Goal: Task Accomplishment & Management: Use online tool/utility

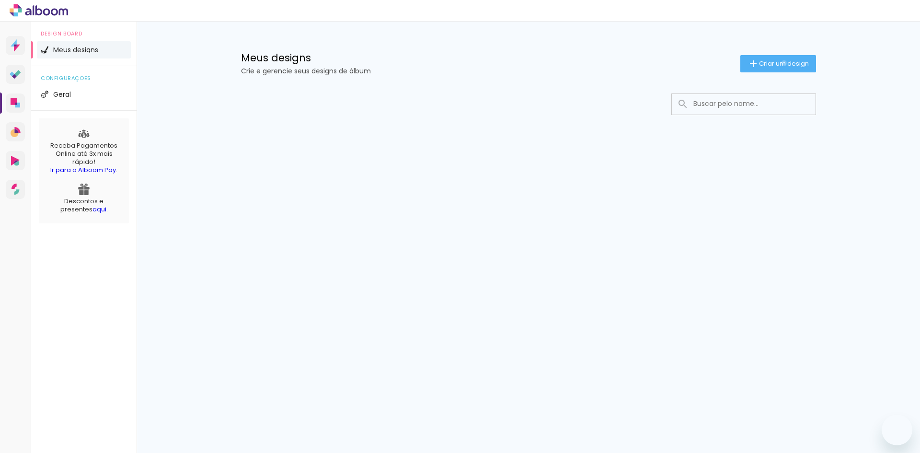
click at [781, 63] on span "Criar um design" at bounding box center [784, 63] width 50 height 6
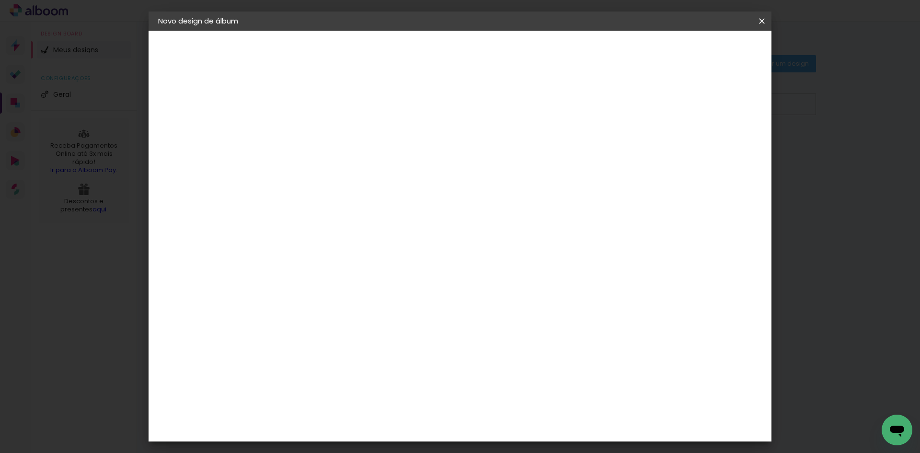
click at [315, 124] on input at bounding box center [315, 128] width 0 height 15
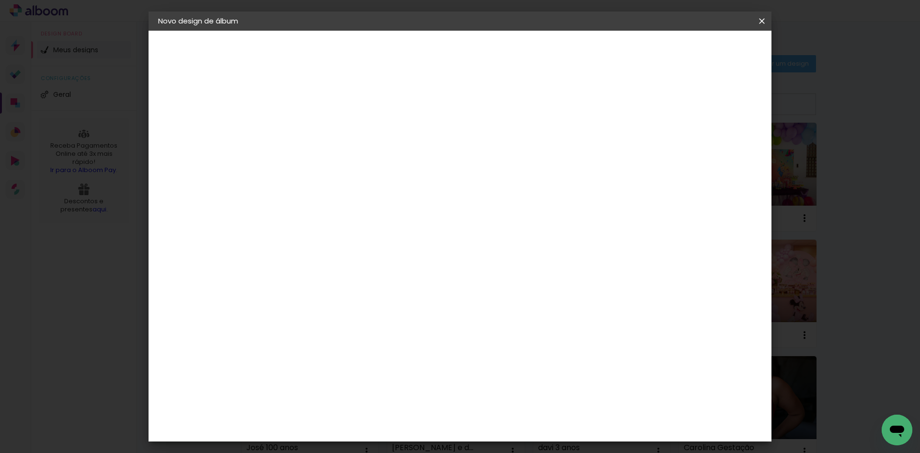
type input "Dante 1 ano"
type paper-input "Dante 1 ano"
click at [0, 0] on slot "Avançar" at bounding box center [0, 0] width 0 height 0
click at [338, 164] on paper-input-container at bounding box center [338, 154] width 103 height 22
type input "lum"
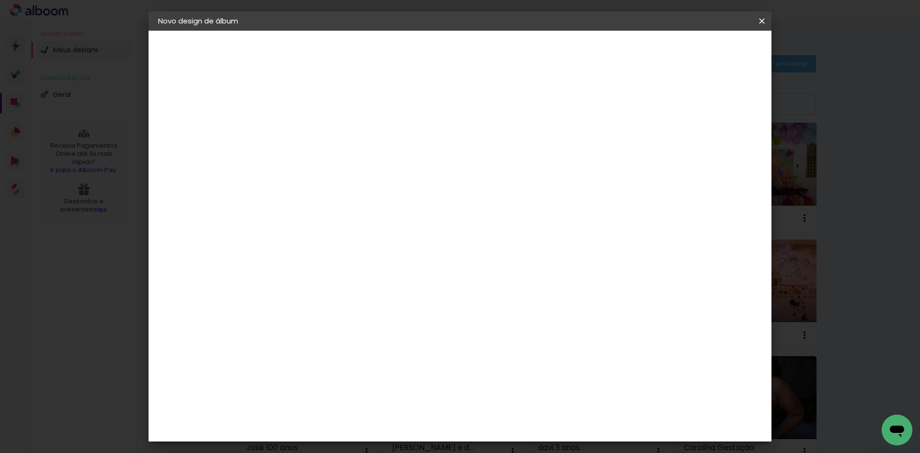
type paper-input "lum"
click at [372, 211] on paper-item "Lumière Imagem" at bounding box center [329, 218] width 84 height 25
click at [0, 0] on slot "Avançar" at bounding box center [0, 0] width 0 height 0
click at [352, 159] on input "text" at bounding box center [333, 166] width 37 height 15
click at [521, 201] on paper-item "Nuit" at bounding box center [522, 197] width 192 height 19
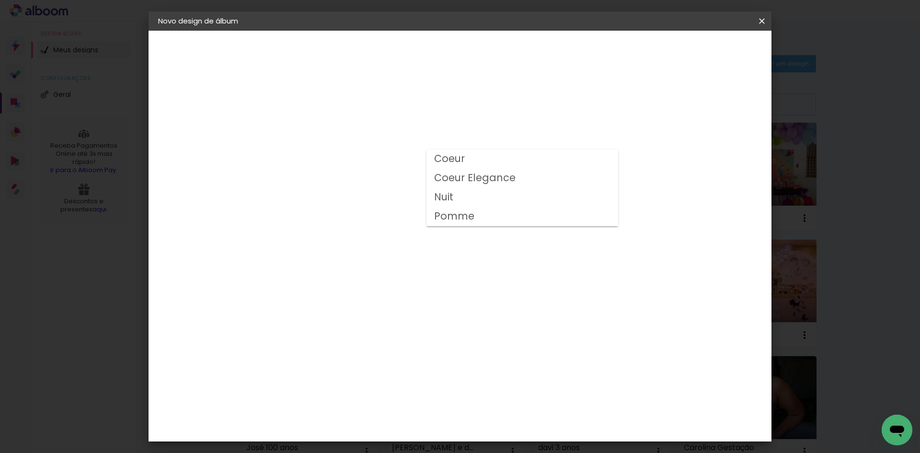
type input "Nuit"
click at [0, 0] on slot "Avançar" at bounding box center [0, 0] width 0 height 0
click at [0, 0] on slot "Mostrar sangria" at bounding box center [0, 0] width 0 height 0
type paper-checkbox "on"
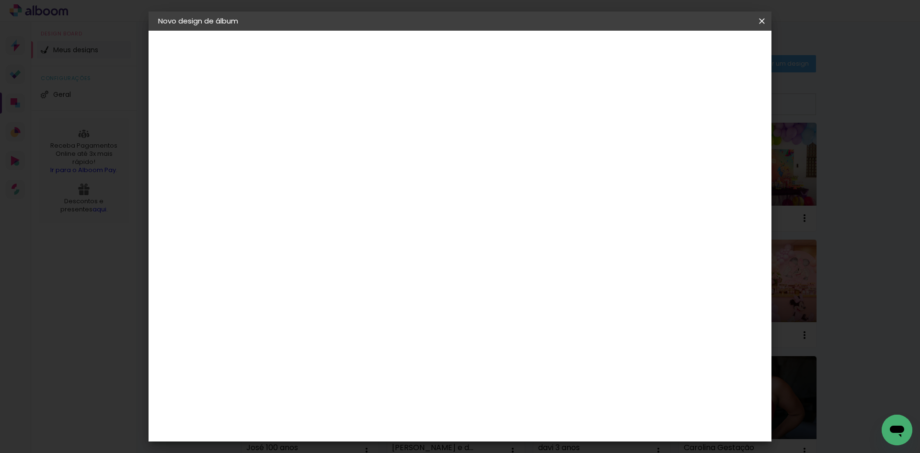
click at [702, 49] on span "Iniciar design" at bounding box center [680, 50] width 44 height 7
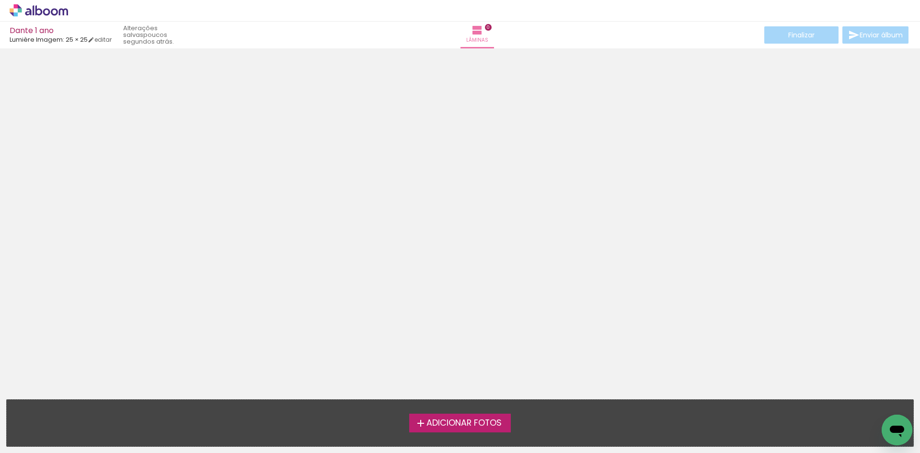
click at [481, 423] on span "Adicionar Fotos" at bounding box center [463, 423] width 75 height 9
click at [0, 0] on input "file" at bounding box center [0, 0] width 0 height 0
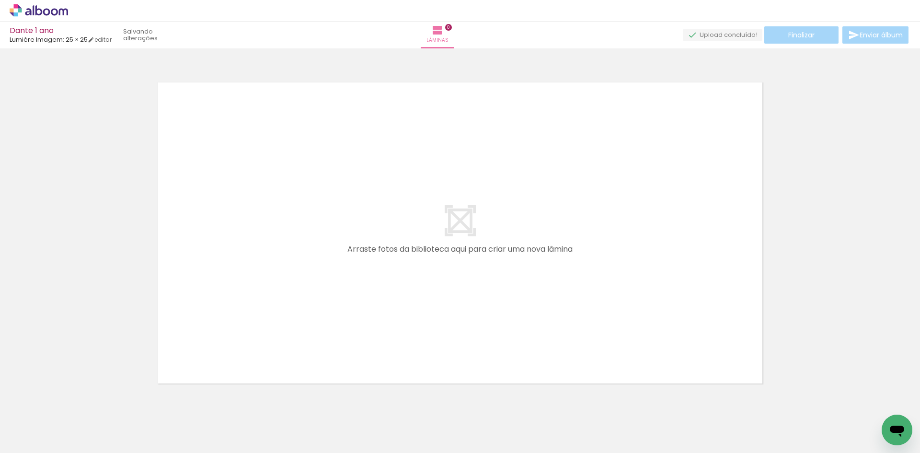
scroll to position [12, 0]
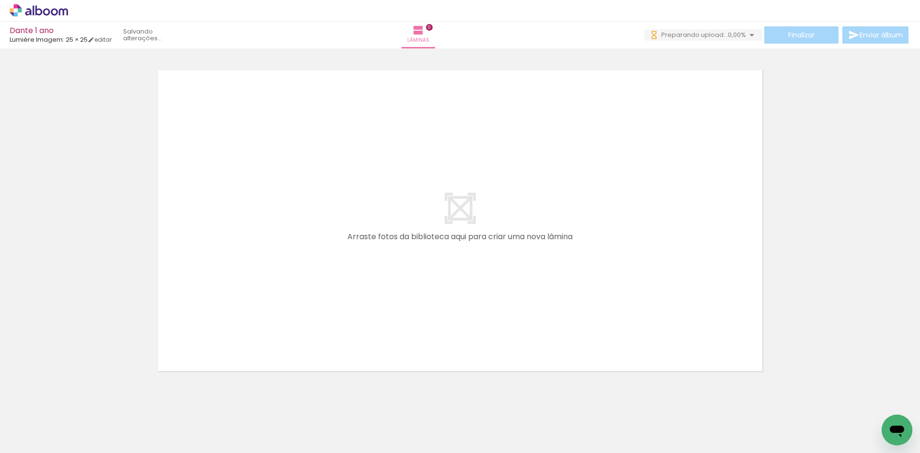
drag, startPoint x: 367, startPoint y: 185, endPoint x: 523, endPoint y: 436, distance: 295.3
click at [523, 437] on quentale-workspace at bounding box center [460, 226] width 920 height 453
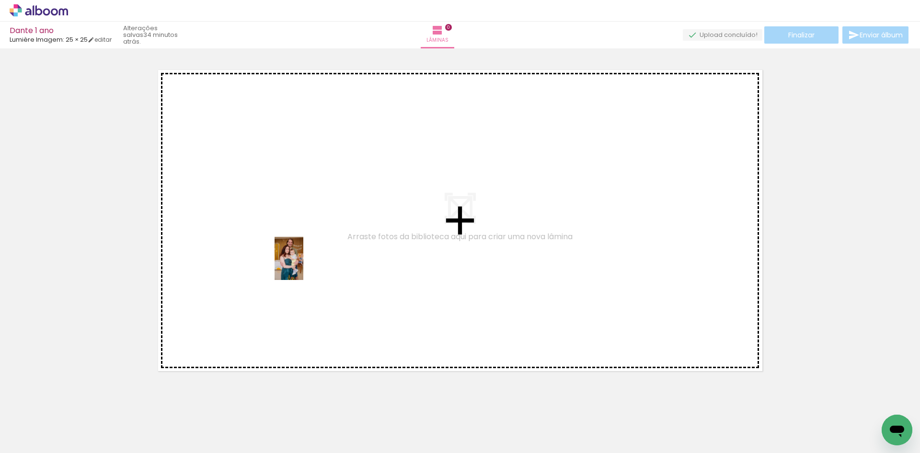
drag, startPoint x: 108, startPoint y: 434, endPoint x: 303, endPoint y: 265, distance: 258.1
click at [303, 265] on quentale-workspace at bounding box center [460, 226] width 920 height 453
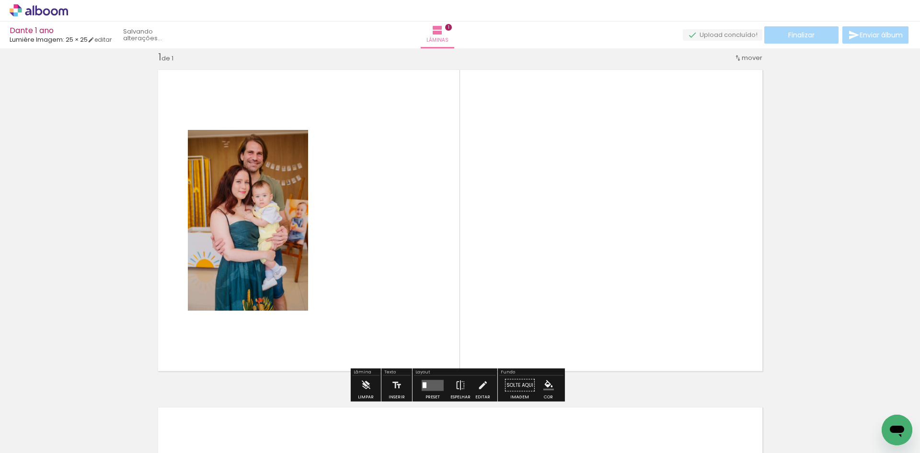
scroll to position [12, 0]
click at [50, 423] on iron-icon at bounding box center [49, 424] width 8 height 8
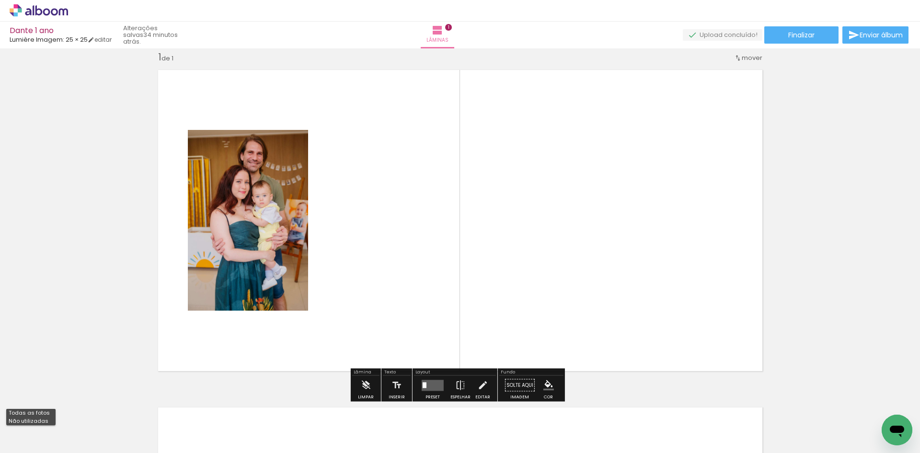
click at [51, 422] on paper-item "Não utilizadas" at bounding box center [30, 421] width 49 height 8
type input "Não utilizadas"
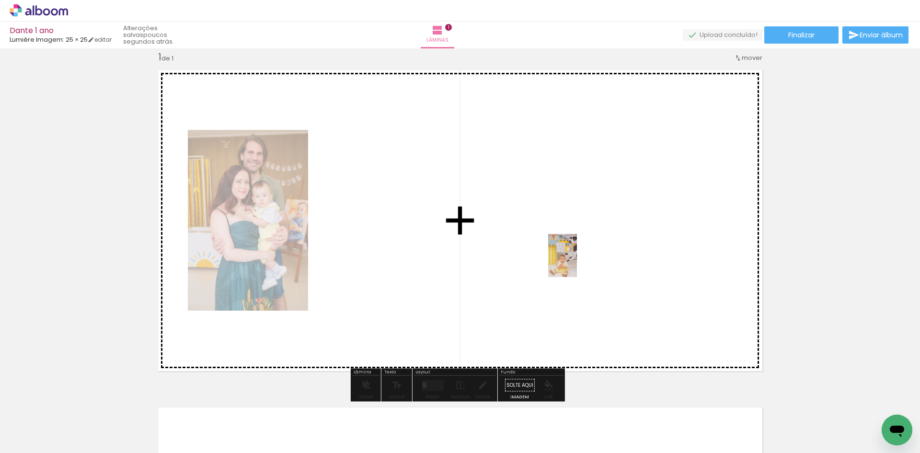
drag, startPoint x: 106, startPoint y: 427, endPoint x: 573, endPoint y: 250, distance: 499.9
click at [573, 250] on quentale-workspace at bounding box center [460, 226] width 920 height 453
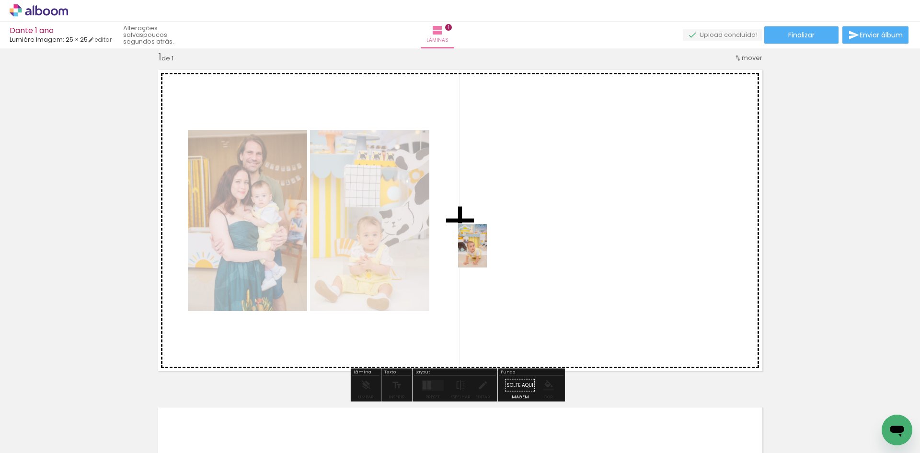
drag, startPoint x: 207, startPoint y: 426, endPoint x: 487, endPoint y: 253, distance: 328.8
click at [487, 253] on quentale-workspace at bounding box center [460, 226] width 920 height 453
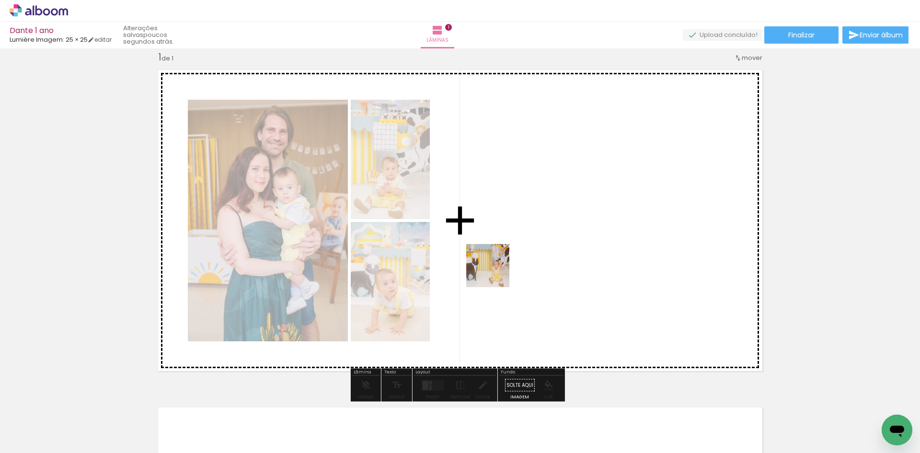
drag, startPoint x: 96, startPoint y: 423, endPoint x: 495, endPoint y: 272, distance: 426.7
click at [495, 272] on quentale-workspace at bounding box center [460, 226] width 920 height 453
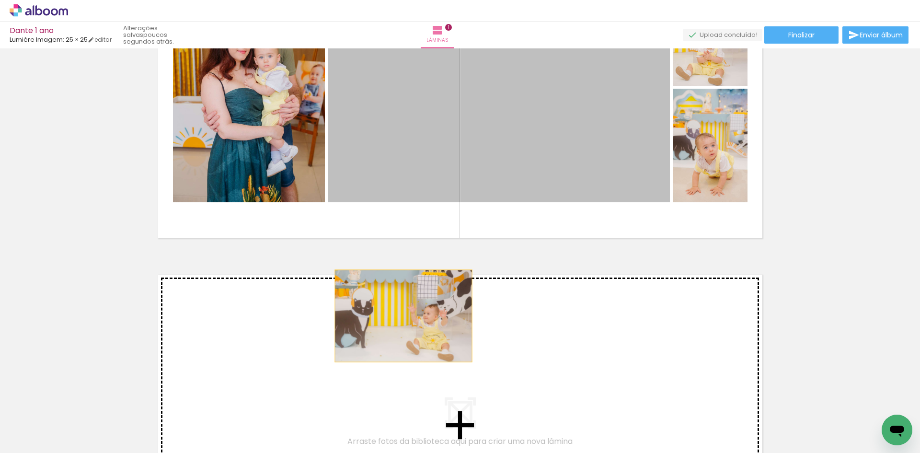
drag, startPoint x: 487, startPoint y: 181, endPoint x: 386, endPoint y: 348, distance: 195.3
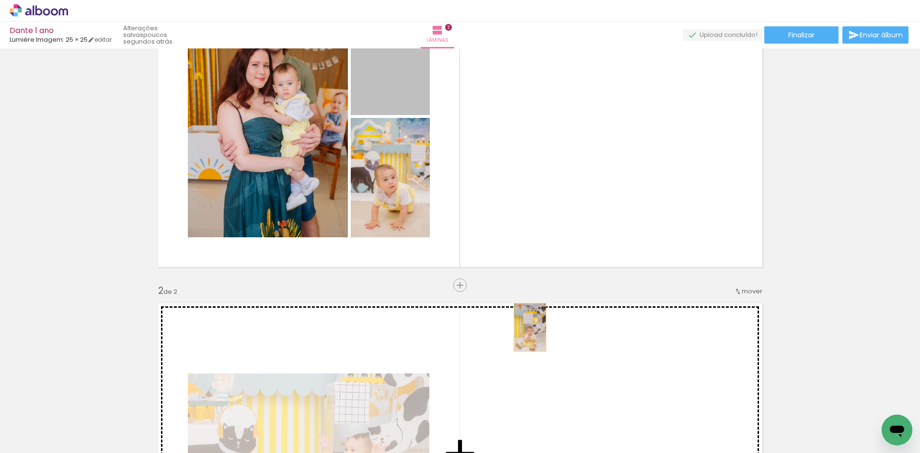
scroll to position [116, 0]
drag, startPoint x: 406, startPoint y: 88, endPoint x: 532, endPoint y: 349, distance: 289.6
click at [532, 349] on div "Inserir lâmina 1 de 2 Inserir lâmina 2 de 2" at bounding box center [460, 442] width 920 height 1012
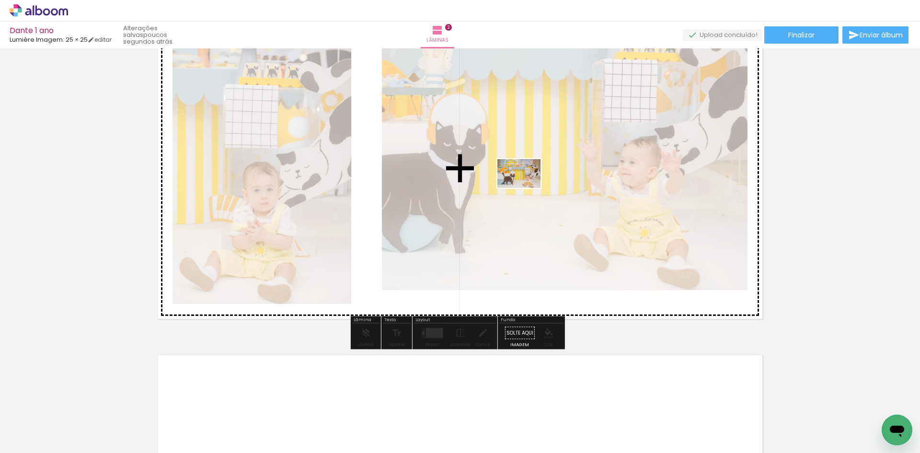
drag, startPoint x: 114, startPoint y: 420, endPoint x: 526, endPoint y: 188, distance: 472.4
click at [526, 188] on quentale-workspace at bounding box center [460, 226] width 920 height 453
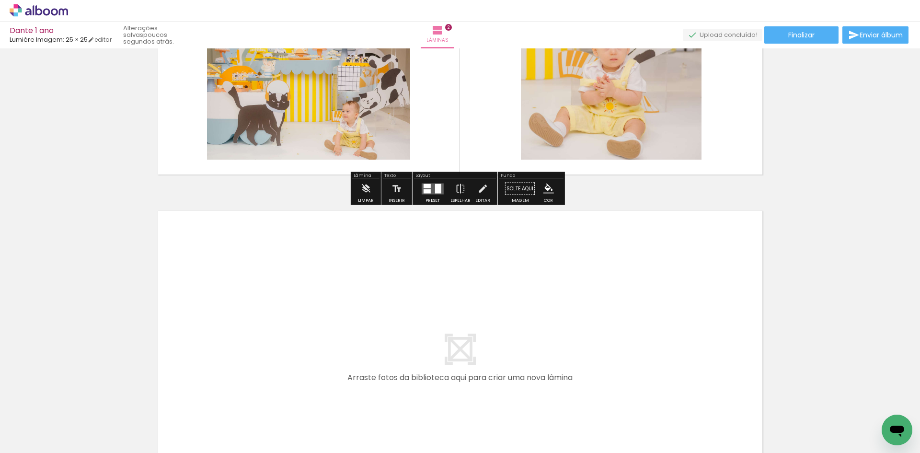
scroll to position [546, 0]
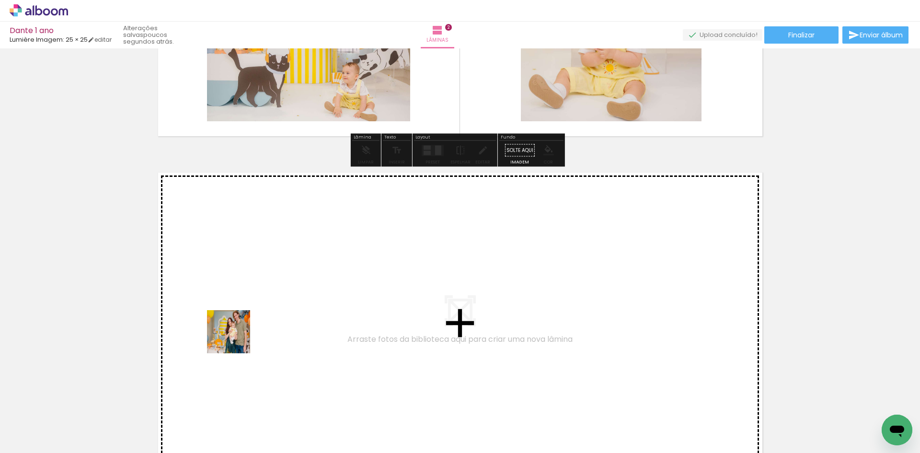
drag, startPoint x: 107, startPoint y: 428, endPoint x: 245, endPoint y: 329, distance: 170.5
click at [245, 329] on quentale-workspace at bounding box center [460, 226] width 920 height 453
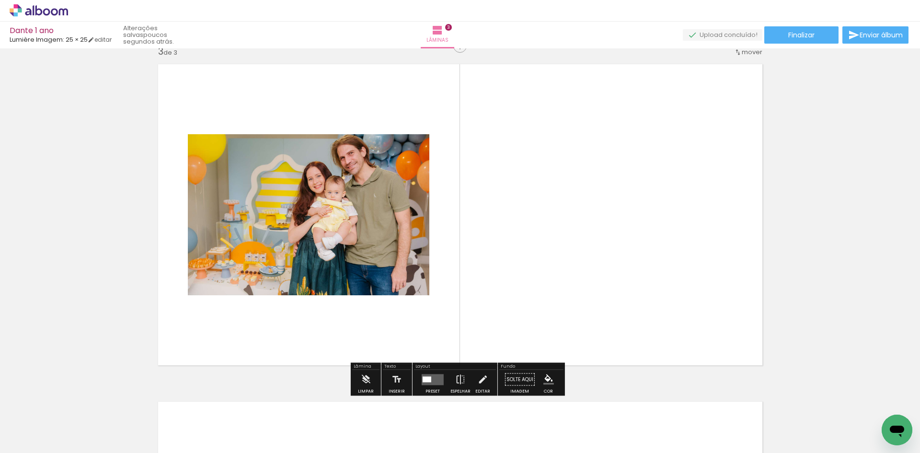
scroll to position [693, 0]
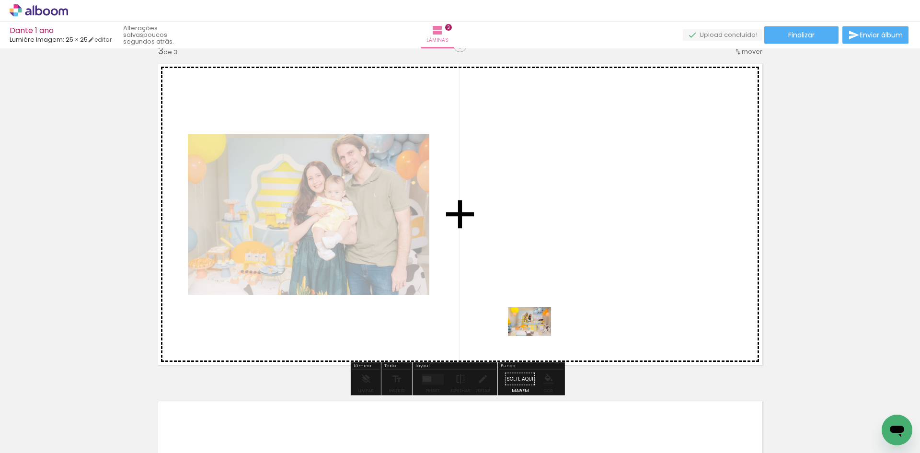
drag, startPoint x: 154, startPoint y: 429, endPoint x: 536, endPoint y: 335, distance: 393.5
click at [536, 335] on quentale-workspace at bounding box center [460, 226] width 920 height 453
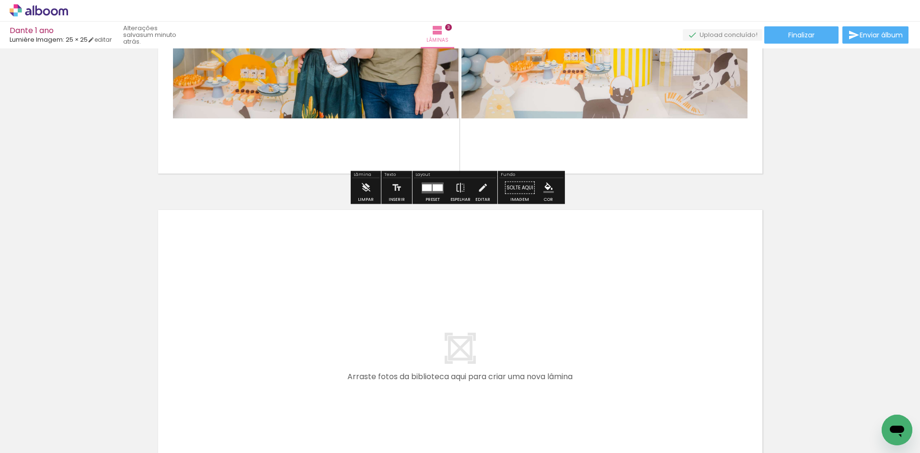
scroll to position [885, 0]
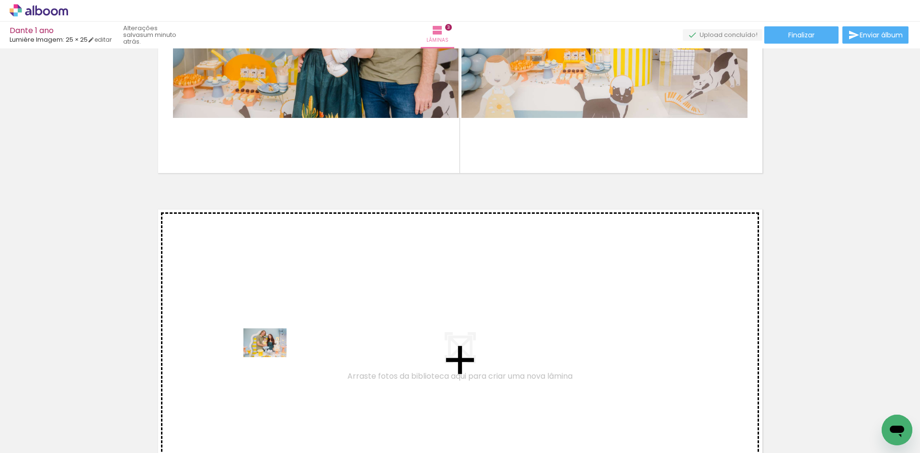
drag, startPoint x: 101, startPoint y: 430, endPoint x: 272, endPoint y: 357, distance: 186.3
click at [272, 357] on quentale-workspace at bounding box center [460, 226] width 920 height 453
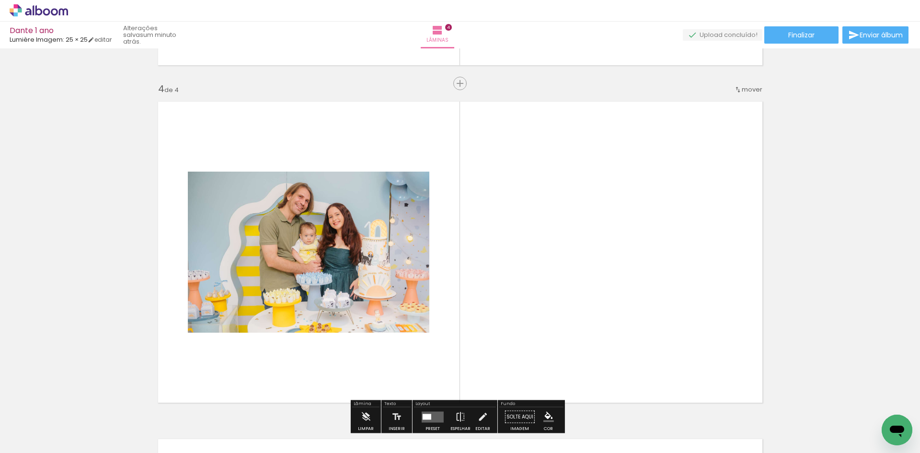
scroll to position [1024, 0]
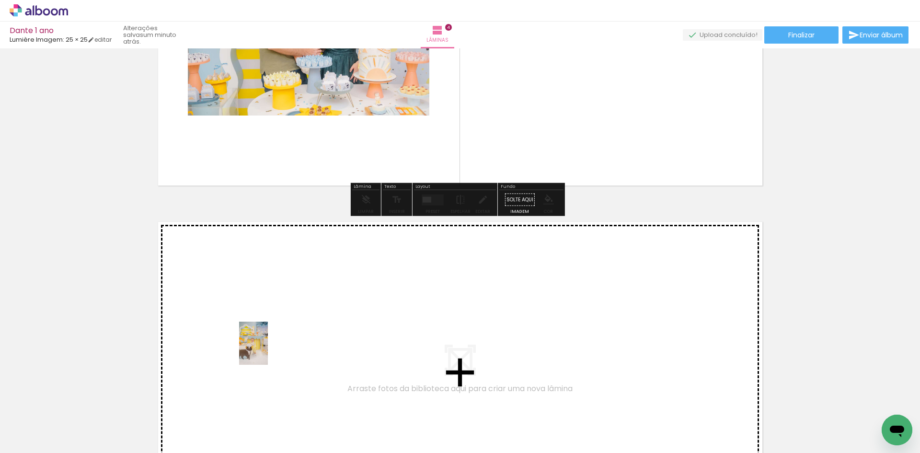
drag, startPoint x: 261, startPoint y: 431, endPoint x: 268, endPoint y: 350, distance: 81.2
click at [268, 350] on quentale-workspace at bounding box center [460, 226] width 920 height 453
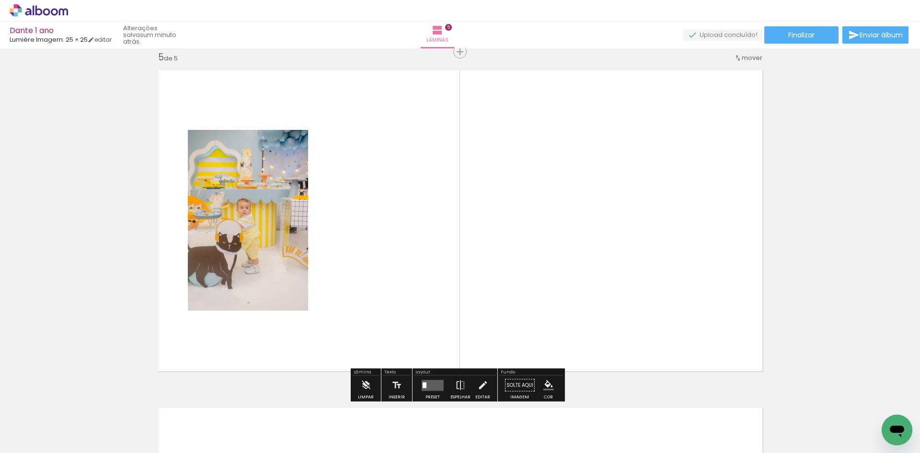
scroll to position [1362, 0]
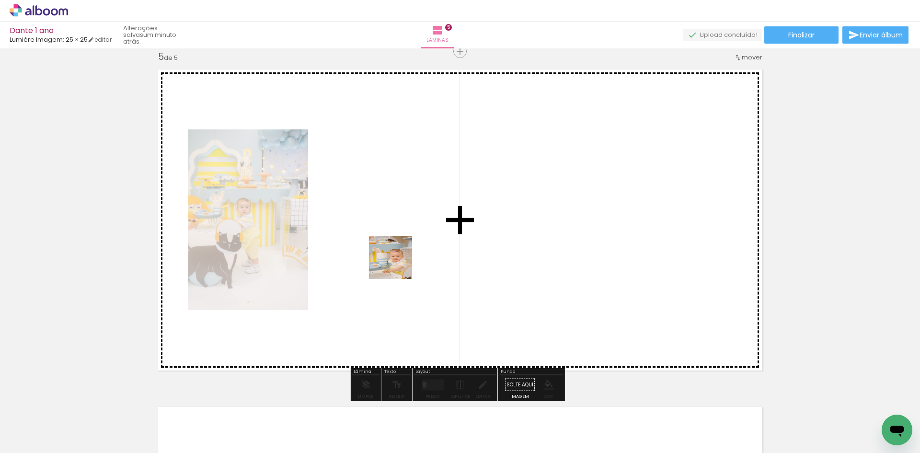
drag, startPoint x: 267, startPoint y: 430, endPoint x: 398, endPoint y: 264, distance: 211.1
click at [398, 264] on quentale-workspace at bounding box center [460, 226] width 920 height 453
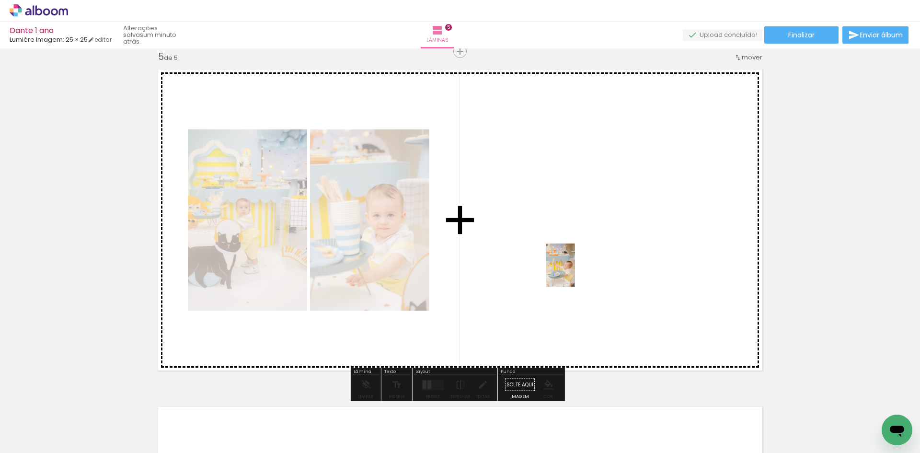
drag, startPoint x: 268, startPoint y: 438, endPoint x: 575, endPoint y: 272, distance: 349.1
click at [575, 272] on quentale-workspace at bounding box center [460, 226] width 920 height 453
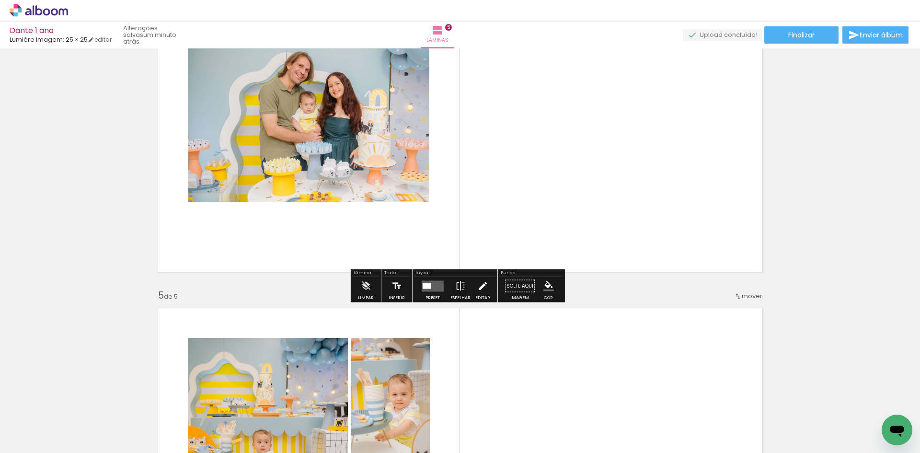
scroll to position [1123, 0]
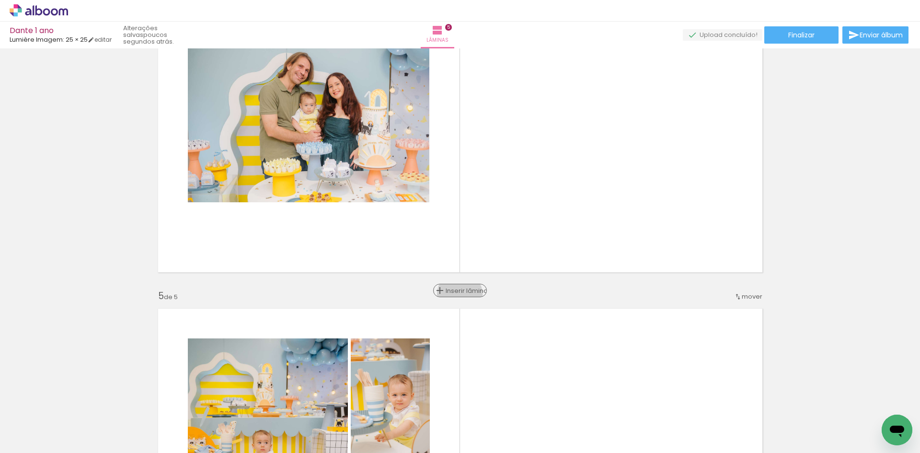
click at [456, 294] on span "Inserir lâmina" at bounding box center [463, 290] width 37 height 6
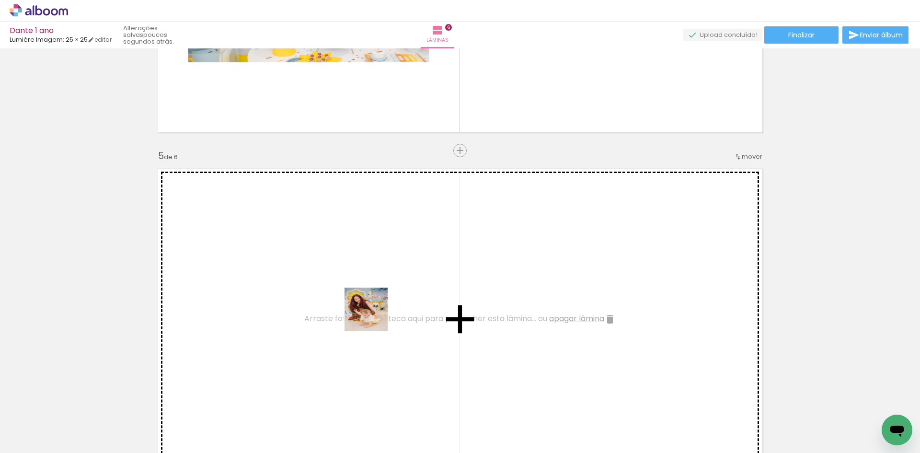
drag, startPoint x: 534, startPoint y: 435, endPoint x: 358, endPoint y: 310, distance: 216.0
click at [358, 310] on quentale-workspace at bounding box center [460, 226] width 920 height 453
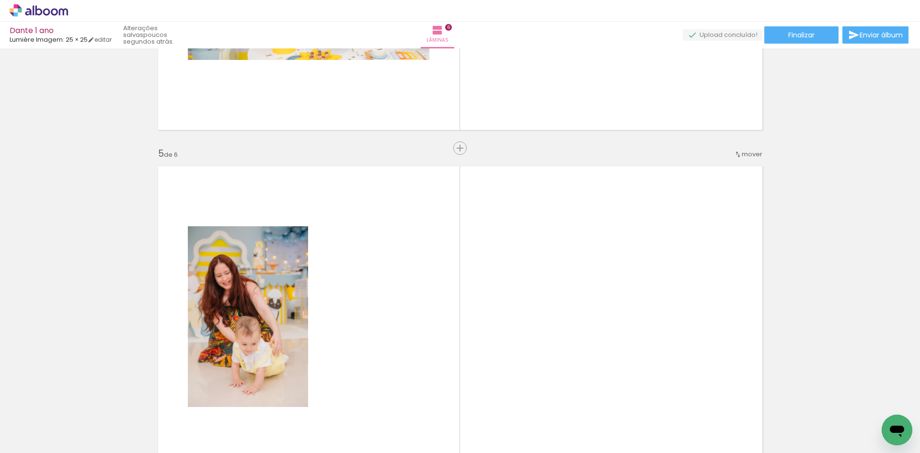
scroll to position [1265, 0]
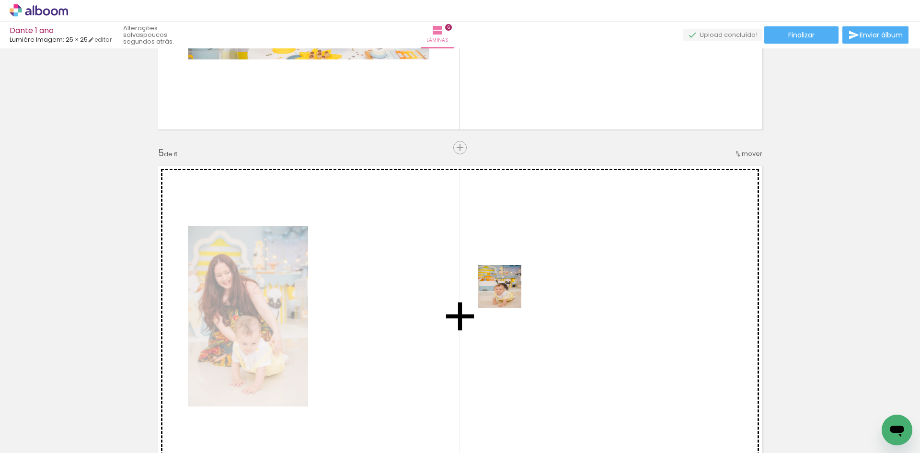
drag, startPoint x: 525, startPoint y: 436, endPoint x: 505, endPoint y: 291, distance: 146.5
click at [505, 291] on quentale-workspace at bounding box center [460, 226] width 920 height 453
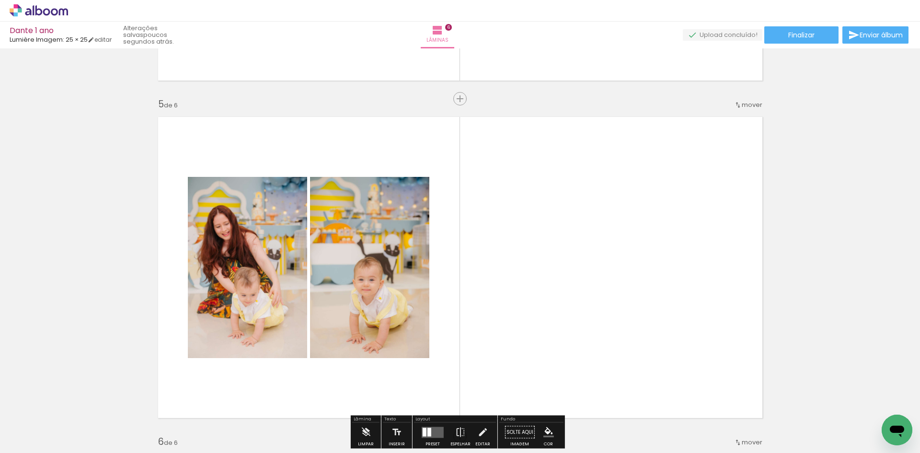
scroll to position [1314, 0]
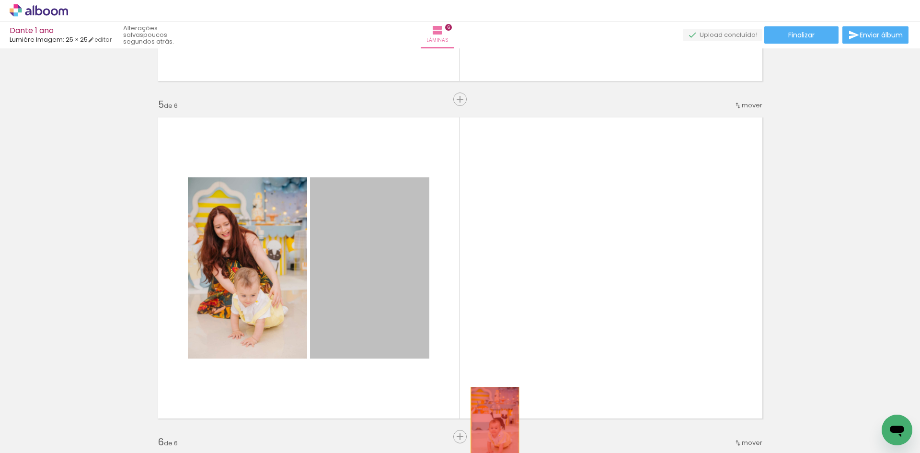
drag, startPoint x: 362, startPoint y: 293, endPoint x: 491, endPoint y: 423, distance: 183.6
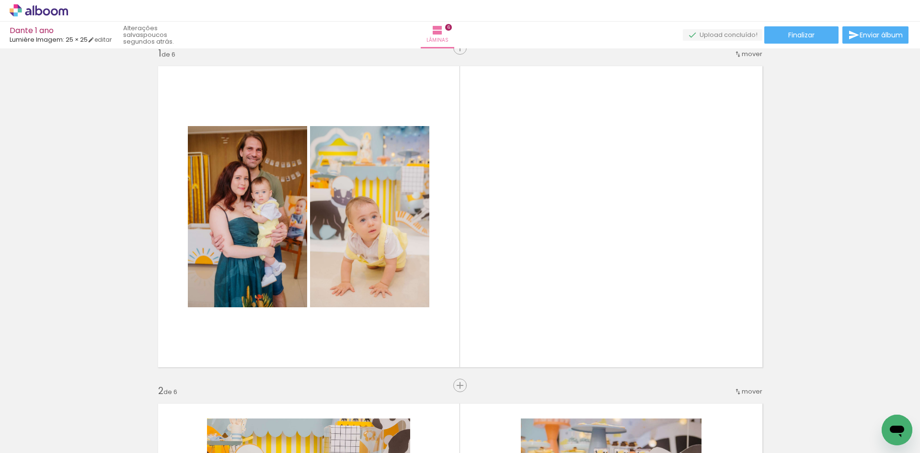
scroll to position [0, 0]
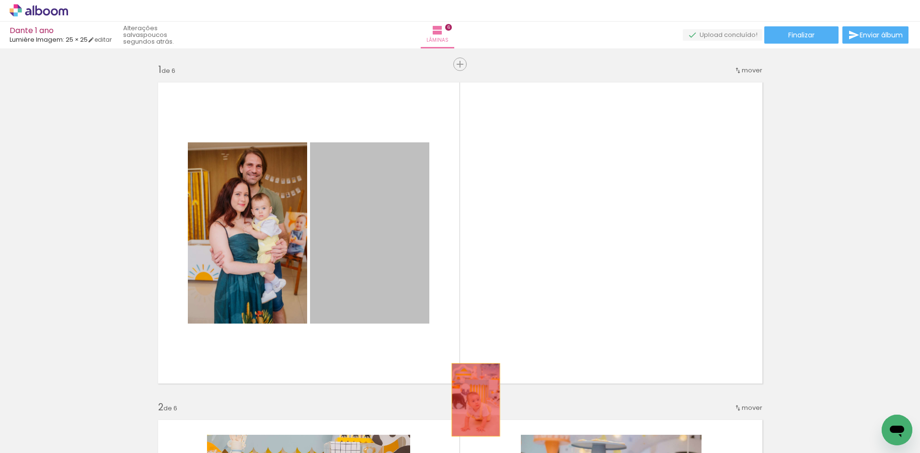
drag, startPoint x: 398, startPoint y: 285, endPoint x: 474, endPoint y: 407, distance: 143.9
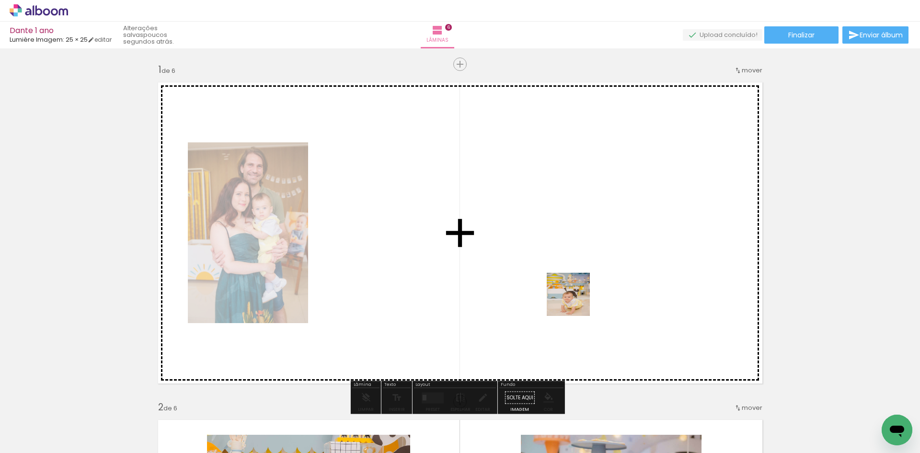
drag, startPoint x: 581, startPoint y: 434, endPoint x: 574, endPoint y: 286, distance: 147.7
click at [574, 286] on quentale-workspace at bounding box center [460, 226] width 920 height 453
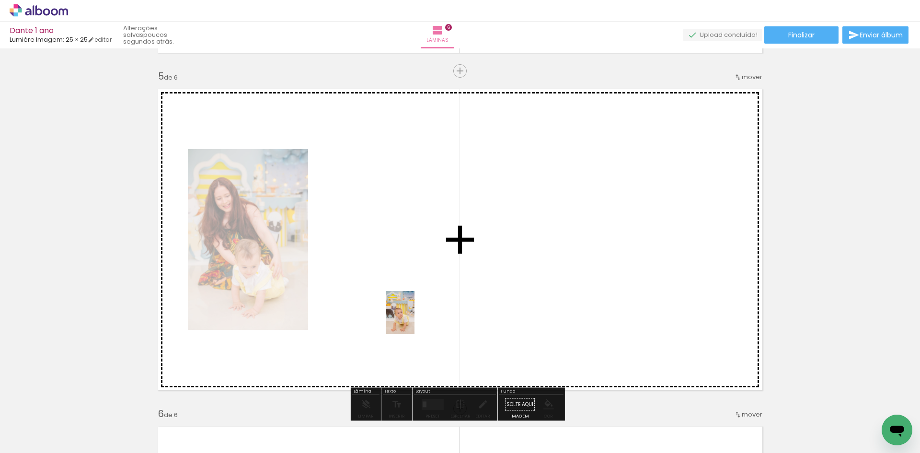
drag, startPoint x: 102, startPoint y: 427, endPoint x: 414, endPoint y: 319, distance: 329.9
click at [414, 319] on quentale-workspace at bounding box center [460, 226] width 920 height 453
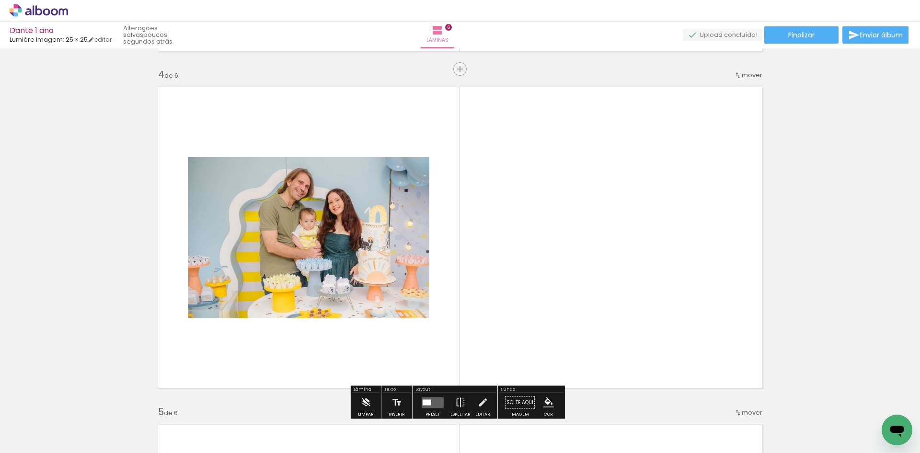
scroll to position [1006, 0]
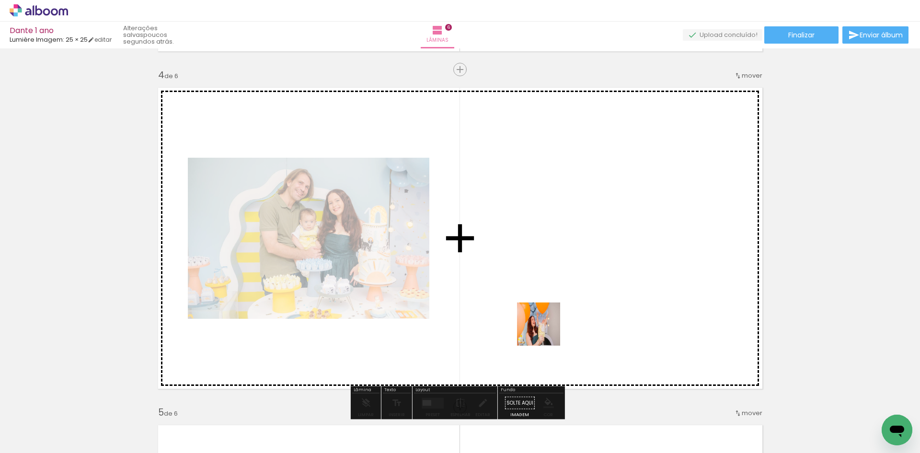
drag, startPoint x: 166, startPoint y: 431, endPoint x: 607, endPoint y: 304, distance: 459.4
click at [607, 304] on quentale-workspace at bounding box center [460, 226] width 920 height 453
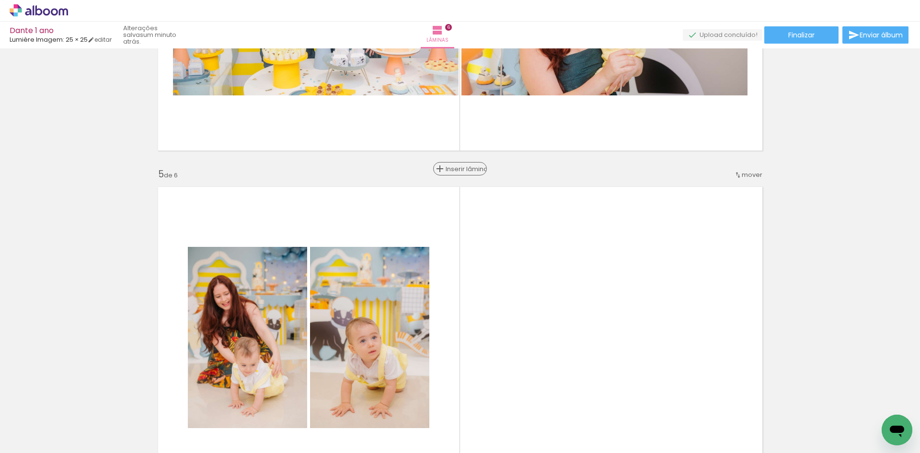
click at [457, 171] on span "Inserir lâmina" at bounding box center [463, 169] width 37 height 6
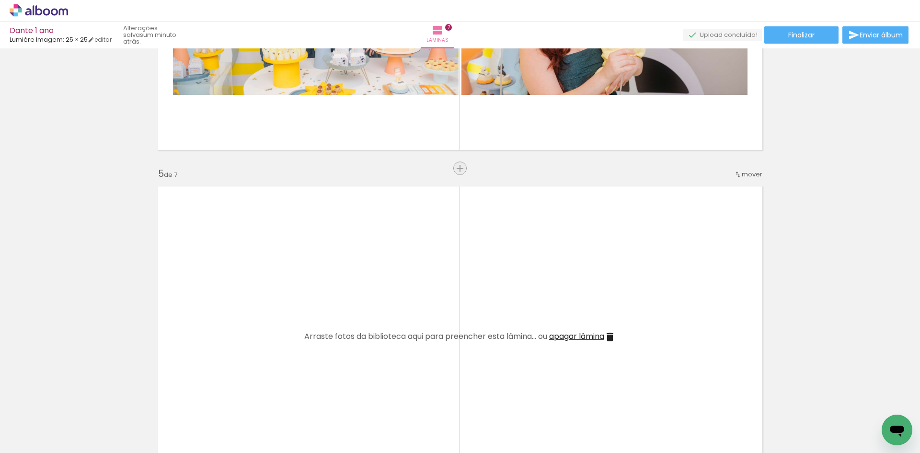
scroll to position [1245, 0]
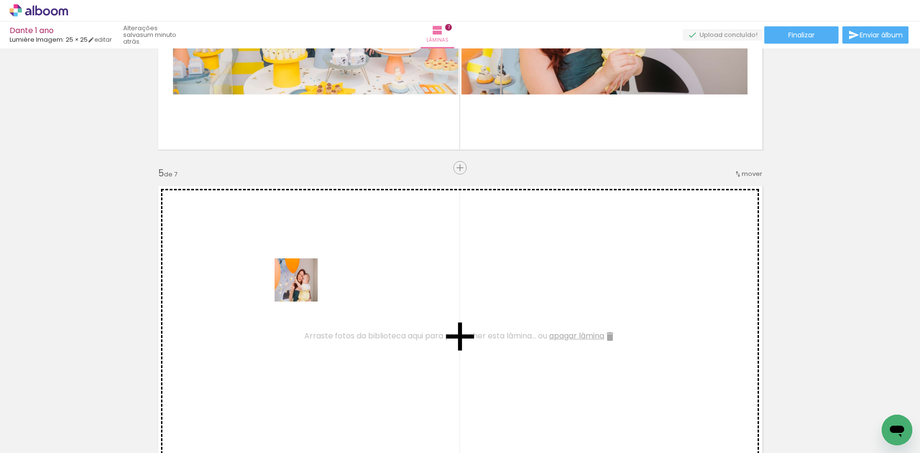
drag, startPoint x: 90, startPoint y: 423, endPoint x: 303, endPoint y: 287, distance: 252.8
click at [303, 287] on quentale-workspace at bounding box center [460, 226] width 920 height 453
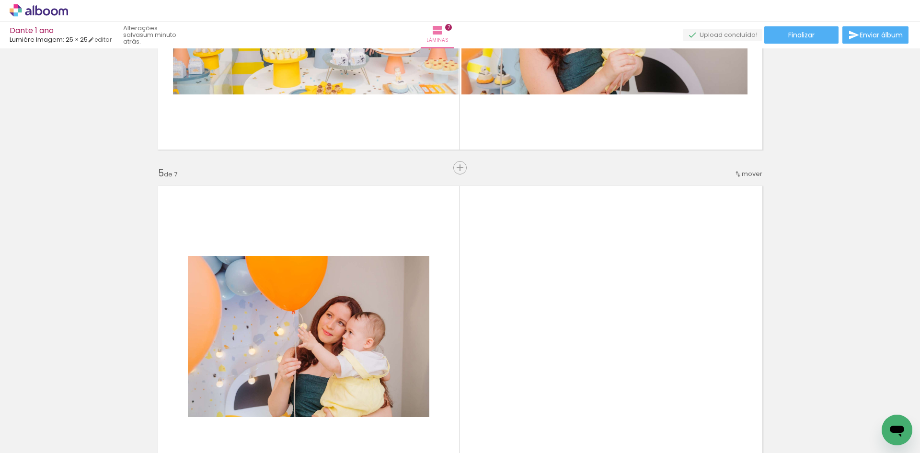
click at [117, 409] on div at bounding box center [95, 420] width 43 height 29
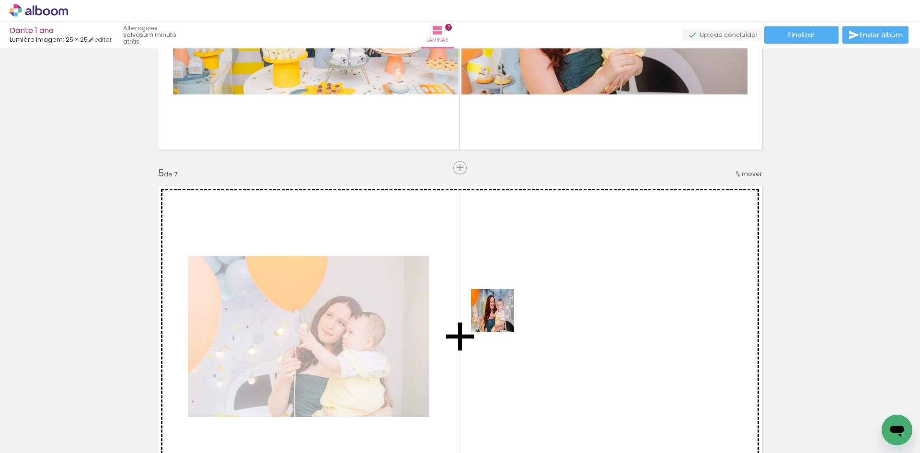
drag, startPoint x: 104, startPoint y: 423, endPoint x: 500, endPoint y: 317, distance: 409.6
click at [500, 317] on quentale-workspace at bounding box center [460, 226] width 920 height 453
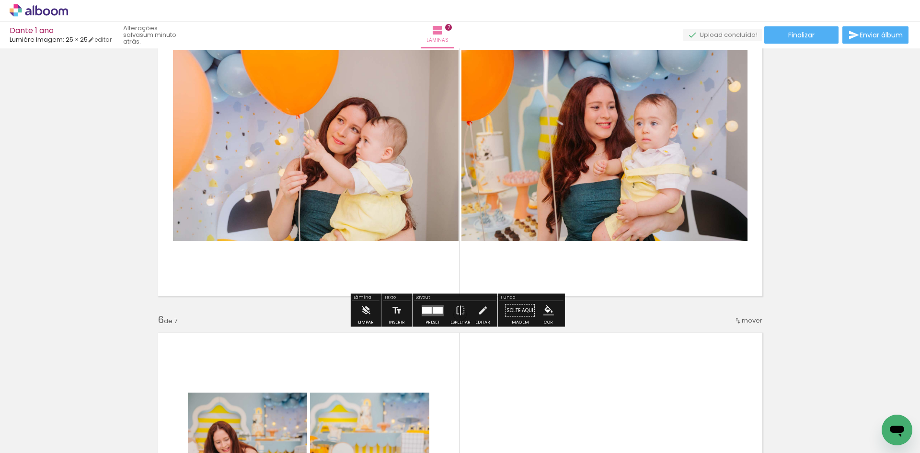
scroll to position [1436, 0]
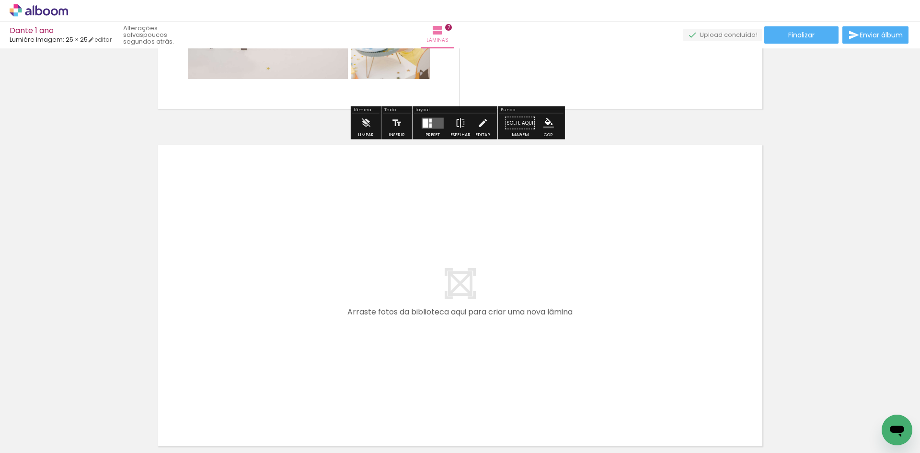
scroll to position [2298, 0]
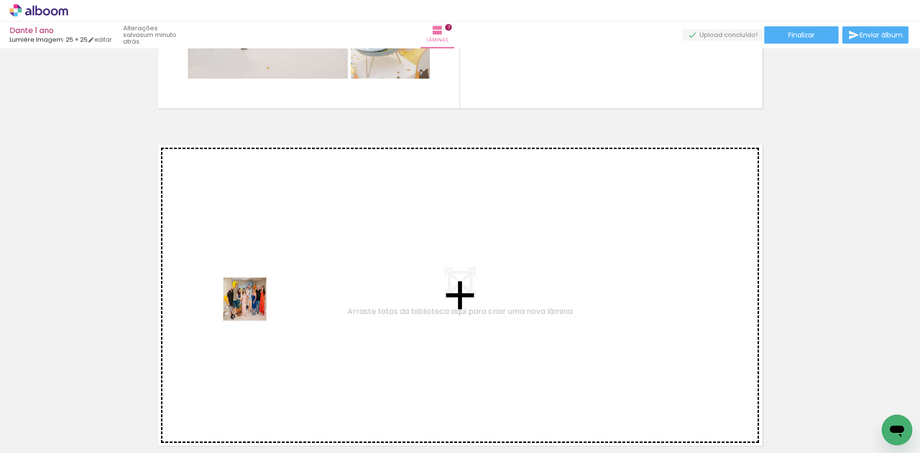
drag, startPoint x: 157, startPoint y: 423, endPoint x: 252, endPoint y: 306, distance: 150.8
click at [252, 306] on quentale-workspace at bounding box center [460, 226] width 920 height 453
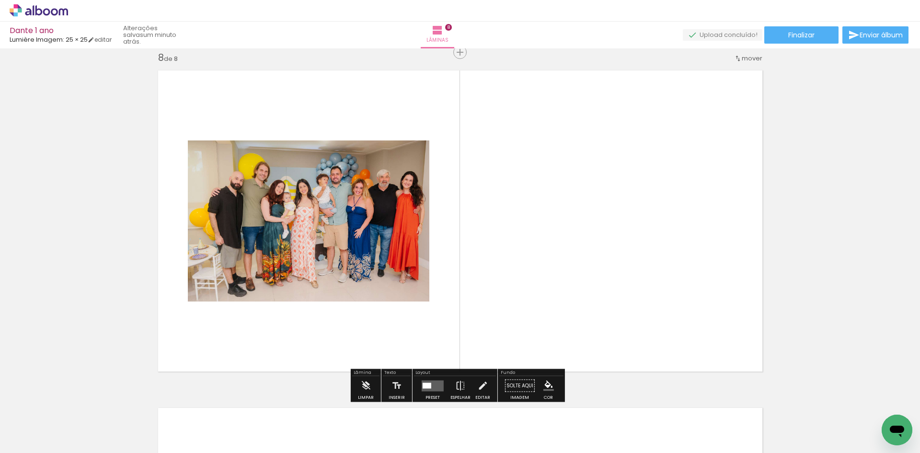
scroll to position [2373, 0]
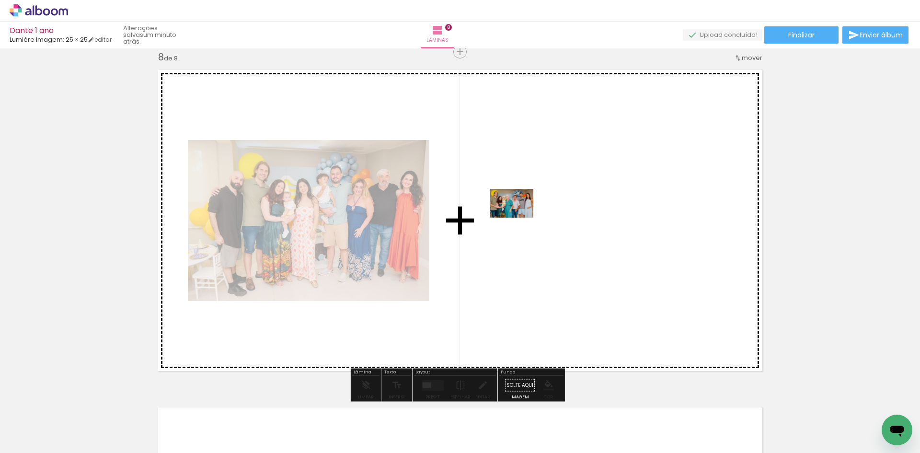
drag, startPoint x: 146, startPoint y: 427, endPoint x: 519, endPoint y: 217, distance: 427.8
click at [519, 217] on quentale-workspace at bounding box center [460, 226] width 920 height 453
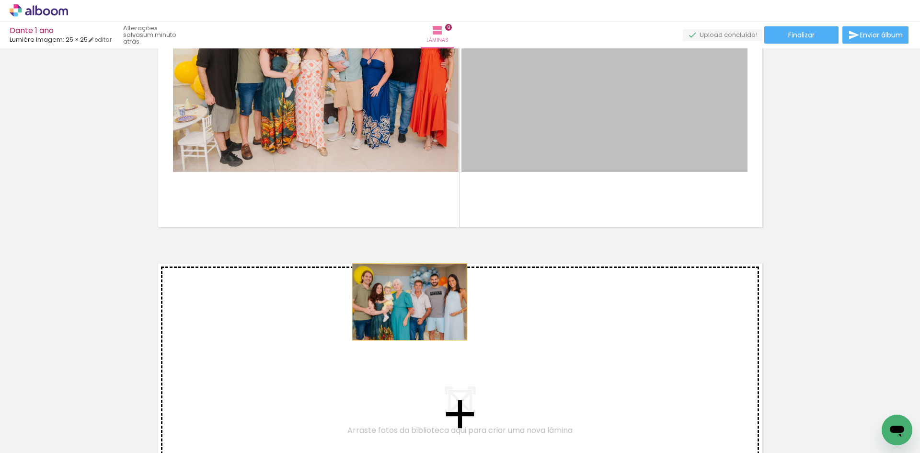
drag, startPoint x: 554, startPoint y: 130, endPoint x: 381, endPoint y: 316, distance: 253.8
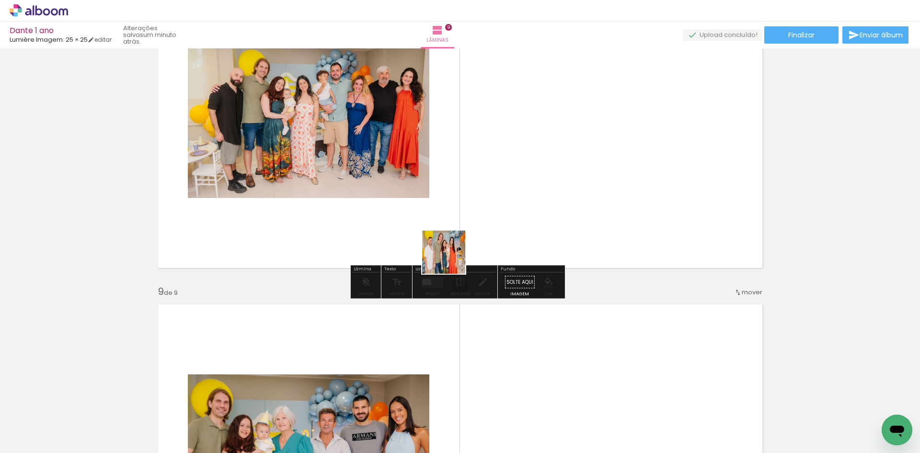
drag, startPoint x: 216, startPoint y: 425, endPoint x: 523, endPoint y: 173, distance: 396.4
click at [523, 173] on quentale-workspace at bounding box center [460, 226] width 920 height 453
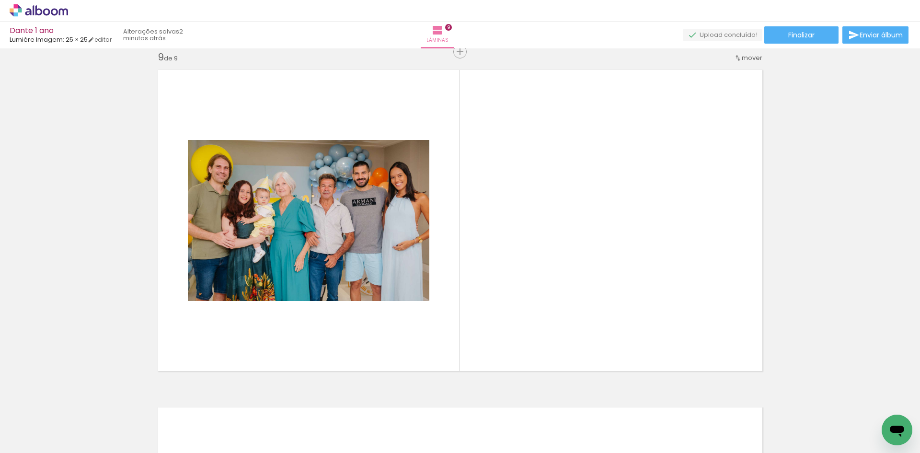
scroll to position [0, 263]
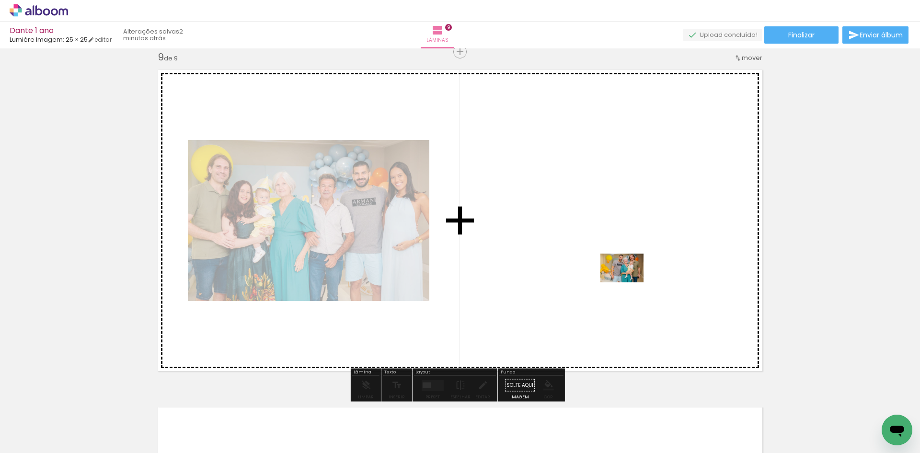
drag, startPoint x: 649, startPoint y: 424, endPoint x: 629, endPoint y: 282, distance: 143.7
click at [629, 282] on quentale-workspace at bounding box center [460, 226] width 920 height 453
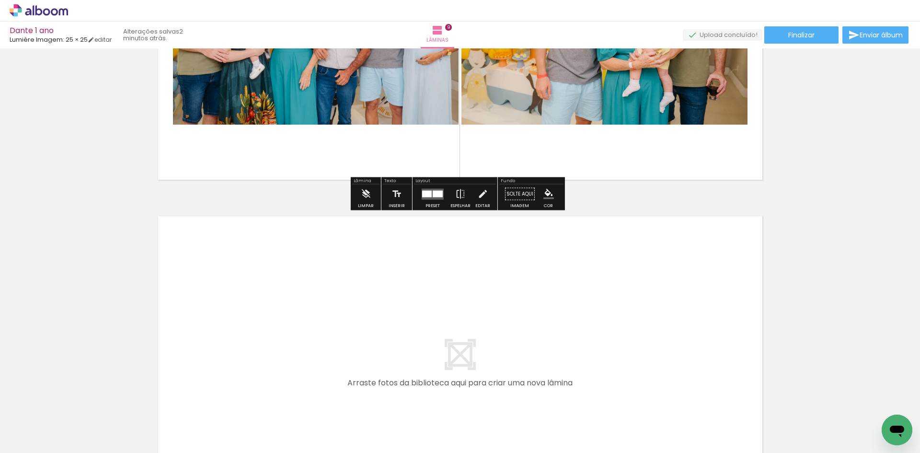
scroll to position [2901, 0]
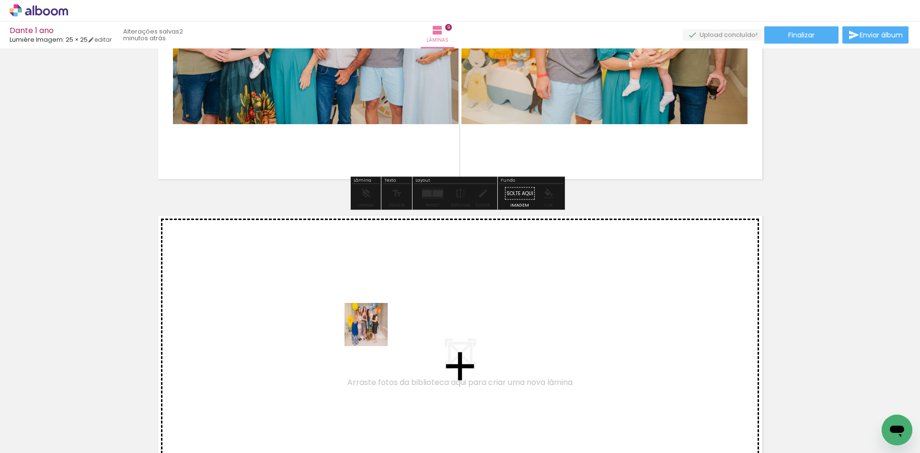
drag, startPoint x: 642, startPoint y: 431, endPoint x: 373, endPoint y: 331, distance: 286.4
click at [373, 331] on quentale-workspace at bounding box center [460, 226] width 920 height 453
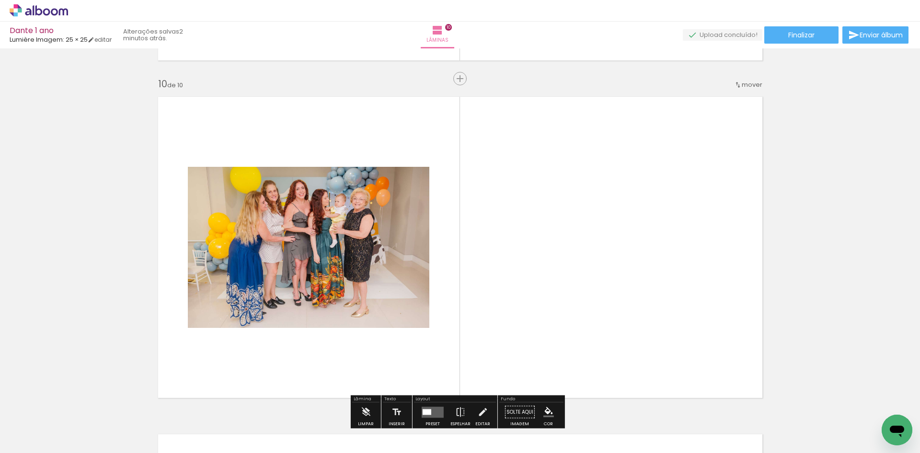
scroll to position [3047, 0]
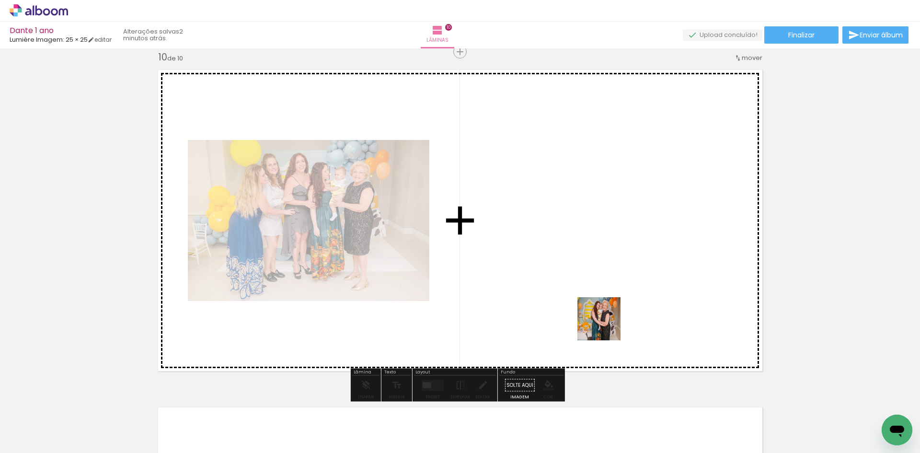
drag, startPoint x: 643, startPoint y: 428, endPoint x: 603, endPoint y: 322, distance: 112.8
click at [603, 322] on quentale-workspace at bounding box center [460, 226] width 920 height 453
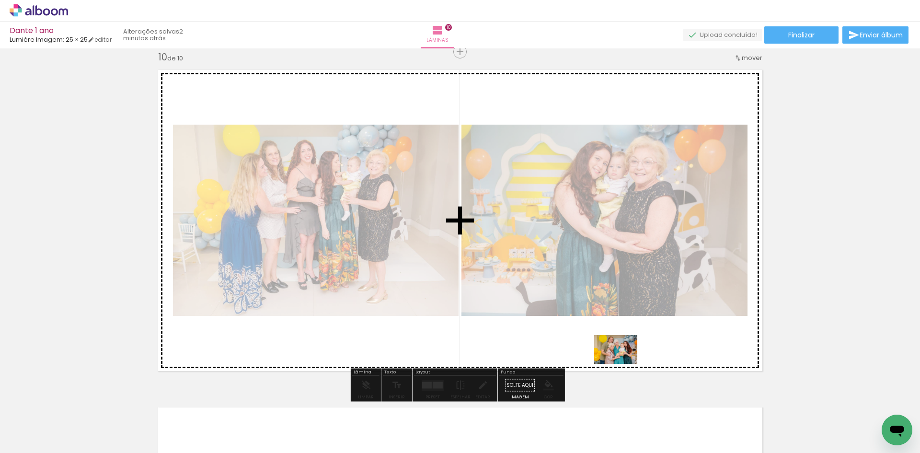
drag, startPoint x: 645, startPoint y: 430, endPoint x: 623, endPoint y: 364, distance: 69.7
click at [623, 364] on quentale-workspace at bounding box center [460, 226] width 920 height 453
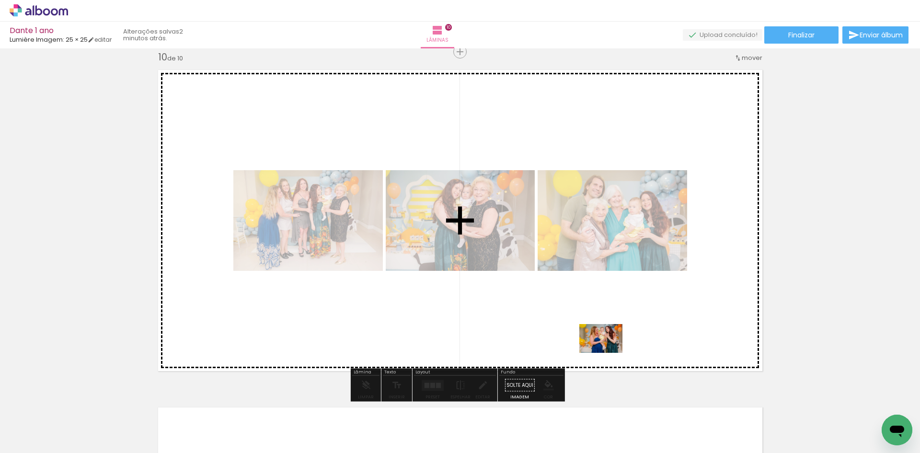
drag, startPoint x: 625, startPoint y: 422, endPoint x: 608, endPoint y: 352, distance: 71.4
click at [608, 352] on quentale-workspace at bounding box center [460, 226] width 920 height 453
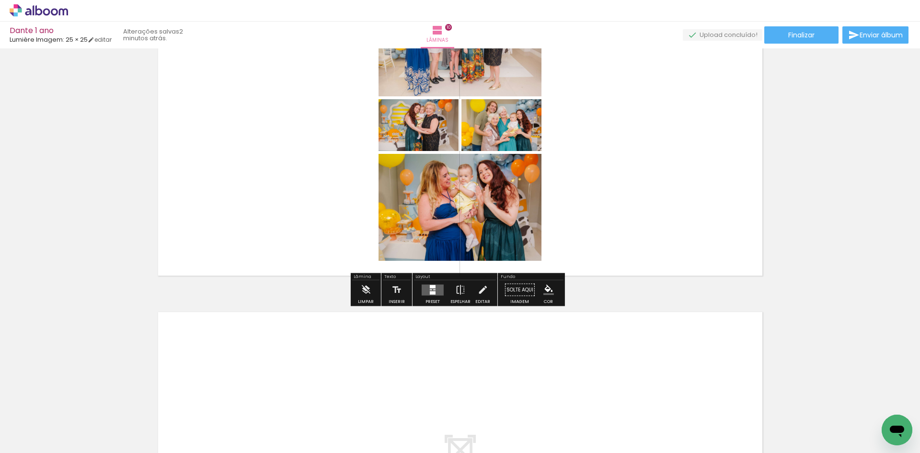
scroll to position [3143, 0]
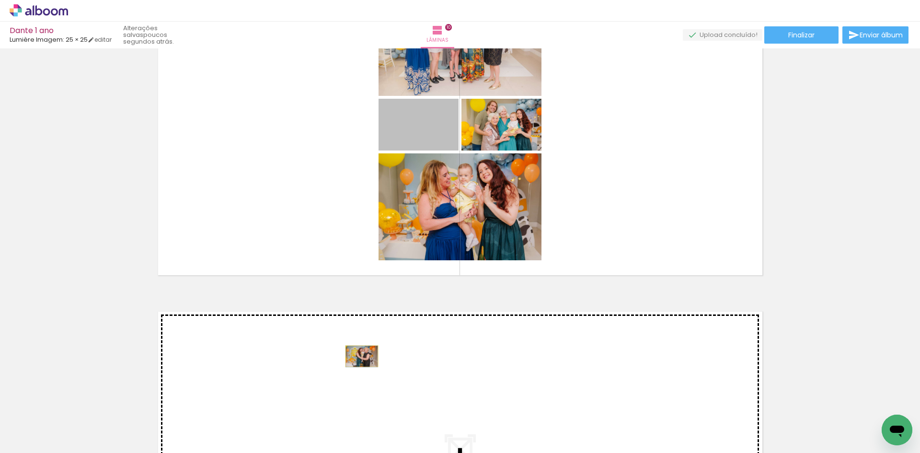
drag, startPoint x: 431, startPoint y: 130, endPoint x: 358, endPoint y: 356, distance: 237.5
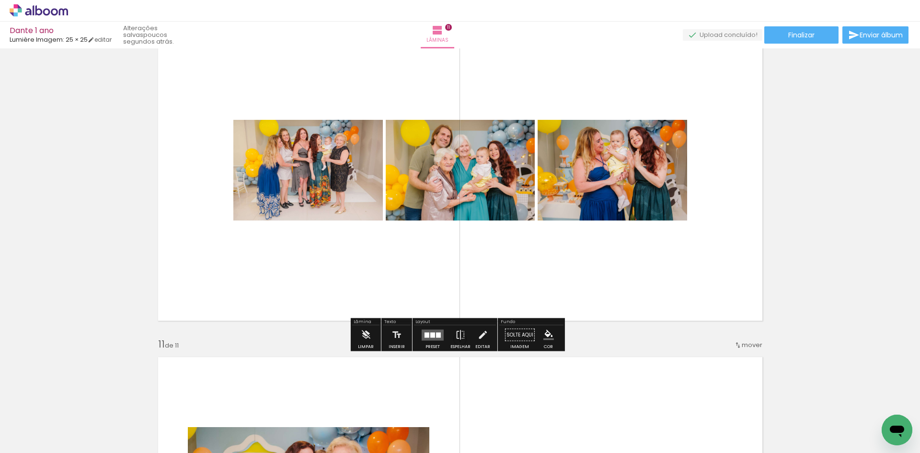
scroll to position [3097, 0]
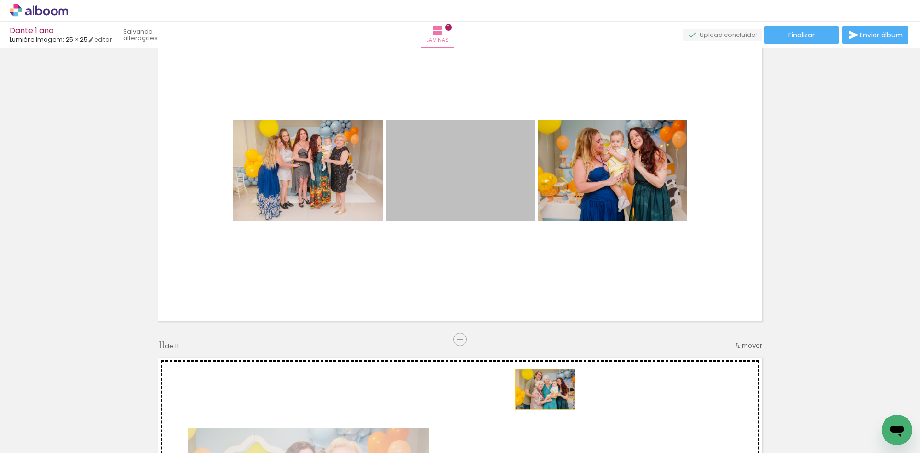
drag, startPoint x: 508, startPoint y: 212, endPoint x: 541, endPoint y: 389, distance: 180.3
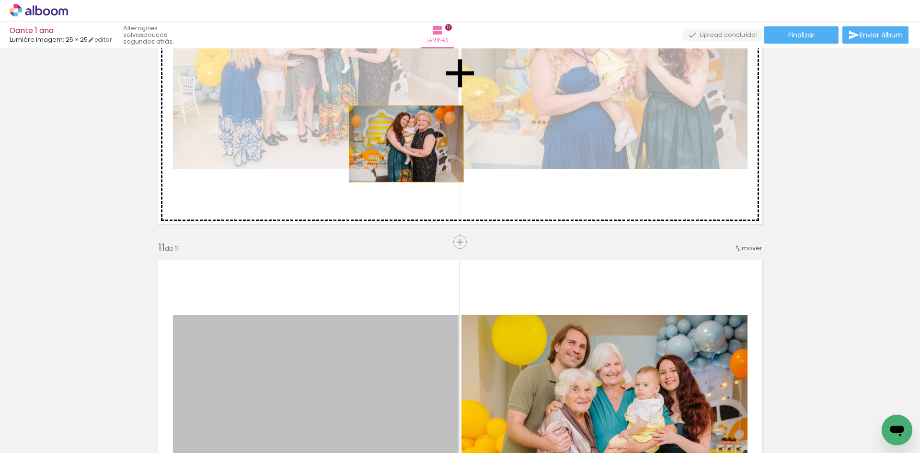
drag, startPoint x: 366, startPoint y: 366, endPoint x: 402, endPoint y: 135, distance: 234.6
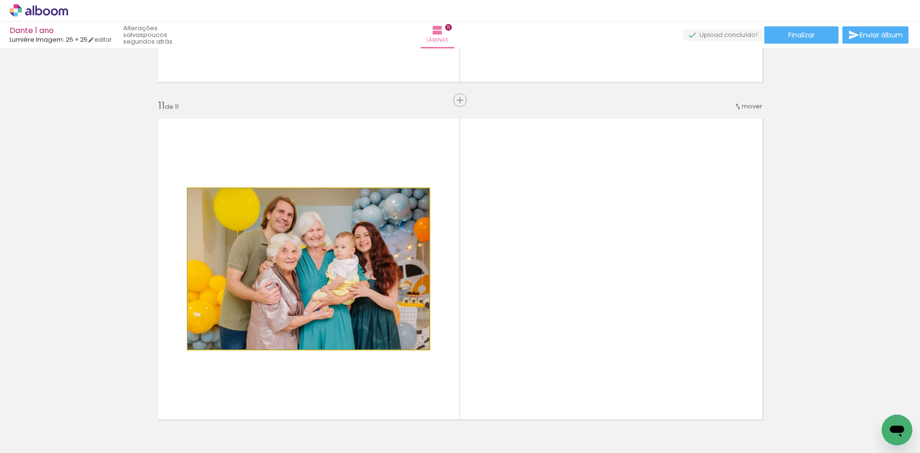
scroll to position [3336, 0]
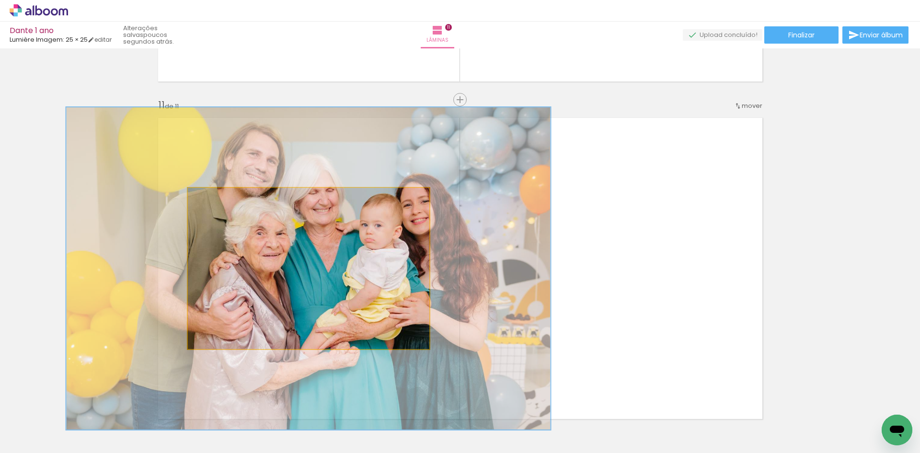
drag, startPoint x: 205, startPoint y: 201, endPoint x: 286, endPoint y: 214, distance: 82.5
click at [261, 208] on quentale-photo at bounding box center [308, 268] width 241 height 161
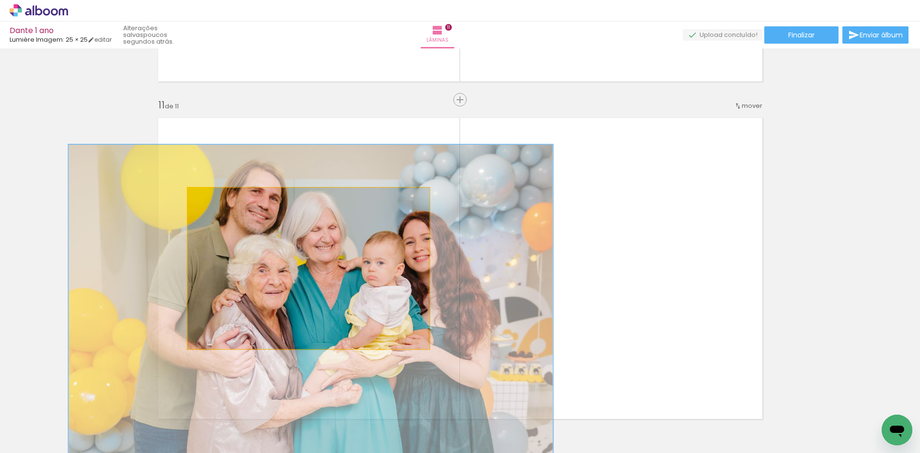
drag, startPoint x: 309, startPoint y: 216, endPoint x: 311, endPoint y: 250, distance: 33.6
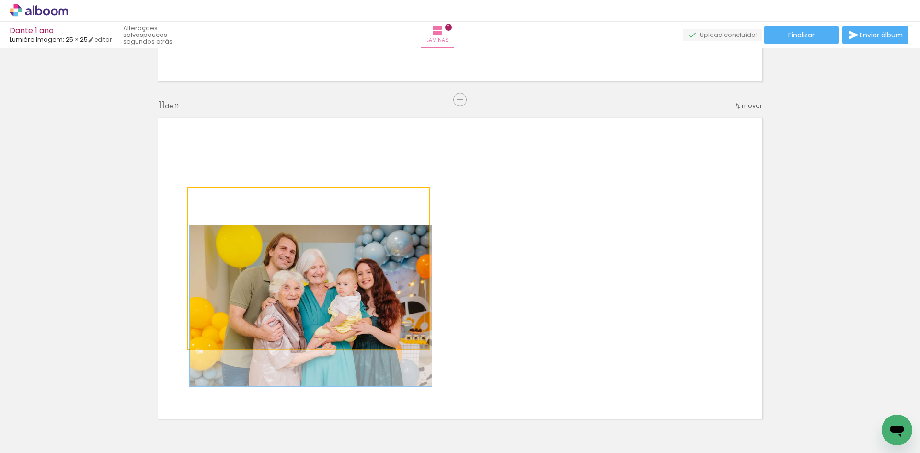
drag, startPoint x: 246, startPoint y: 201, endPoint x: 162, endPoint y: 207, distance: 84.1
type paper-slider "100"
click at [162, 207] on quentale-layouter at bounding box center [460, 268] width 616 height 313
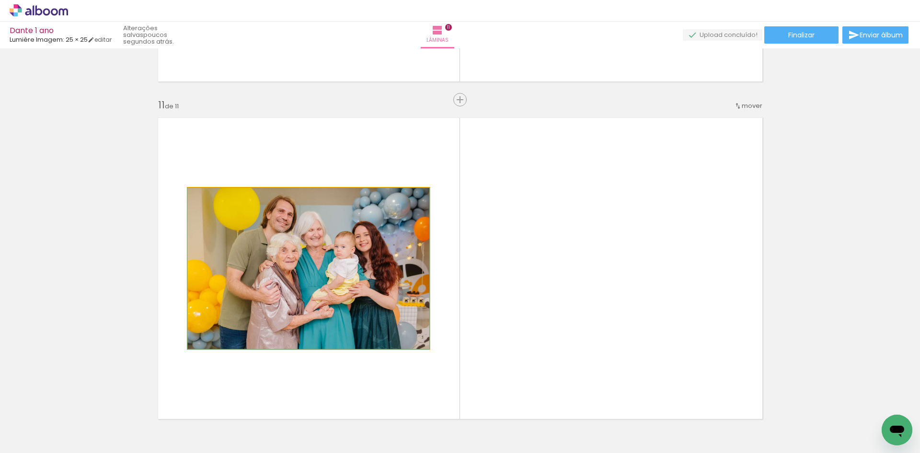
drag, startPoint x: 353, startPoint y: 282, endPoint x: 352, endPoint y: 276, distance: 5.8
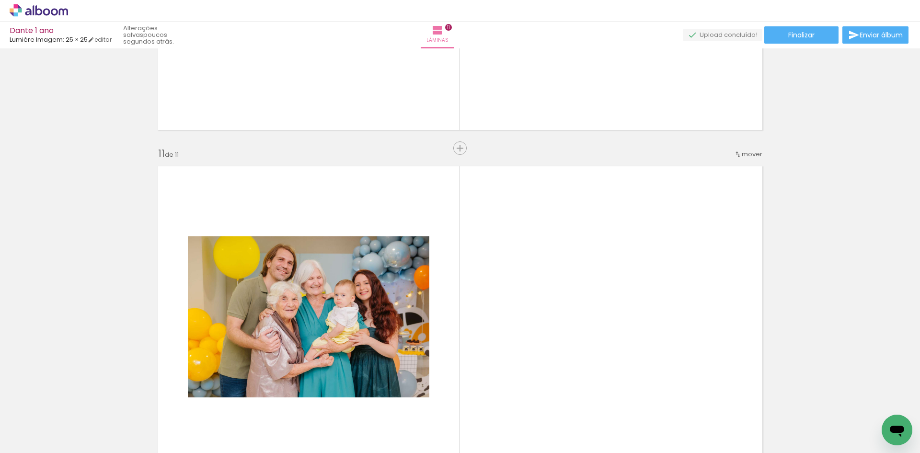
scroll to position [3288, 0]
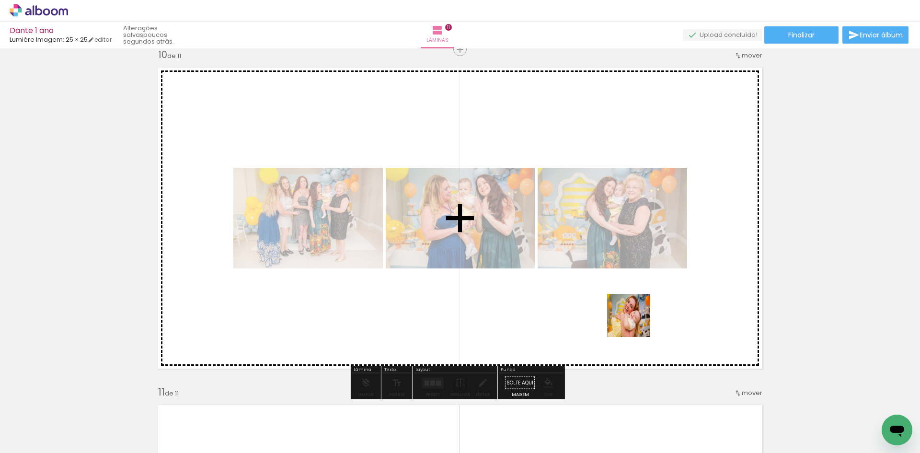
drag, startPoint x: 697, startPoint y: 424, endPoint x: 628, endPoint y: 315, distance: 128.5
click at [628, 315] on quentale-workspace at bounding box center [460, 226] width 920 height 453
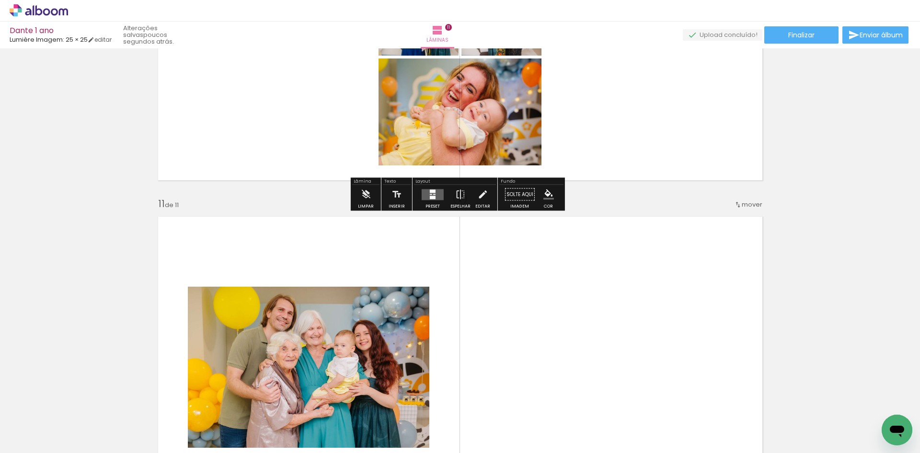
scroll to position [3238, 0]
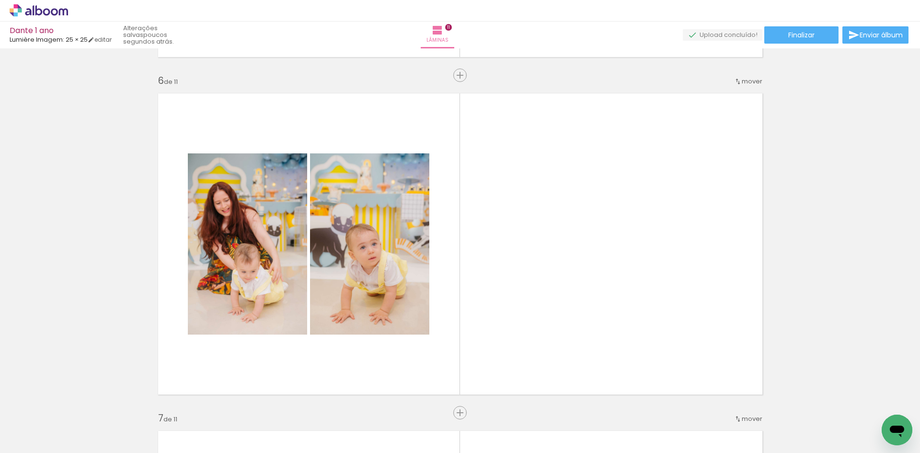
scroll to position [0, 381]
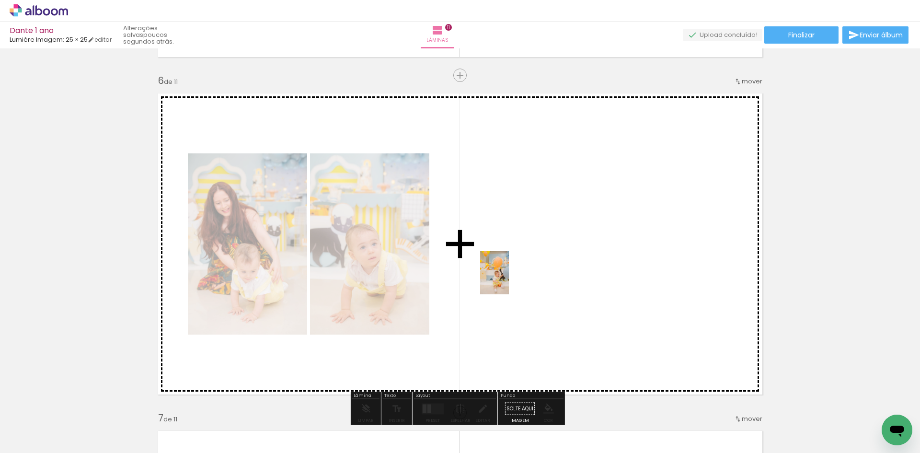
drag, startPoint x: 416, startPoint y: 434, endPoint x: 509, endPoint y: 280, distance: 179.8
click at [509, 280] on quentale-workspace at bounding box center [460, 226] width 920 height 453
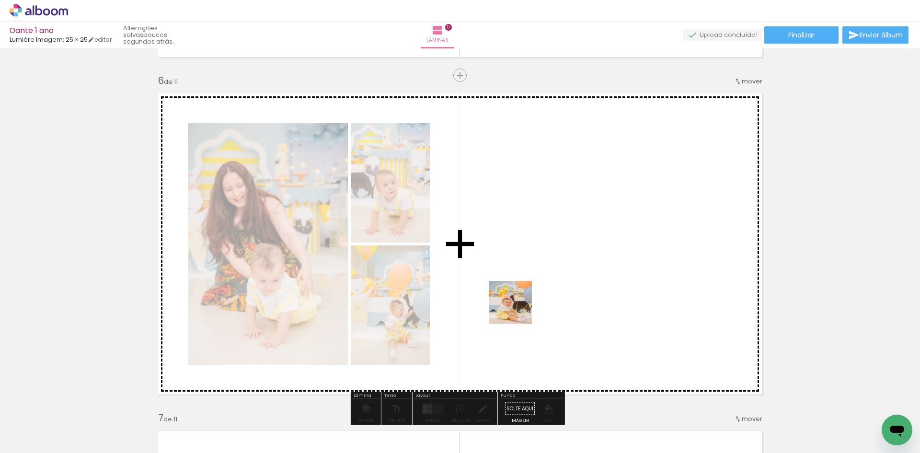
drag, startPoint x: 426, startPoint y: 424, endPoint x: 534, endPoint y: 295, distance: 168.3
click at [534, 295] on quentale-workspace at bounding box center [460, 226] width 920 height 453
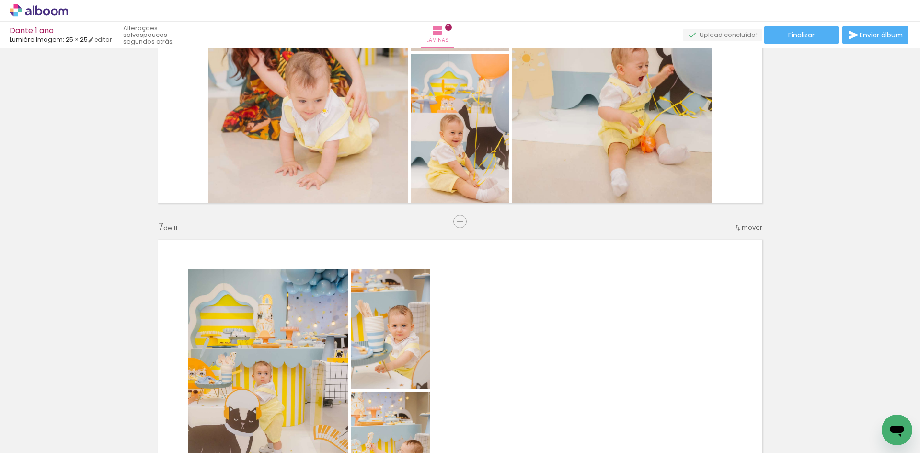
scroll to position [1866, 0]
click at [456, 223] on span "Inserir lâmina" at bounding box center [463, 221] width 37 height 6
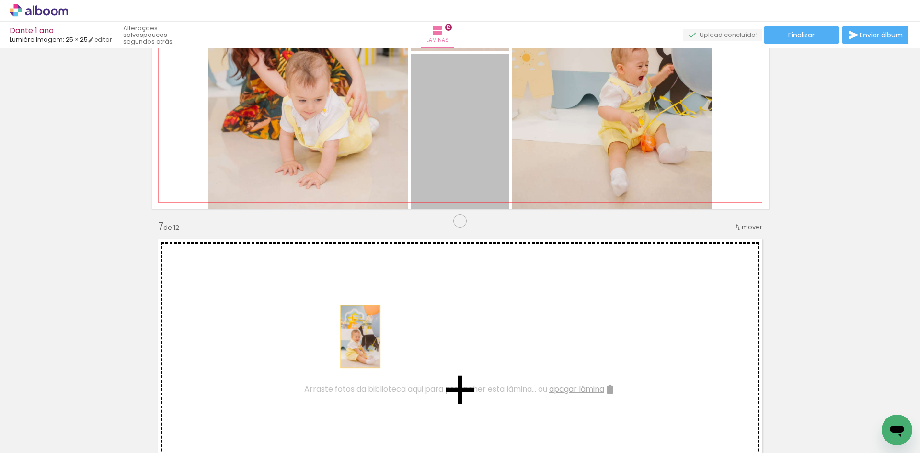
drag, startPoint x: 460, startPoint y: 178, endPoint x: 356, endPoint y: 337, distance: 189.6
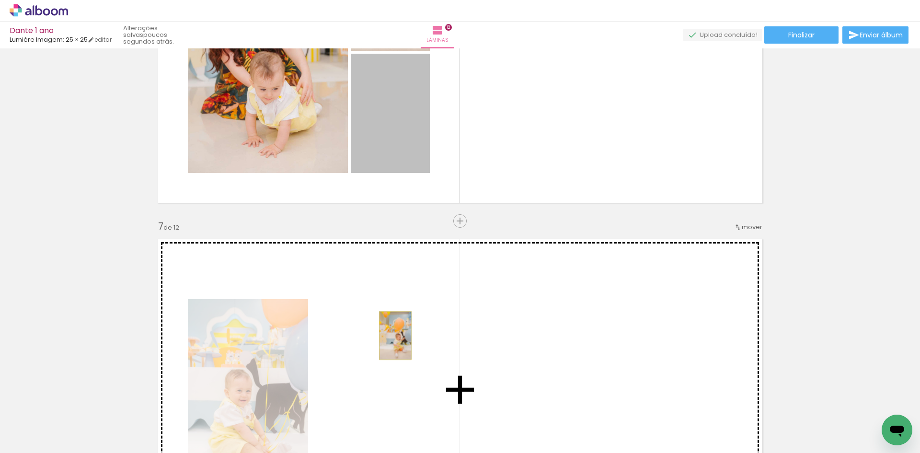
drag, startPoint x: 382, startPoint y: 148, endPoint x: 391, endPoint y: 335, distance: 187.0
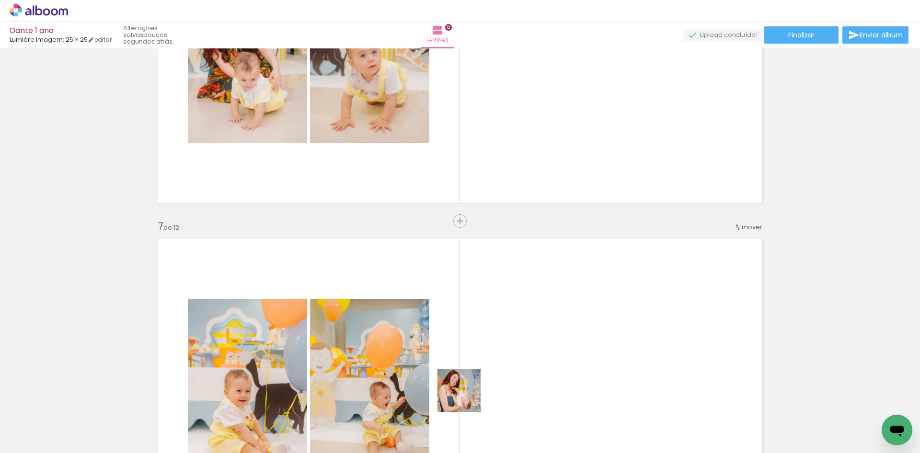
drag, startPoint x: 414, startPoint y: 433, endPoint x: 522, endPoint y: 353, distance: 133.9
click at [522, 353] on quentale-workspace at bounding box center [460, 226] width 920 height 453
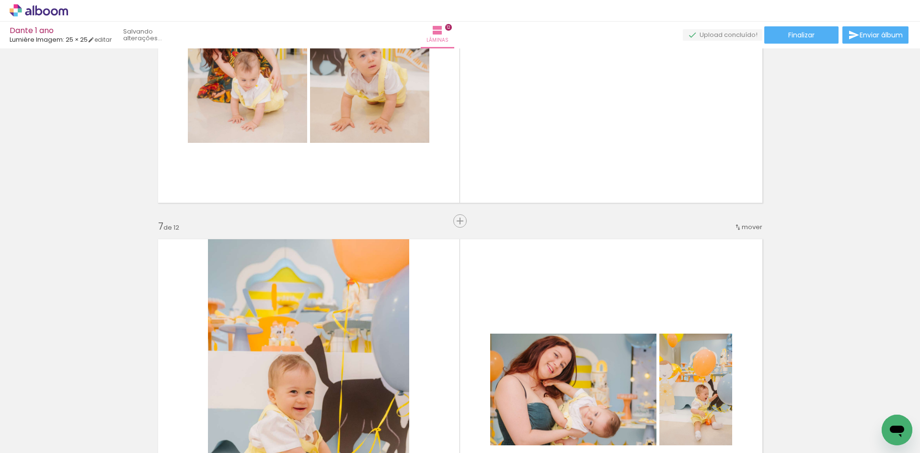
scroll to position [0, 342]
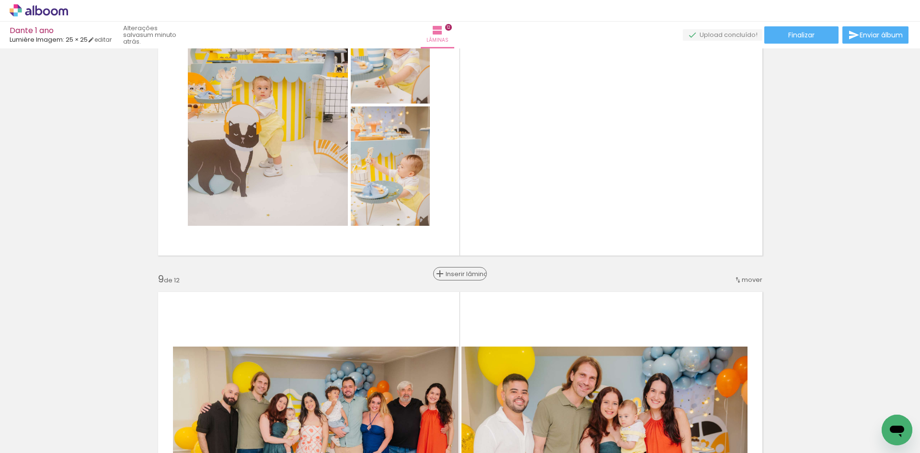
click at [455, 279] on div "Inserir lâmina" at bounding box center [460, 273] width 52 height 11
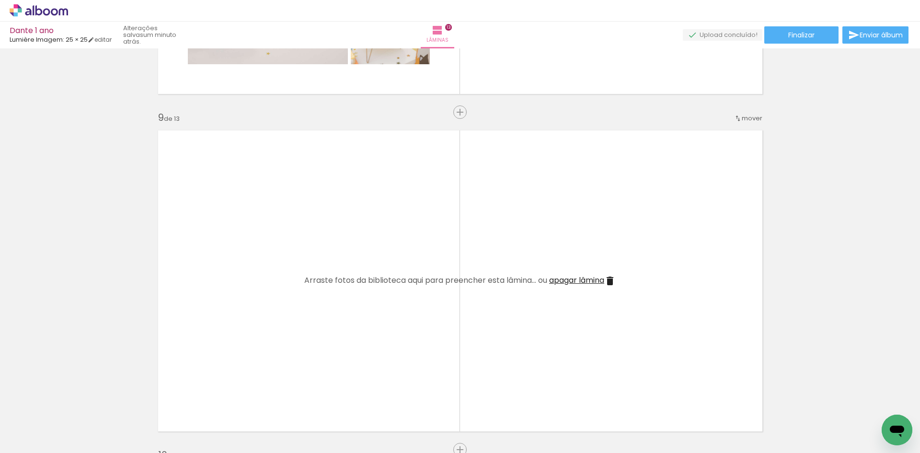
scroll to position [0, 0]
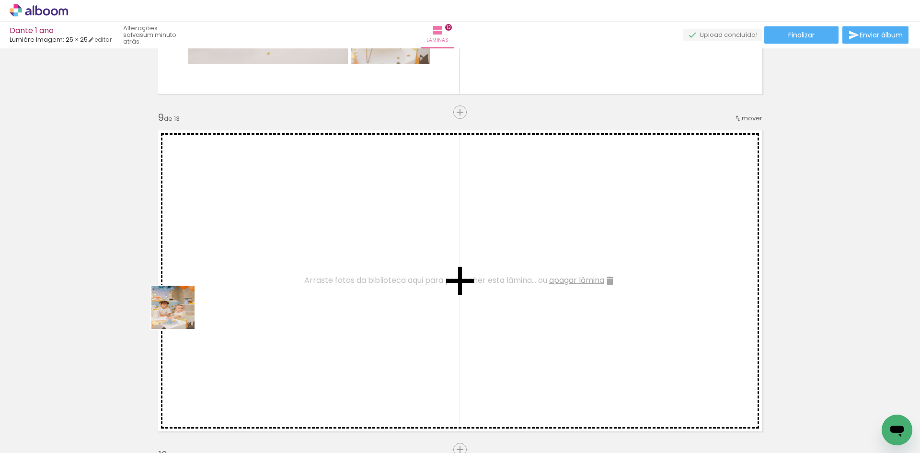
drag, startPoint x: 105, startPoint y: 424, endPoint x: 197, endPoint y: 291, distance: 161.7
click at [197, 291] on quentale-workspace at bounding box center [460, 226] width 920 height 453
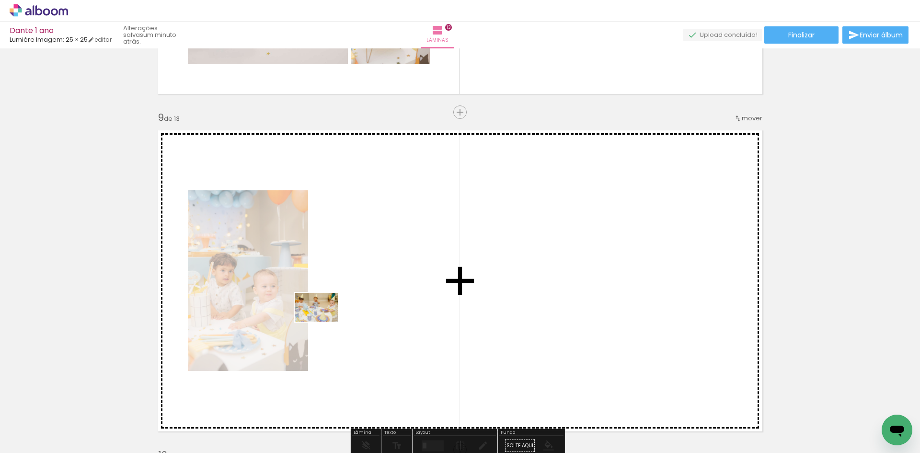
drag, startPoint x: 102, startPoint y: 428, endPoint x: 323, endPoint y: 321, distance: 245.7
click at [323, 321] on quentale-workspace at bounding box center [460, 226] width 920 height 453
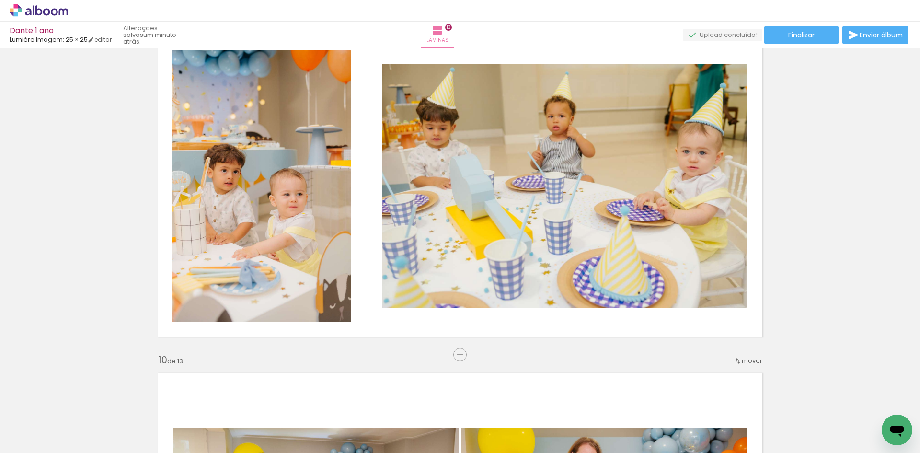
scroll to position [2745, 0]
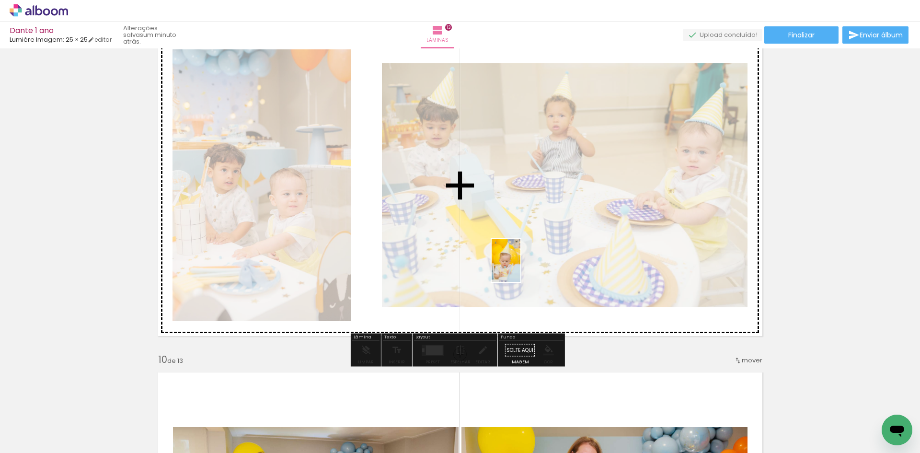
drag, startPoint x: 591, startPoint y: 429, endPoint x: 520, endPoint y: 267, distance: 176.1
click at [520, 267] on quentale-workspace at bounding box center [460, 226] width 920 height 453
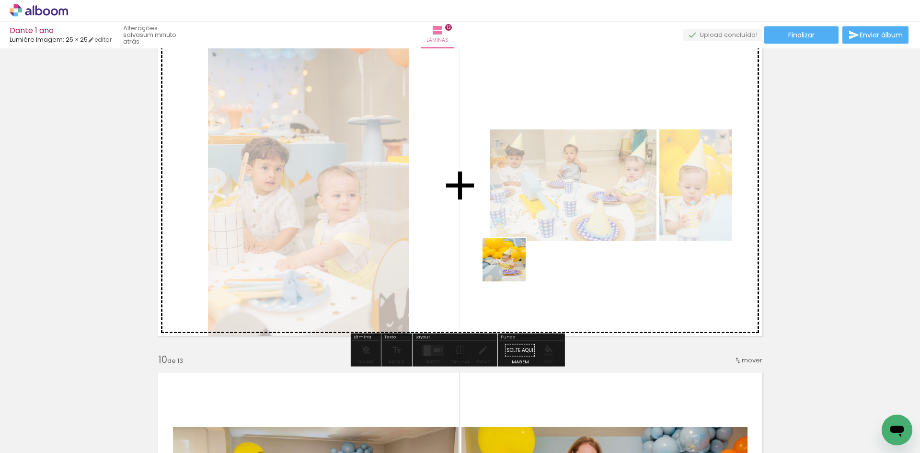
drag, startPoint x: 528, startPoint y: 436, endPoint x: 511, endPoint y: 266, distance: 170.8
click at [511, 266] on quentale-workspace at bounding box center [460, 226] width 920 height 453
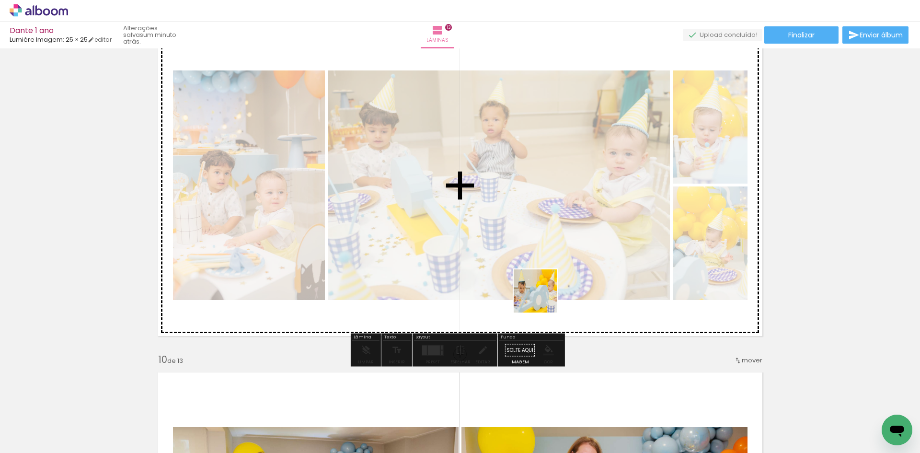
drag, startPoint x: 530, startPoint y: 419, endPoint x: 542, endPoint y: 295, distance: 124.2
click at [542, 295] on quentale-workspace at bounding box center [460, 226] width 920 height 453
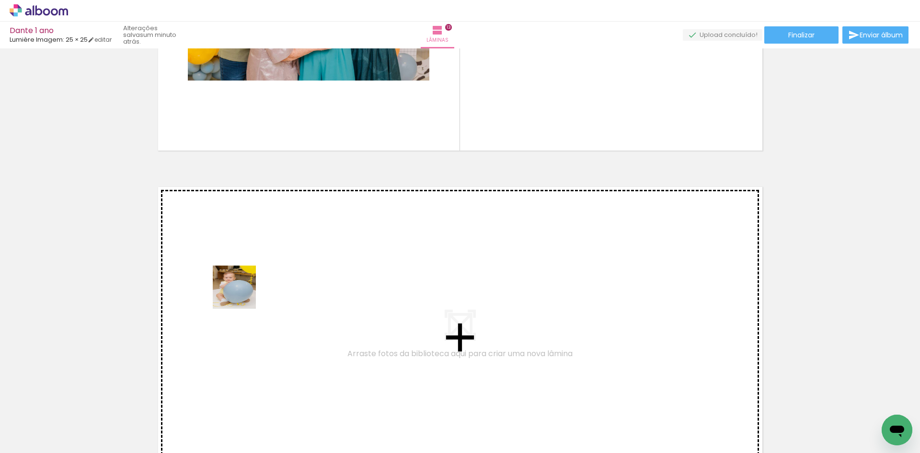
drag, startPoint x: 97, startPoint y: 426, endPoint x: 241, endPoint y: 294, distance: 195.9
click at [241, 294] on quentale-workspace at bounding box center [460, 226] width 920 height 453
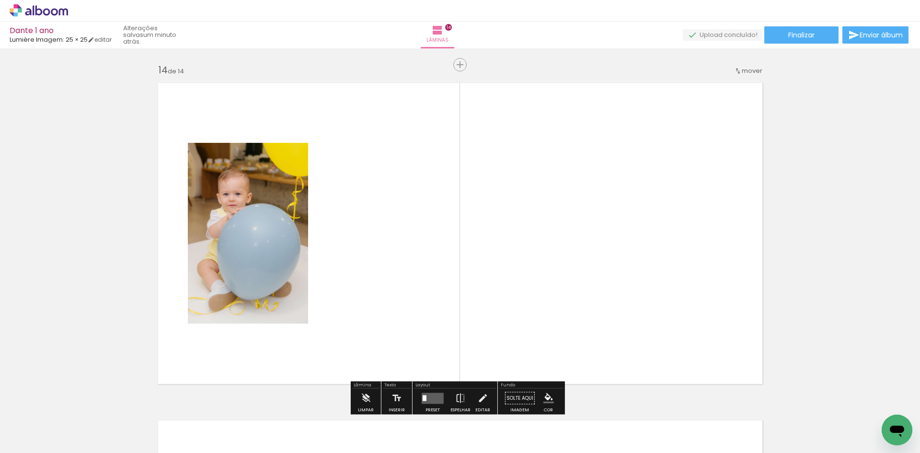
scroll to position [4396, 0]
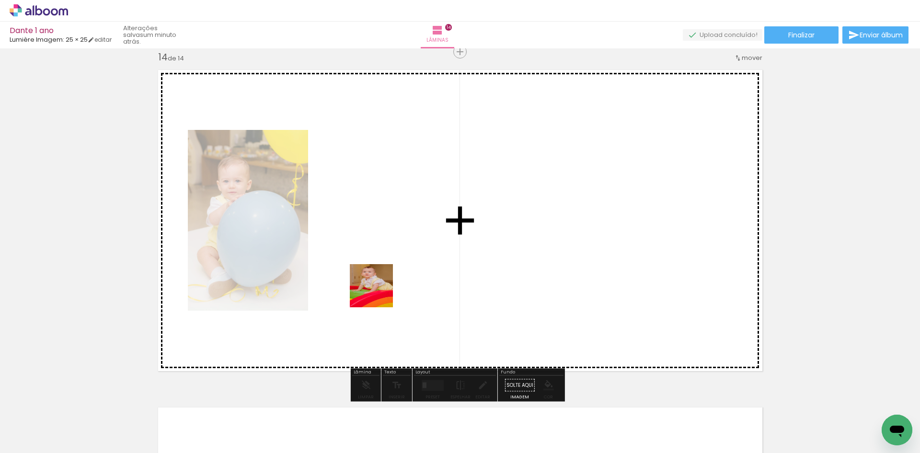
drag, startPoint x: 244, startPoint y: 355, endPoint x: 404, endPoint y: 282, distance: 176.1
click at [404, 282] on quentale-workspace at bounding box center [460, 226] width 920 height 453
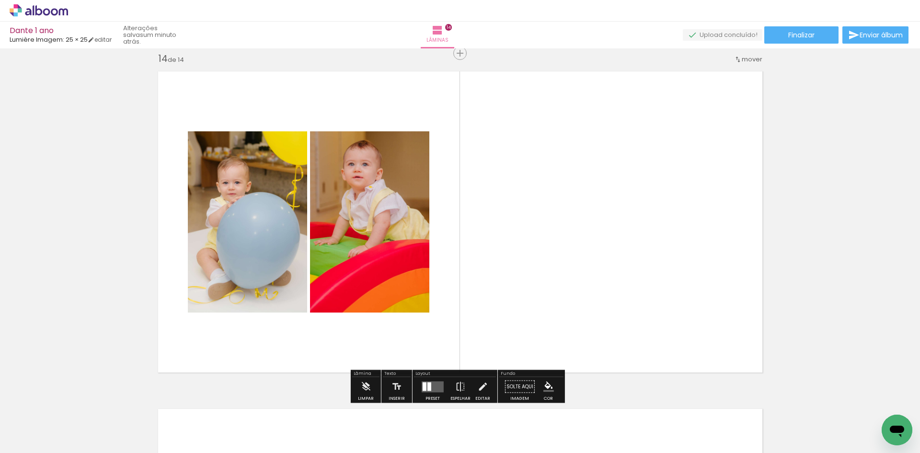
scroll to position [4395, 0]
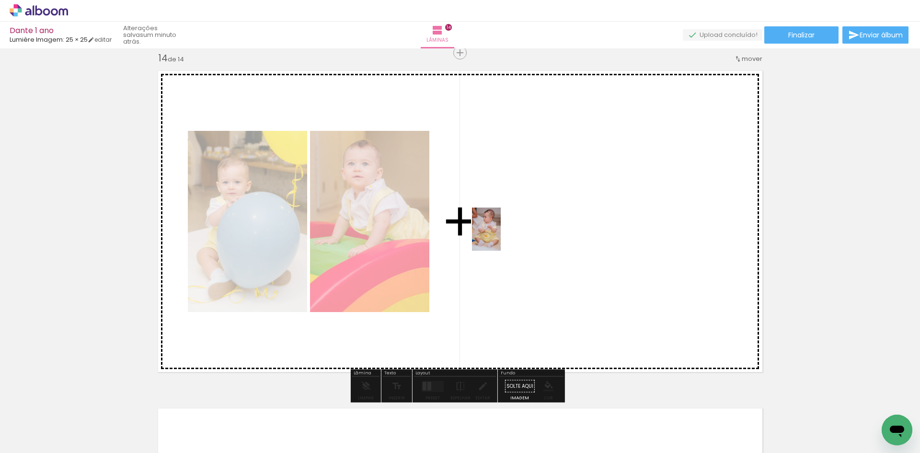
drag, startPoint x: 102, startPoint y: 427, endPoint x: 500, endPoint y: 236, distance: 441.7
click at [500, 236] on quentale-workspace at bounding box center [460, 226] width 920 height 453
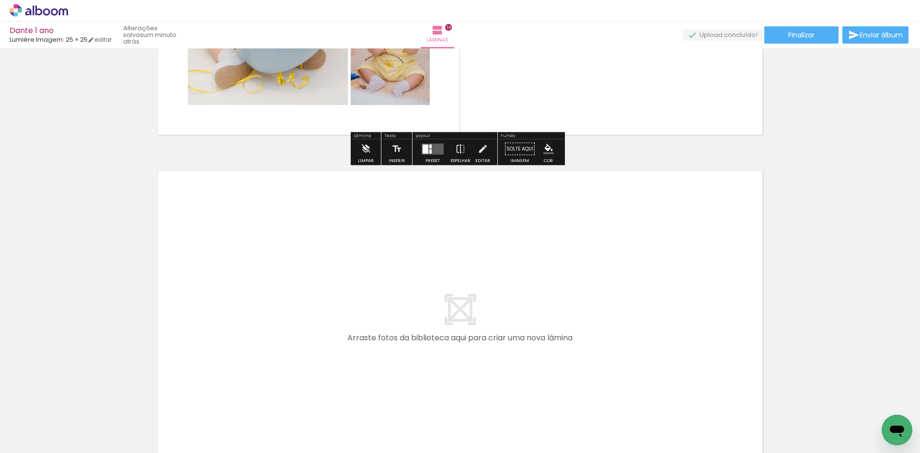
scroll to position [4633, 0]
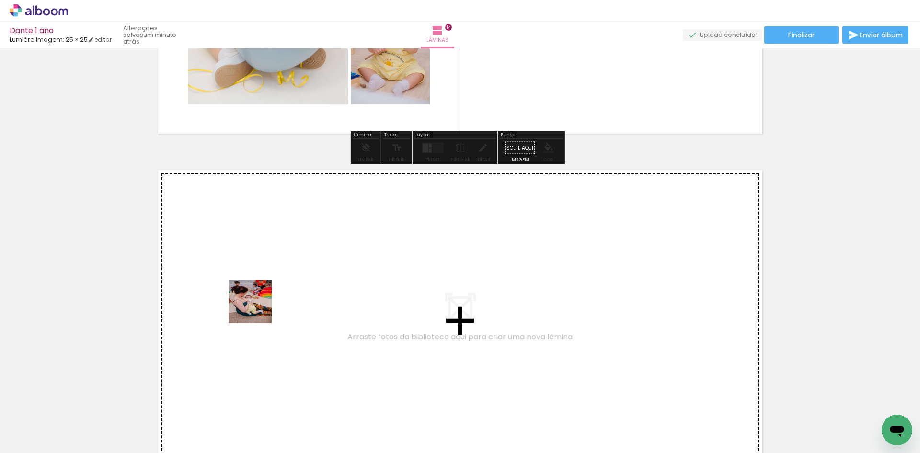
drag, startPoint x: 103, startPoint y: 426, endPoint x: 257, endPoint y: 308, distance: 193.7
click at [257, 308] on quentale-workspace at bounding box center [460, 226] width 920 height 453
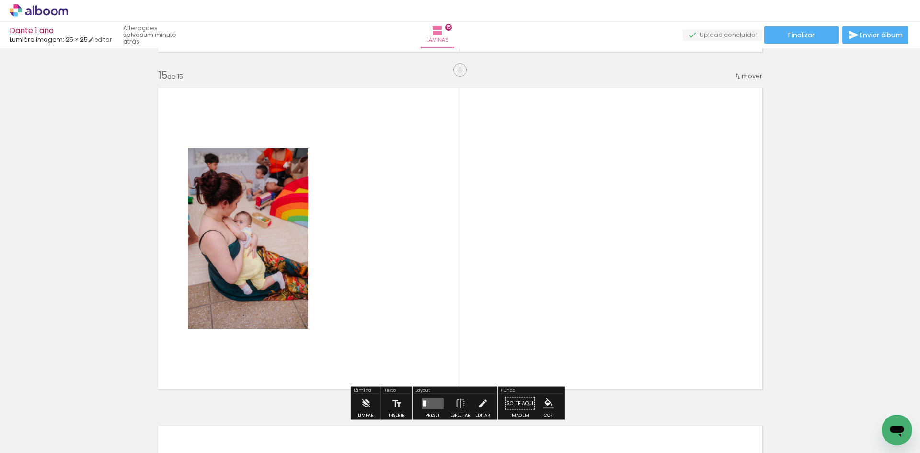
scroll to position [4733, 0]
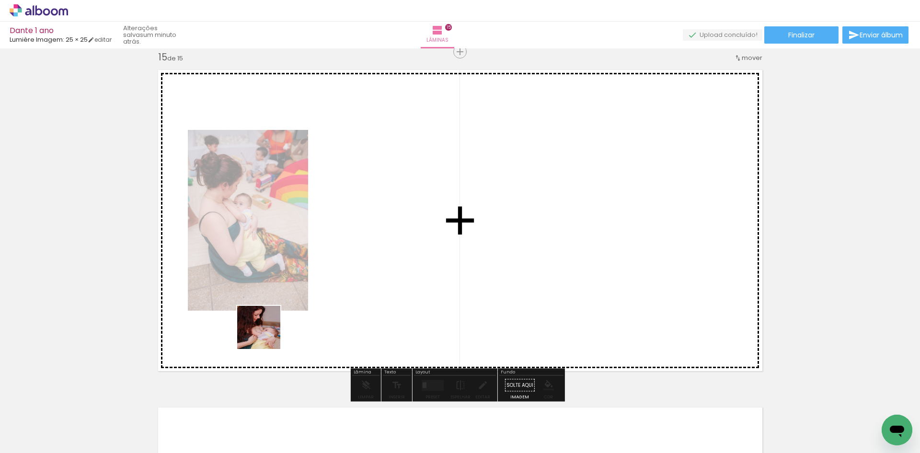
drag, startPoint x: 93, startPoint y: 424, endPoint x: 333, endPoint y: 287, distance: 275.9
click at [333, 287] on quentale-workspace at bounding box center [460, 226] width 920 height 453
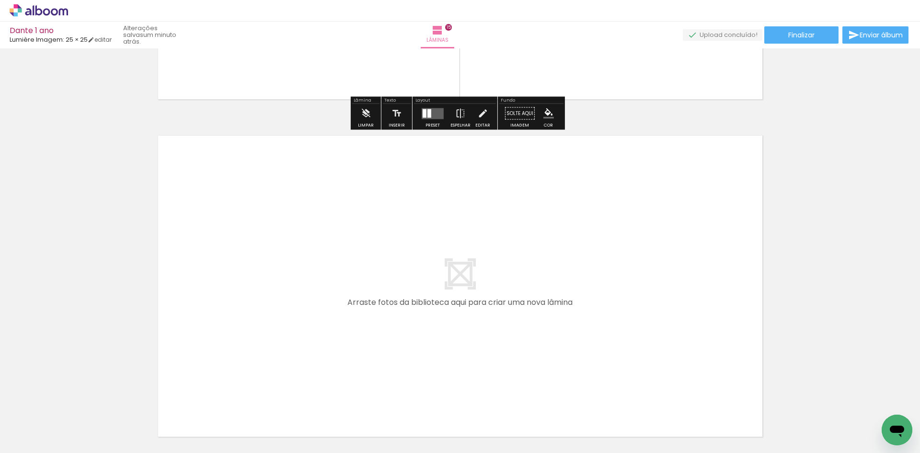
scroll to position [5011, 0]
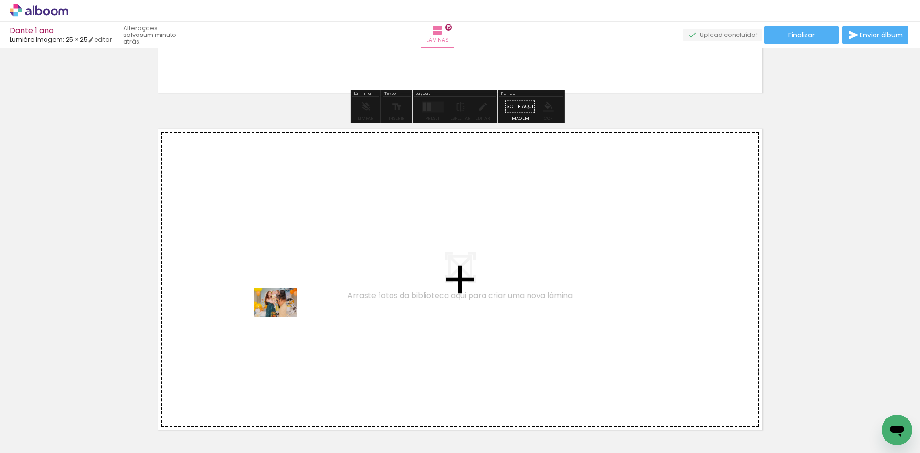
drag, startPoint x: 91, startPoint y: 425, endPoint x: 283, endPoint y: 317, distance: 220.7
click at [283, 317] on quentale-workspace at bounding box center [460, 226] width 920 height 453
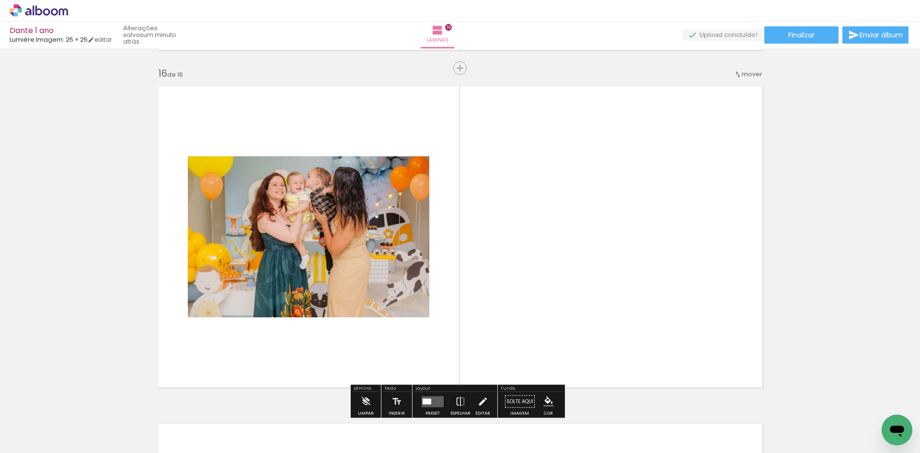
scroll to position [5070, 0]
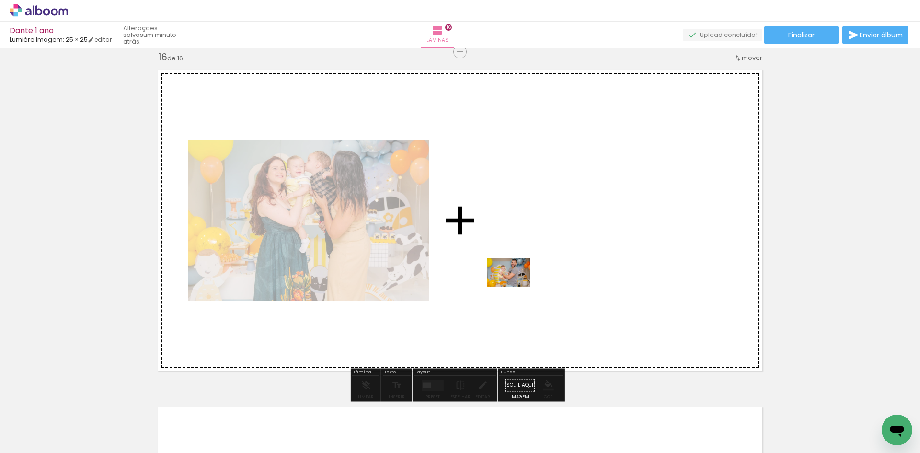
drag, startPoint x: 211, startPoint y: 435, endPoint x: 515, endPoint y: 287, distance: 338.6
click at [515, 287] on quentale-workspace at bounding box center [460, 226] width 920 height 453
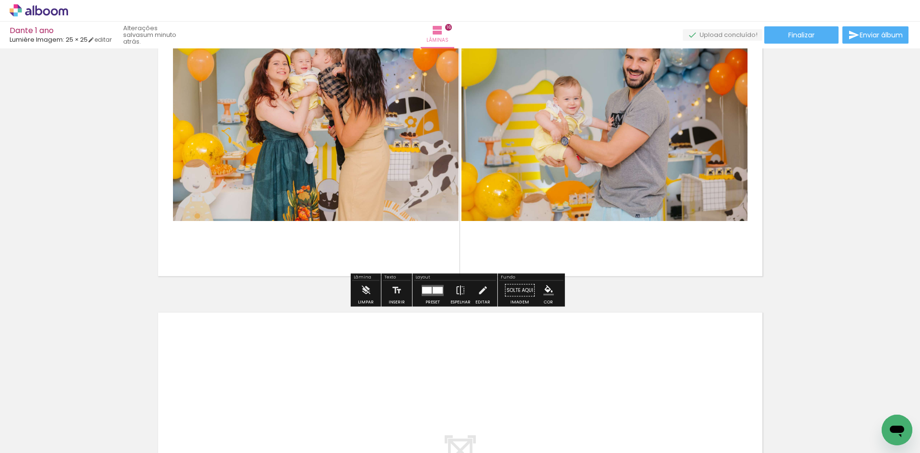
scroll to position [5165, 0]
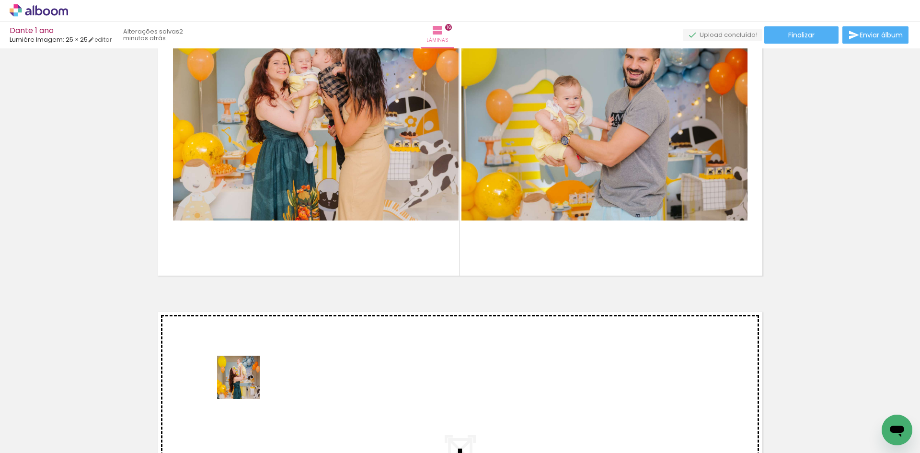
drag, startPoint x: 101, startPoint y: 430, endPoint x: 246, endPoint y: 384, distance: 152.1
click at [246, 384] on quentale-workspace at bounding box center [460, 226] width 920 height 453
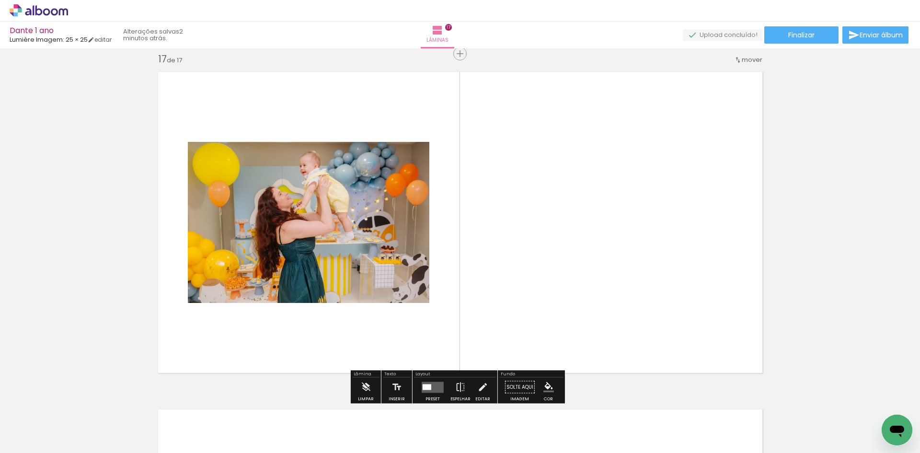
scroll to position [5407, 0]
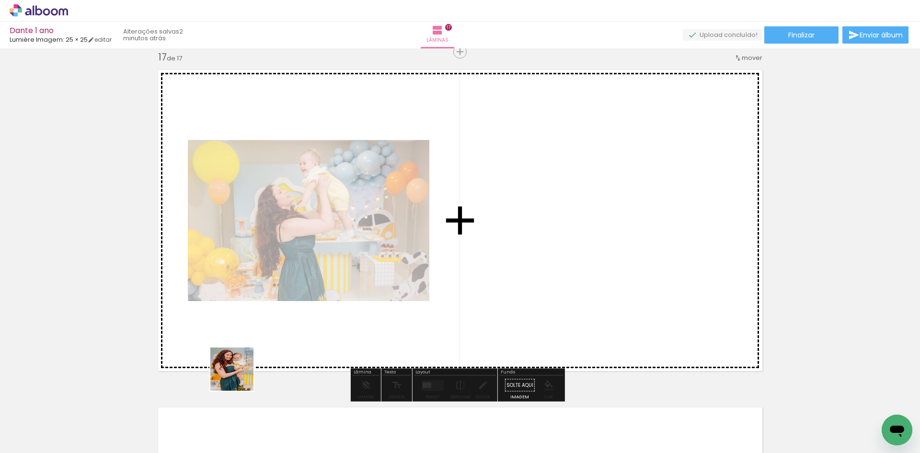
drag, startPoint x: 109, startPoint y: 427, endPoint x: 430, endPoint y: 323, distance: 337.7
click at [430, 323] on quentale-workspace at bounding box center [460, 226] width 920 height 453
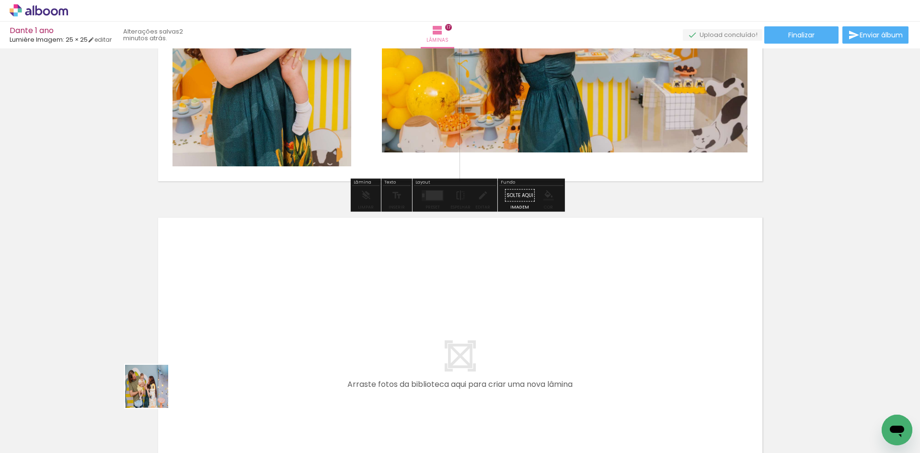
drag, startPoint x: 111, startPoint y: 423, endPoint x: 238, endPoint y: 355, distance: 144.4
click at [238, 355] on quentale-workspace at bounding box center [460, 226] width 920 height 453
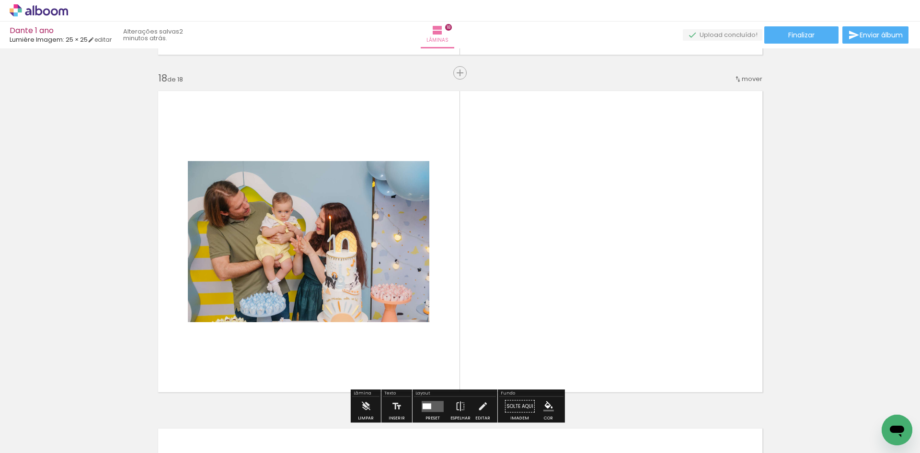
scroll to position [5744, 0]
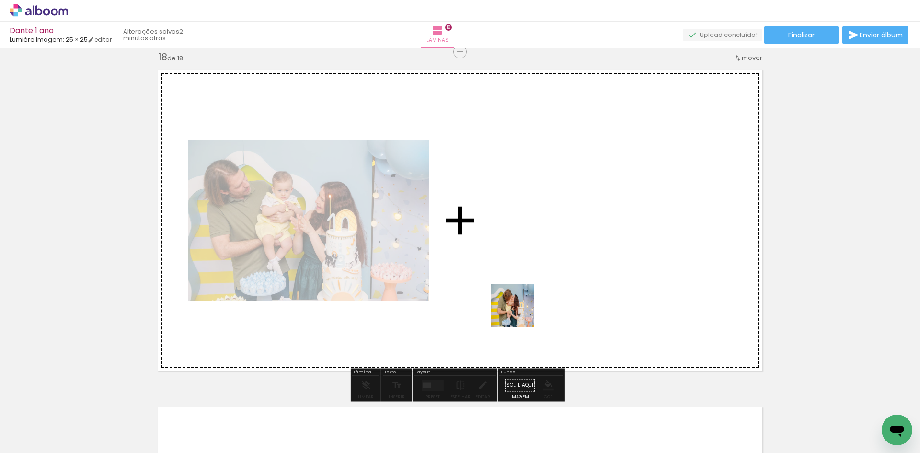
drag, startPoint x: 104, startPoint y: 428, endPoint x: 525, endPoint y: 310, distance: 437.3
click at [525, 310] on quentale-workspace at bounding box center [460, 226] width 920 height 453
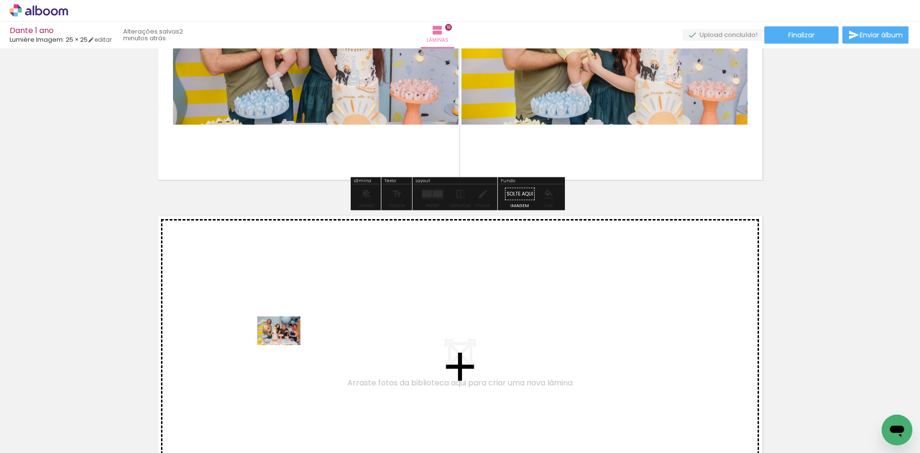
drag, startPoint x: 99, startPoint y: 429, endPoint x: 286, endPoint y: 344, distance: 205.1
click at [286, 344] on quentale-workspace at bounding box center [460, 226] width 920 height 453
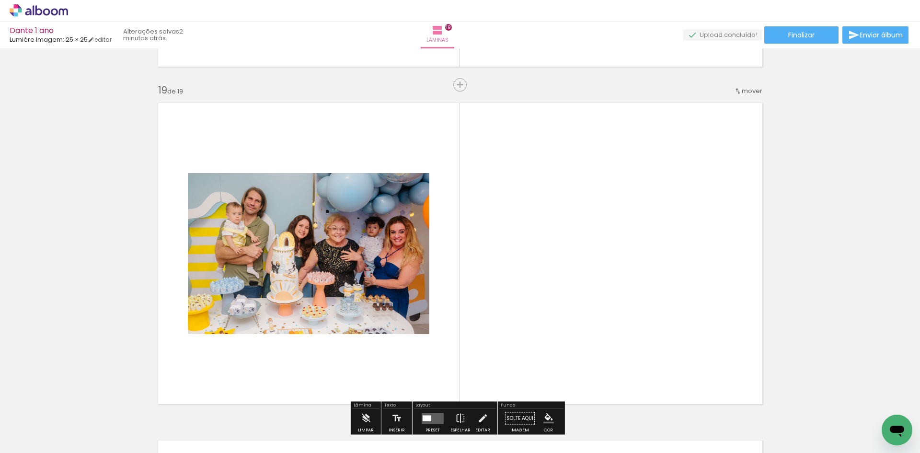
scroll to position [6081, 0]
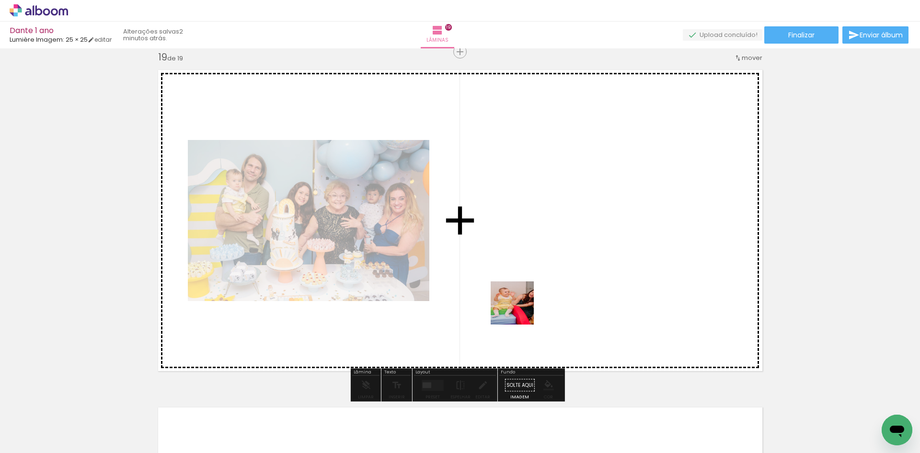
drag, startPoint x: 99, startPoint y: 416, endPoint x: 526, endPoint y: 287, distance: 446.2
click at [526, 287] on quentale-workspace at bounding box center [460, 226] width 920 height 453
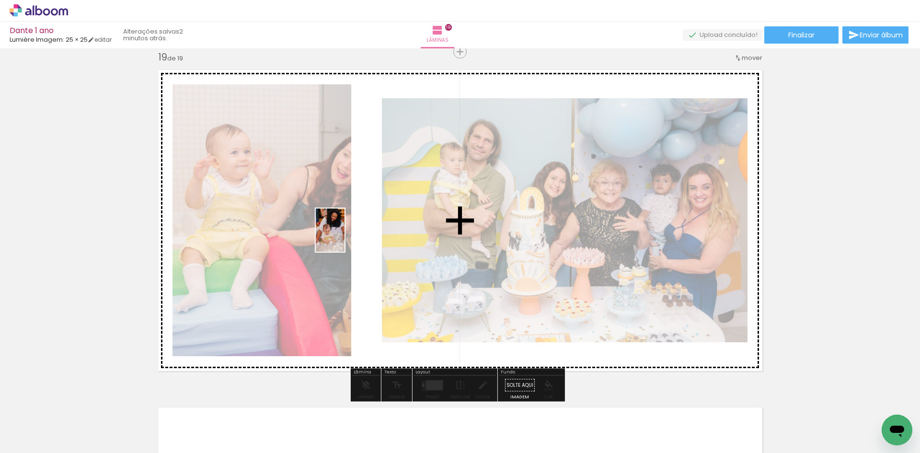
drag, startPoint x: 100, startPoint y: 431, endPoint x: 344, endPoint y: 237, distance: 311.6
click at [344, 237] on quentale-workspace at bounding box center [460, 226] width 920 height 453
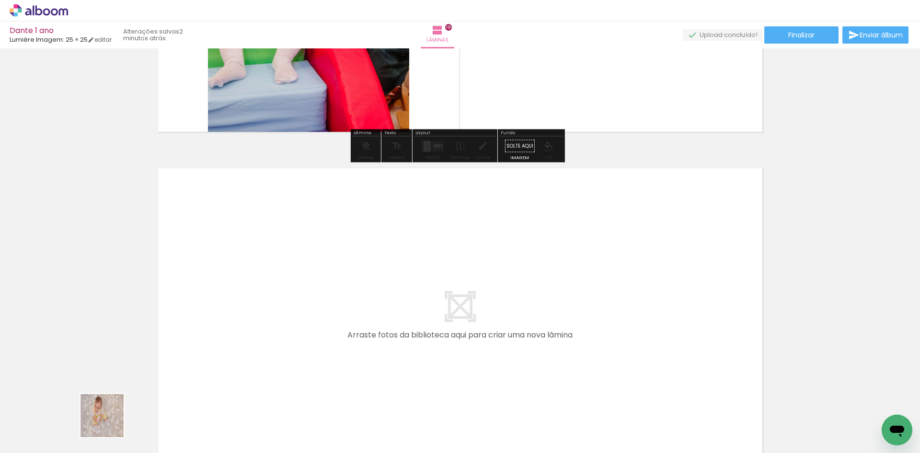
drag, startPoint x: 109, startPoint y: 422, endPoint x: 304, endPoint y: 302, distance: 229.0
click at [304, 302] on quentale-workspace at bounding box center [460, 226] width 920 height 453
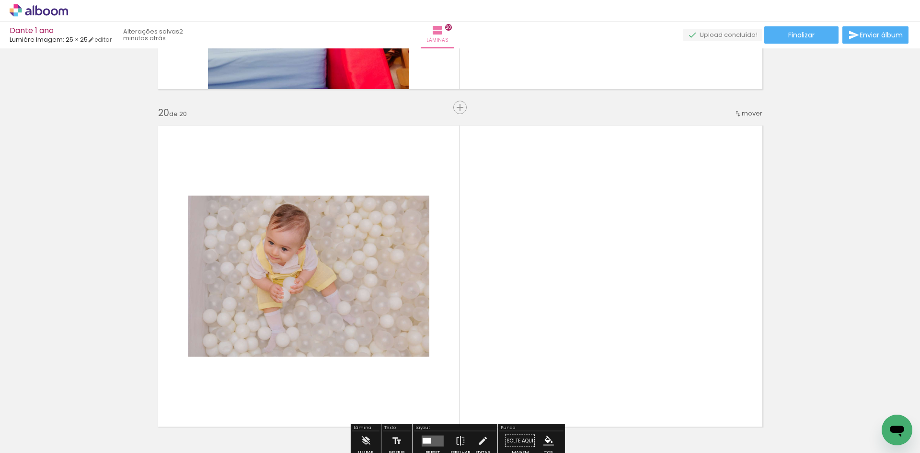
scroll to position [6419, 0]
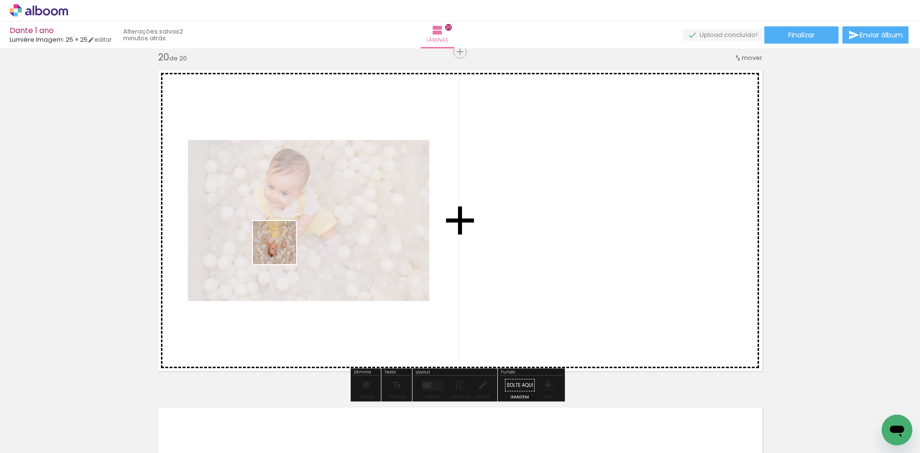
drag, startPoint x: 95, startPoint y: 428, endPoint x: 282, endPoint y: 250, distance: 258.1
click at [282, 250] on quentale-workspace at bounding box center [460, 226] width 920 height 453
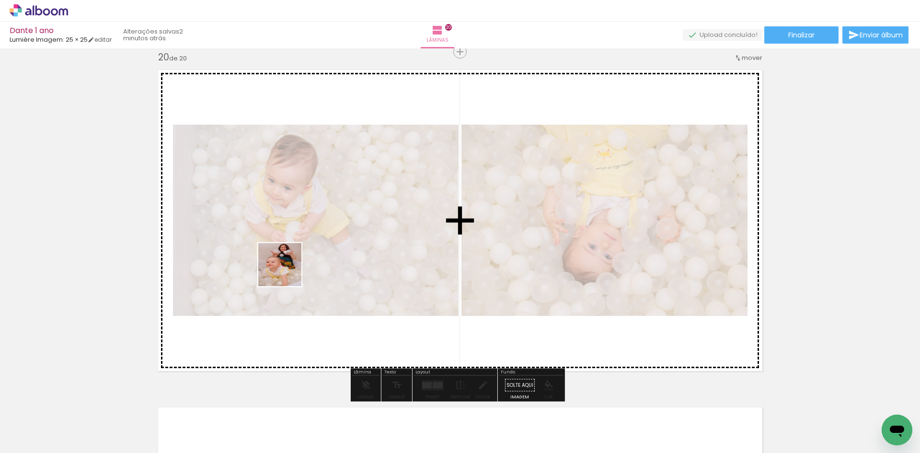
drag, startPoint x: 105, startPoint y: 433, endPoint x: 287, endPoint y: 271, distance: 243.9
click at [287, 271] on quentale-workspace at bounding box center [460, 226] width 920 height 453
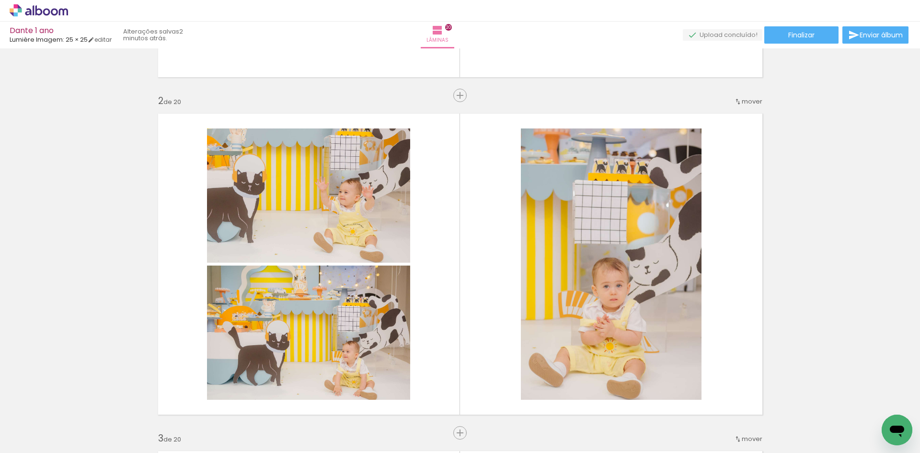
scroll to position [0, 0]
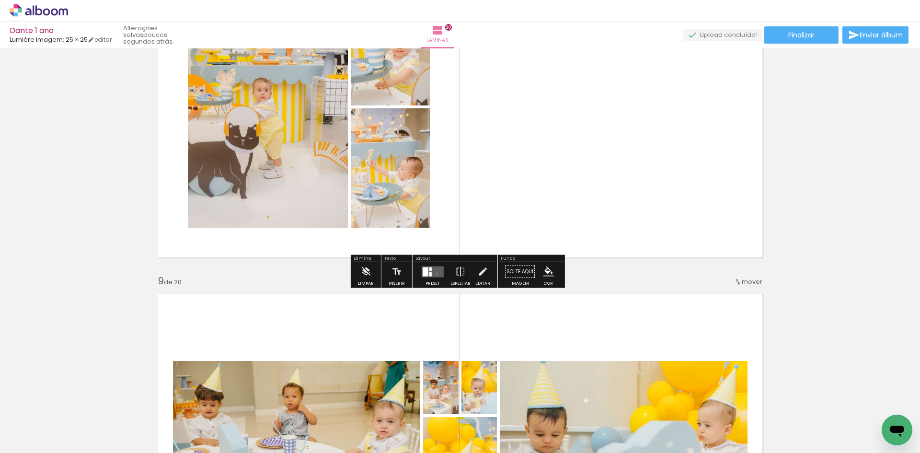
scroll to position [2488, 0]
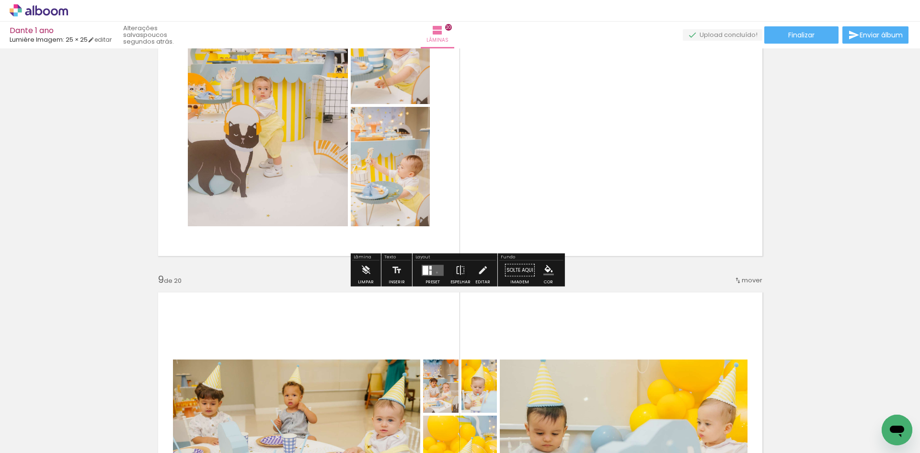
click at [434, 273] on quentale-layouter at bounding box center [432, 269] width 22 height 11
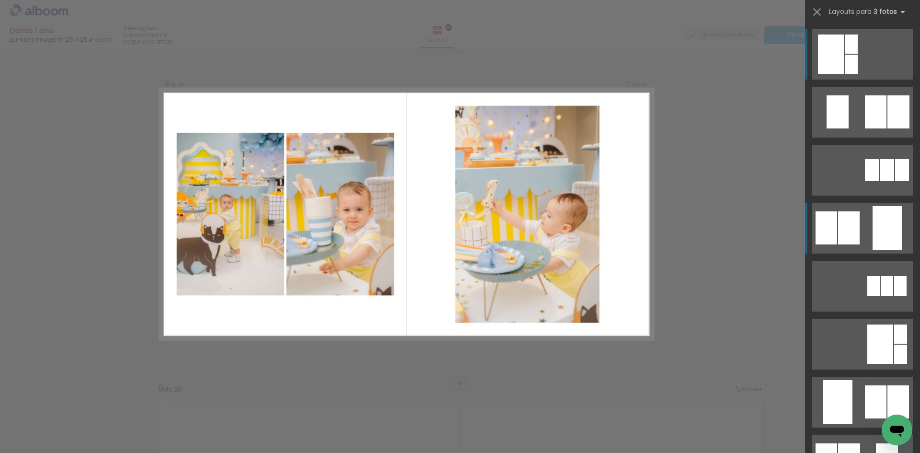
scroll to position [2373, 0]
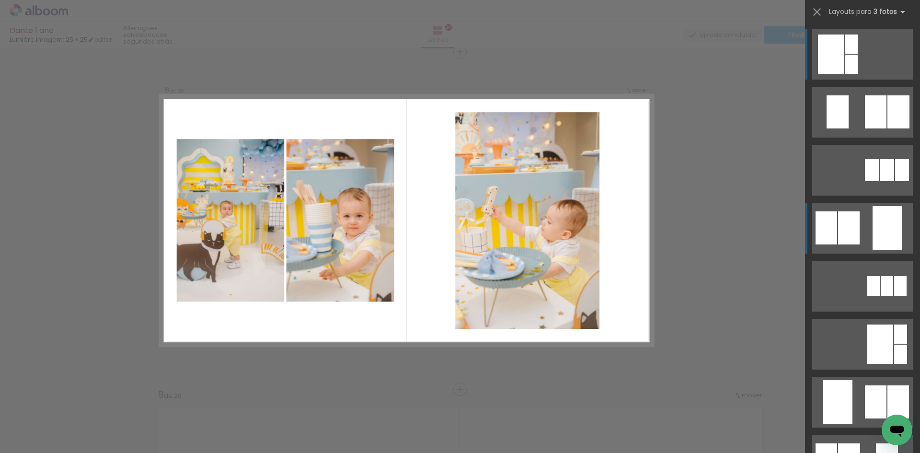
click at [887, 128] on div at bounding box center [898, 111] width 22 height 33
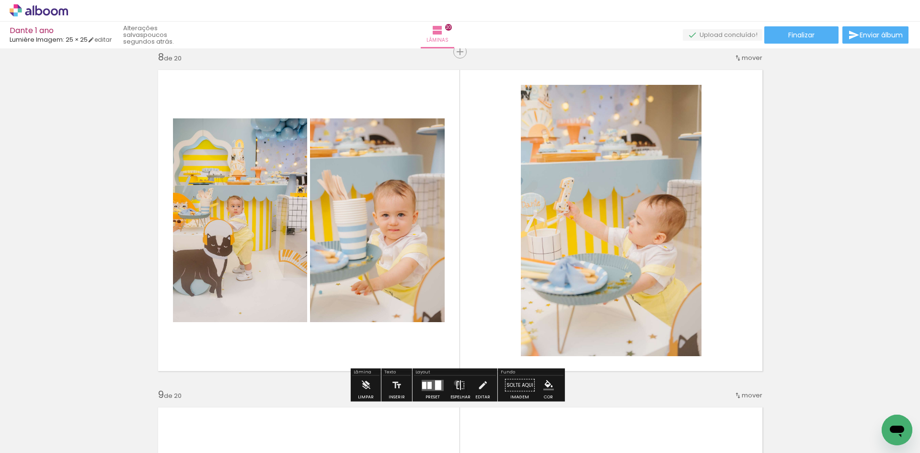
click at [455, 383] on iron-icon at bounding box center [460, 384] width 11 height 19
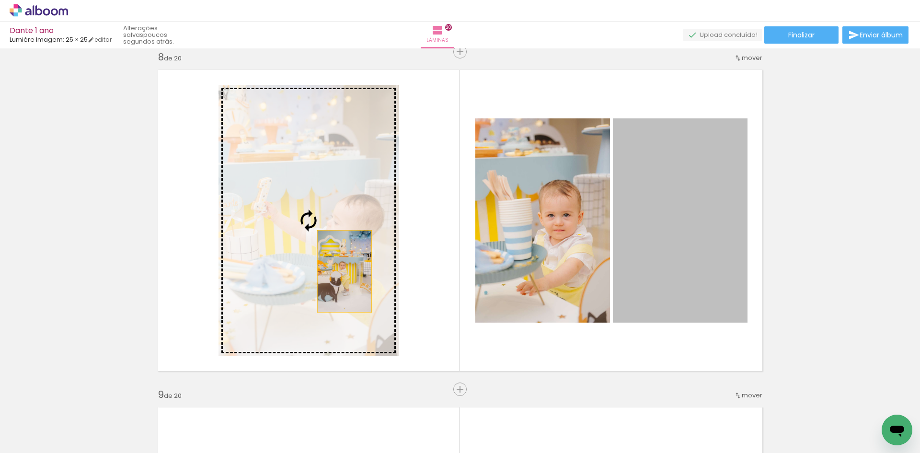
drag, startPoint x: 720, startPoint y: 259, endPoint x: 341, endPoint y: 271, distance: 380.0
click at [0, 0] on slot at bounding box center [0, 0] width 0 height 0
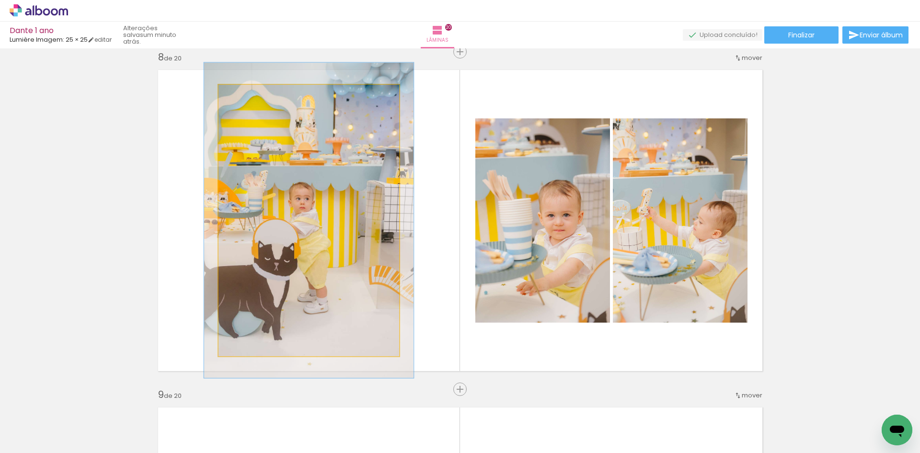
drag, startPoint x: 243, startPoint y: 93, endPoint x: 274, endPoint y: 134, distance: 51.0
type paper-slider "116"
click at [249, 95] on div at bounding box center [246, 94] width 15 height 15
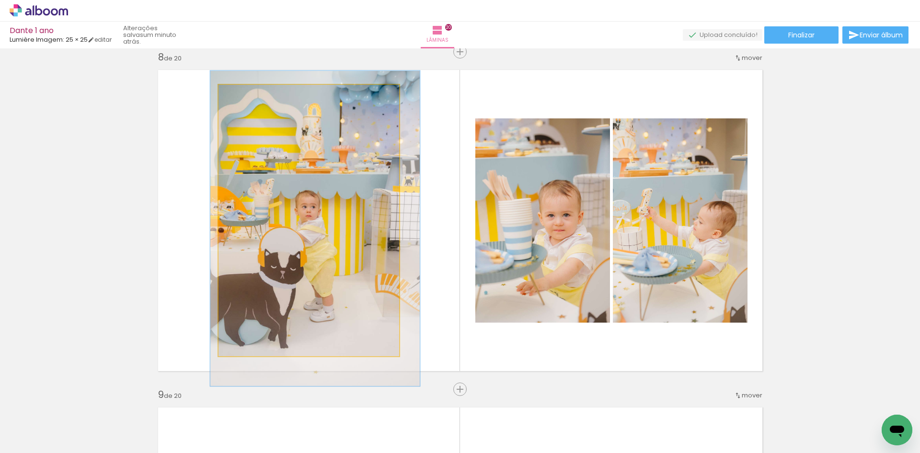
drag, startPoint x: 297, startPoint y: 148, endPoint x: 303, endPoint y: 156, distance: 10.2
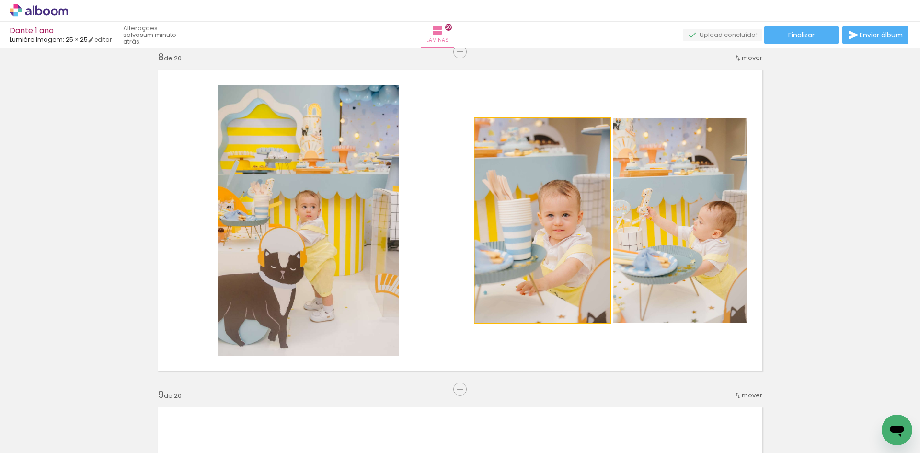
drag, startPoint x: 558, startPoint y: 248, endPoint x: 550, endPoint y: 247, distance: 8.2
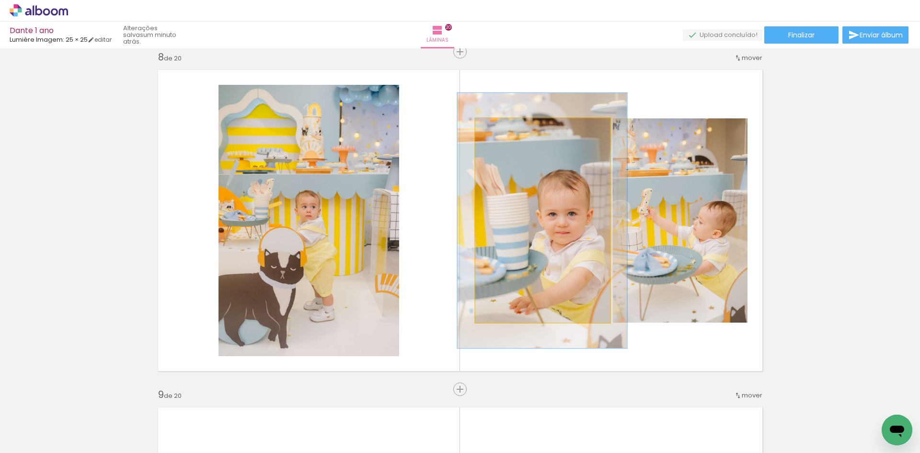
drag, startPoint x: 498, startPoint y: 131, endPoint x: 509, endPoint y: 137, distance: 13.1
click at [506, 132] on div at bounding box center [505, 128] width 15 height 15
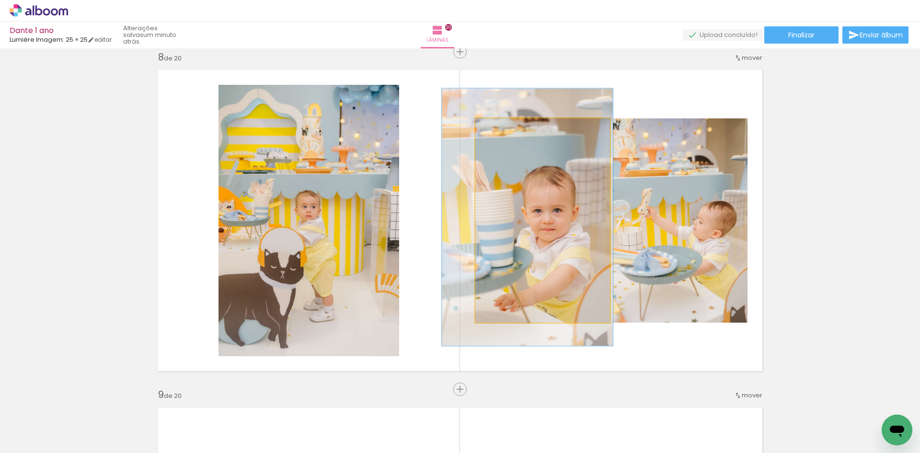
drag, startPoint x: 539, startPoint y: 196, endPoint x: 526, endPoint y: 194, distance: 13.2
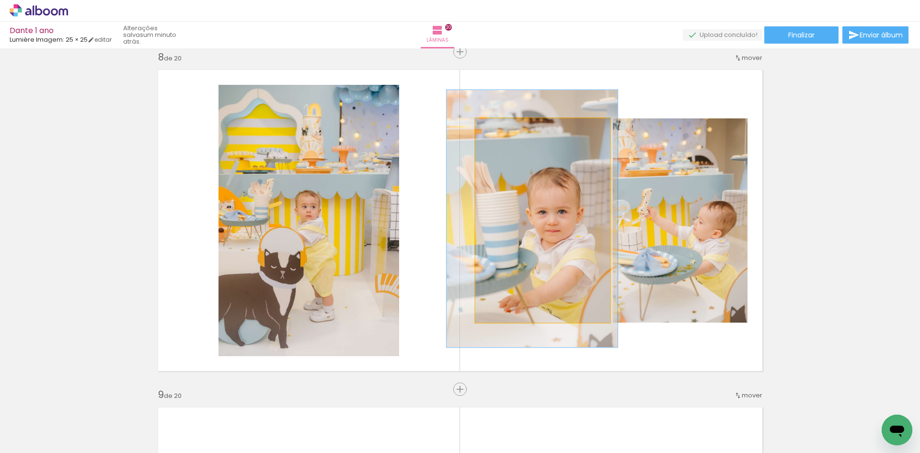
drag, startPoint x: 542, startPoint y: 234, endPoint x: 546, endPoint y: 236, distance: 5.0
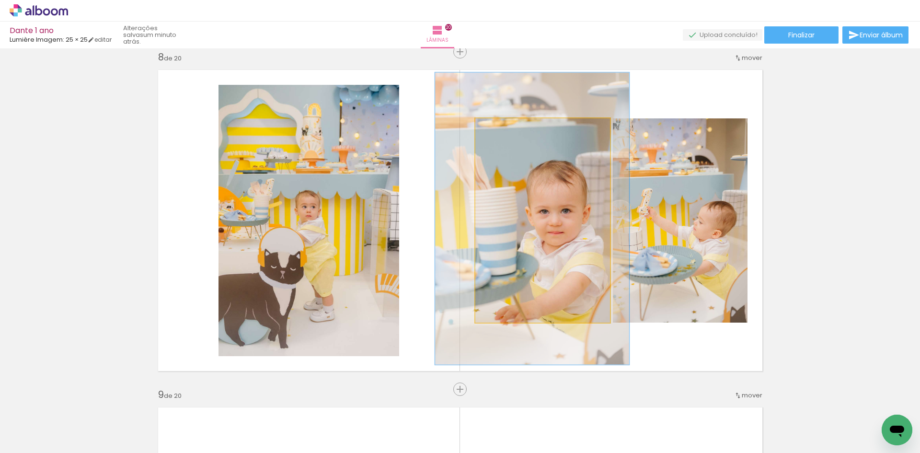
drag, startPoint x: 505, startPoint y: 129, endPoint x: 511, endPoint y: 131, distance: 6.4
type paper-slider "143"
click at [511, 131] on div at bounding box center [513, 128] width 9 height 9
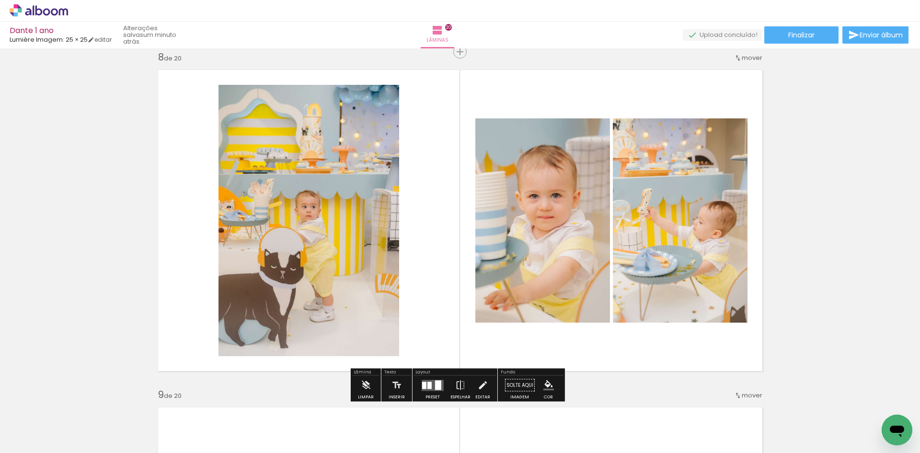
scroll to position [0, 0]
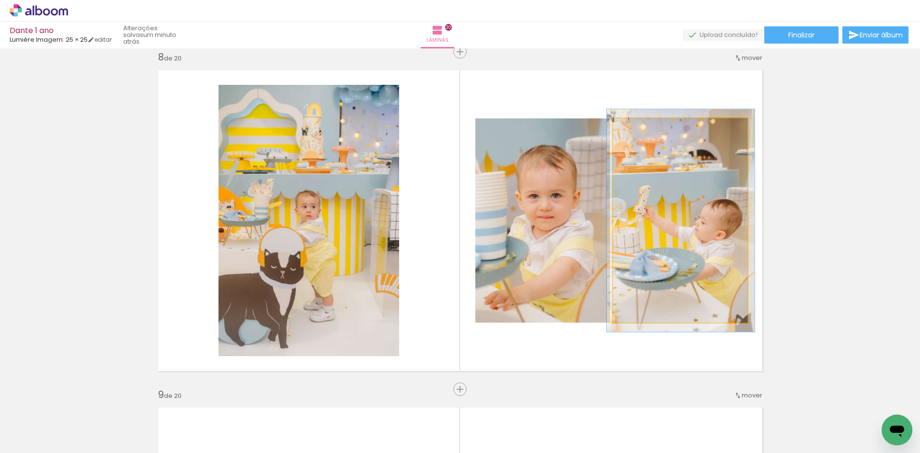
click at [631, 131] on div at bounding box center [637, 128] width 15 height 15
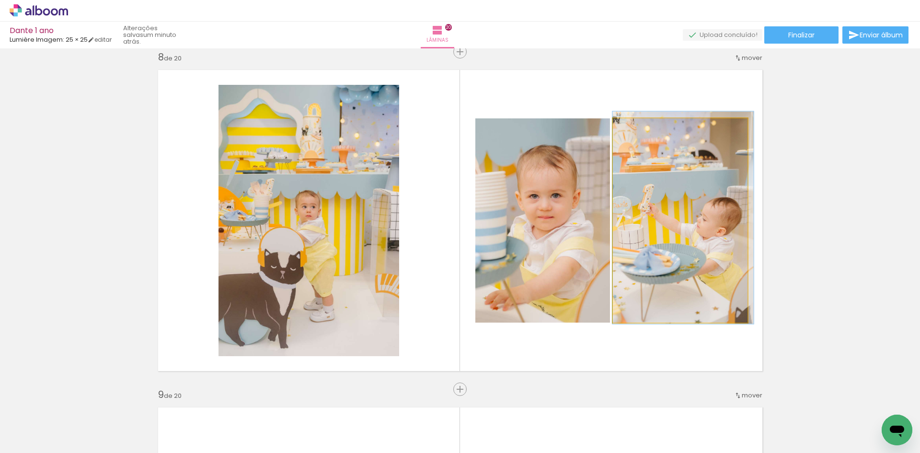
type paper-slider "104"
click at [637, 133] on div at bounding box center [636, 128] width 15 height 15
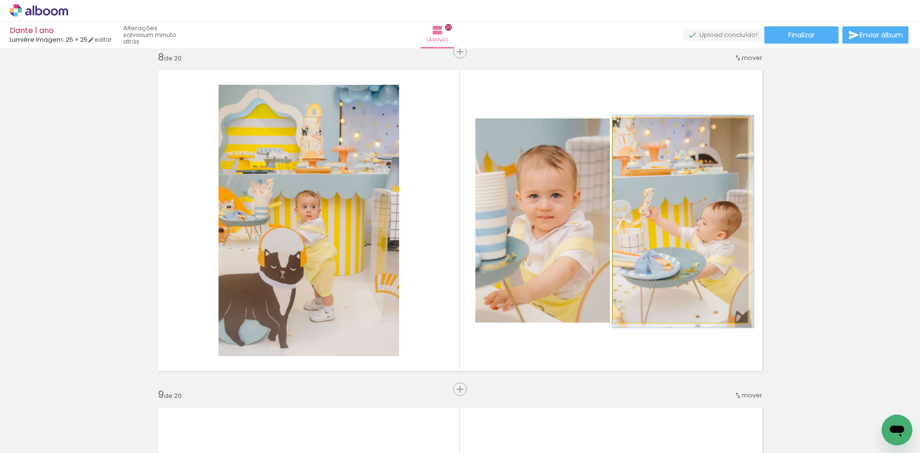
drag, startPoint x: 646, startPoint y: 198, endPoint x: 655, endPoint y: 202, distance: 9.4
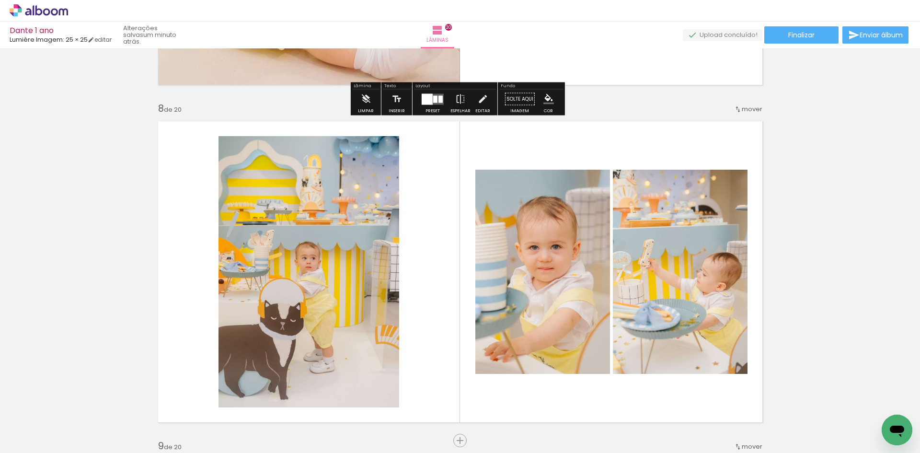
scroll to position [2324, 0]
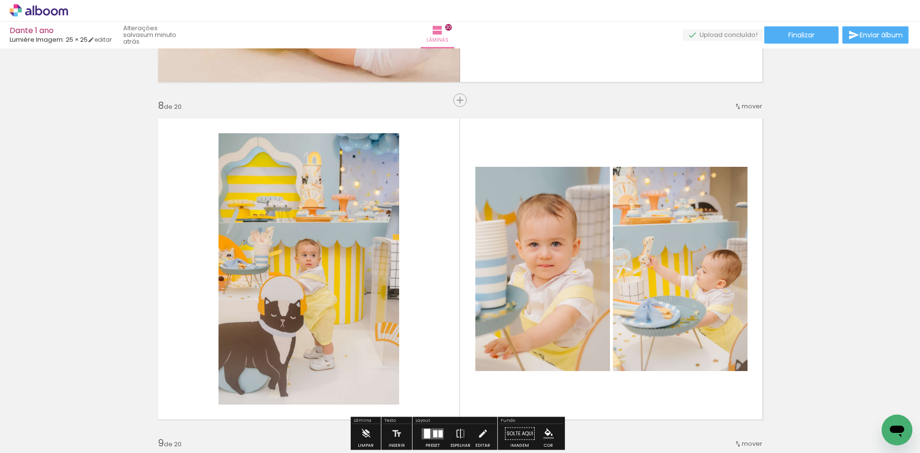
click at [751, 106] on span "mover" at bounding box center [751, 106] width 21 height 9
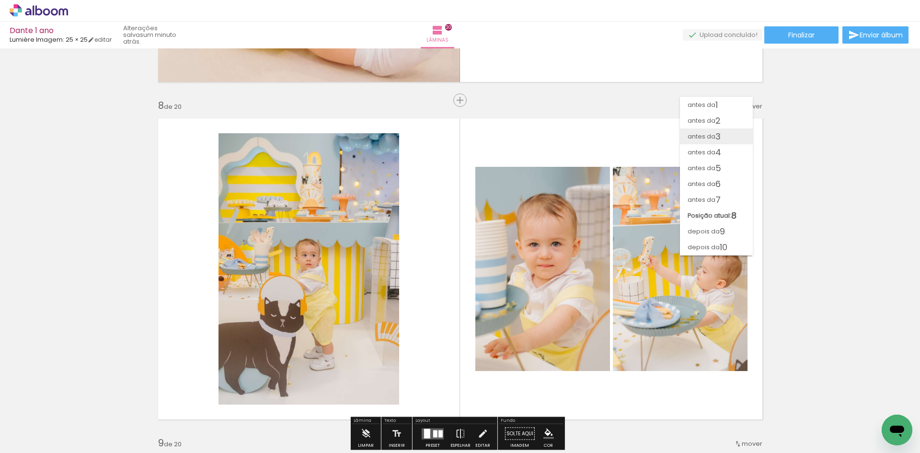
click at [728, 139] on paper-item "antes da 3" at bounding box center [716, 136] width 73 height 16
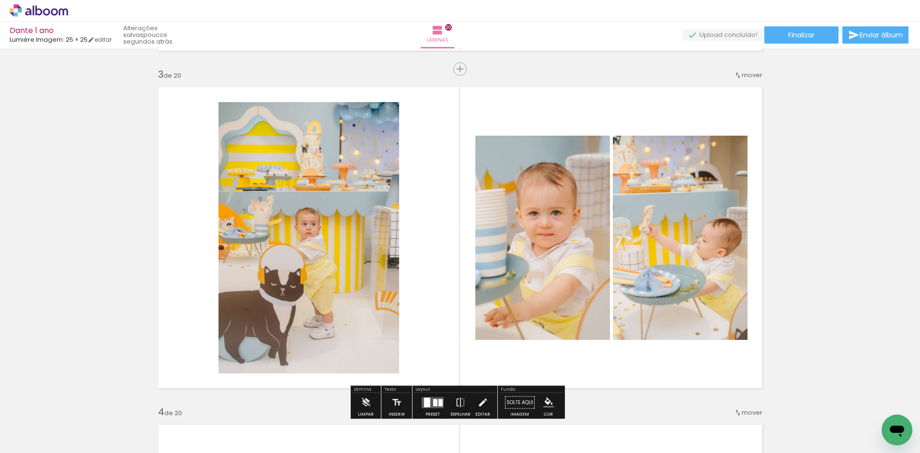
scroll to position [669, 0]
click at [741, 74] on span "mover" at bounding box center [751, 75] width 21 height 9
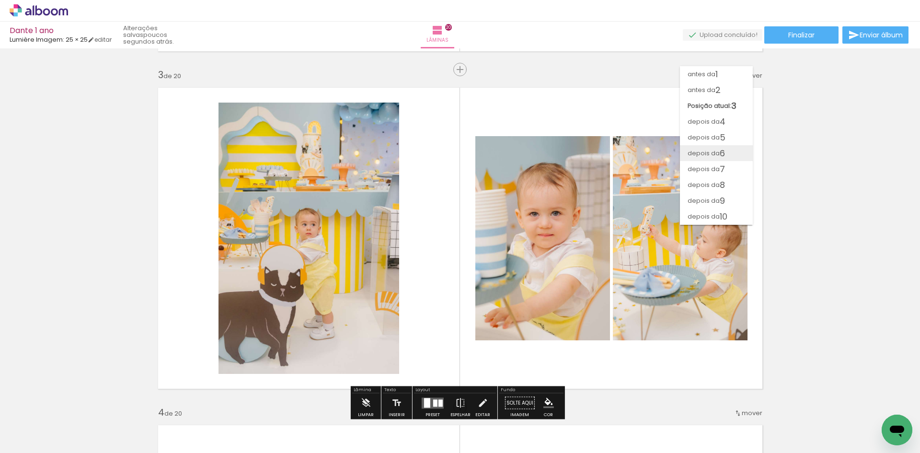
click at [734, 152] on paper-item "depois da 6" at bounding box center [716, 153] width 73 height 16
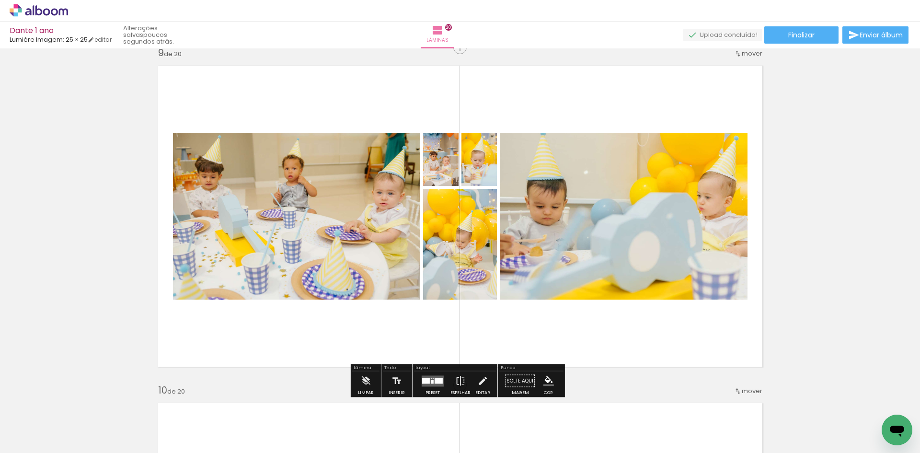
scroll to position [2715, 0]
click at [434, 377] on div at bounding box center [438, 380] width 8 height 6
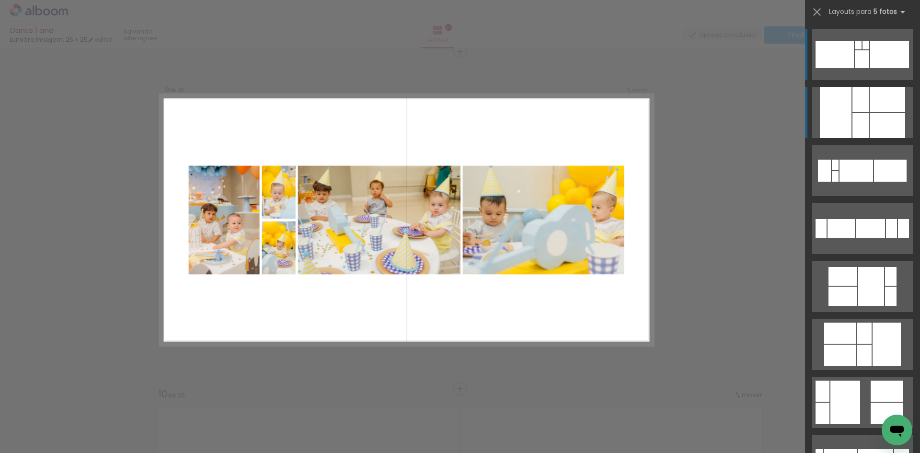
scroll to position [2710, 0]
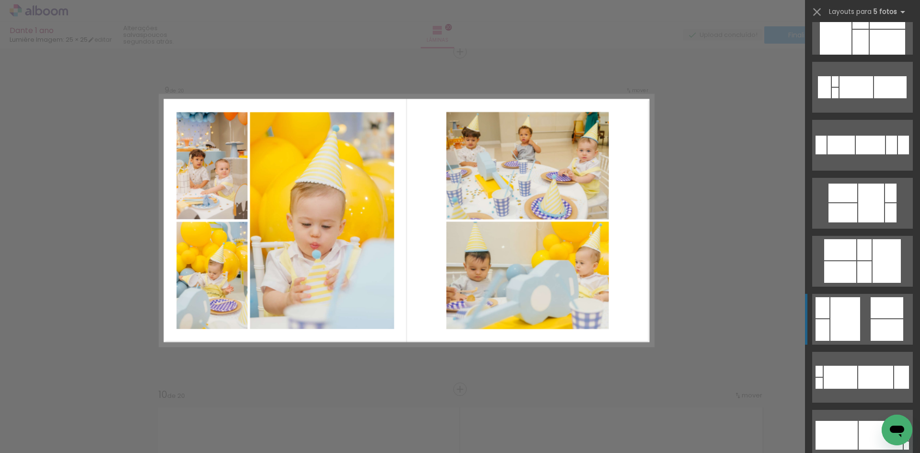
click at [875, 55] on div at bounding box center [886, 42] width 35 height 25
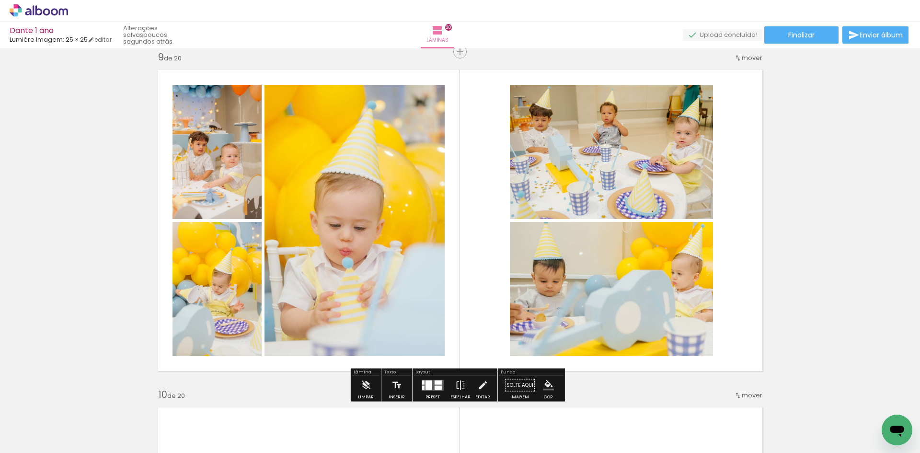
scroll to position [93, 0]
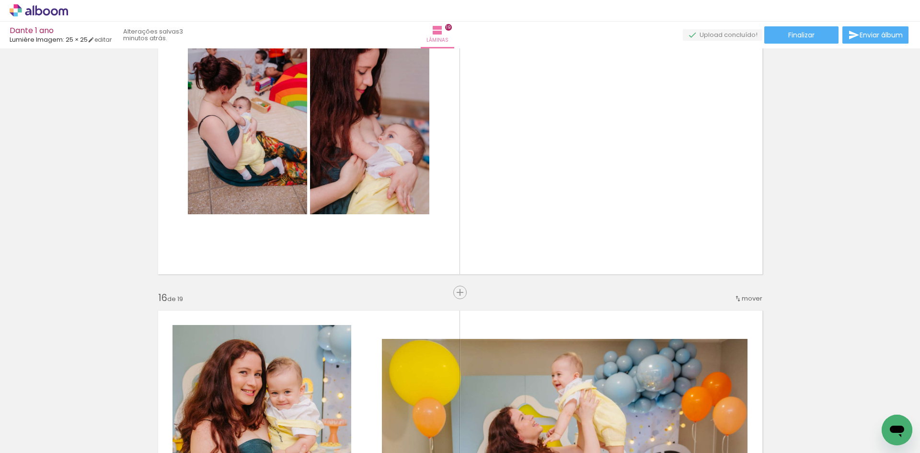
scroll to position [4827, 0]
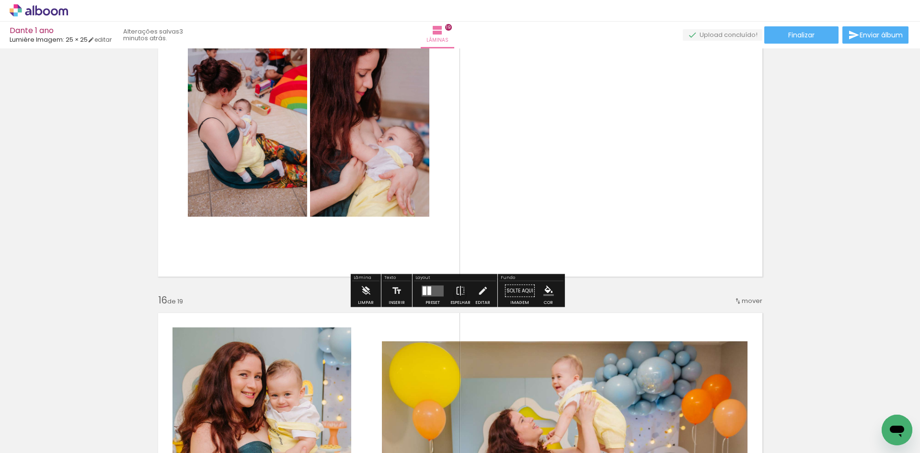
click at [432, 295] on quentale-layouter at bounding box center [432, 290] width 22 height 11
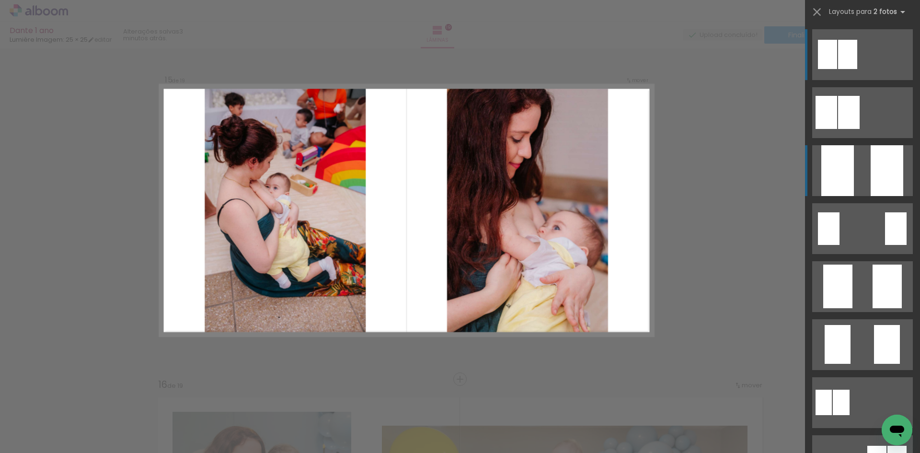
scroll to position [4733, 0]
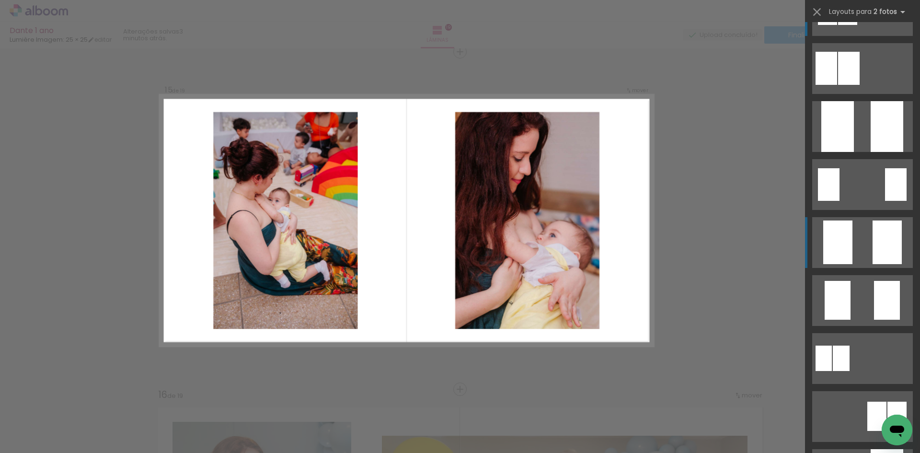
click at [859, 85] on div at bounding box center [849, 68] width 22 height 33
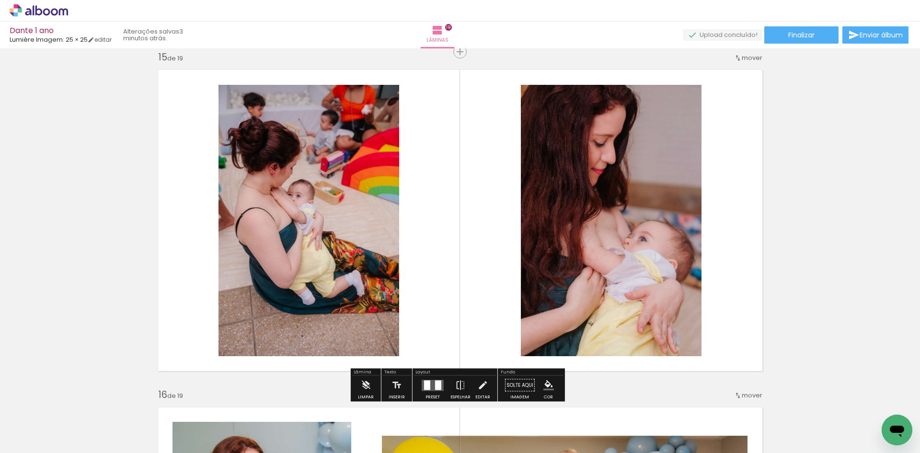
scroll to position [47, 0]
click at [435, 385] on div at bounding box center [438, 385] width 6 height 10
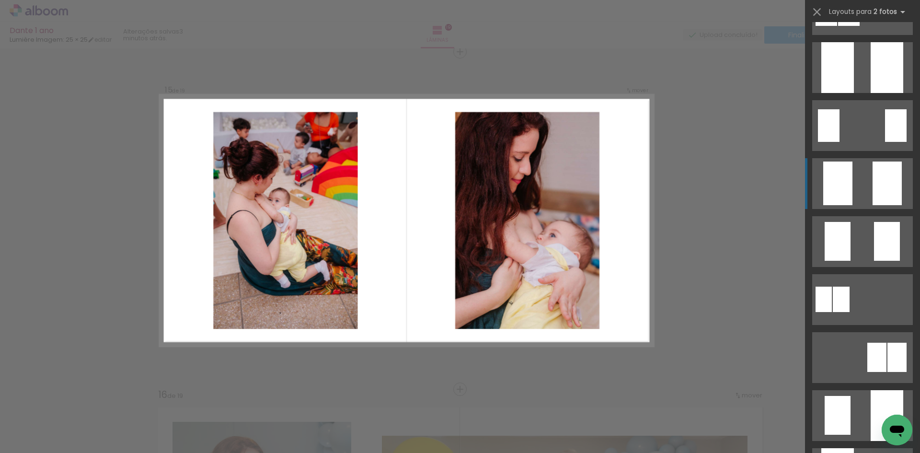
scroll to position [0, 0]
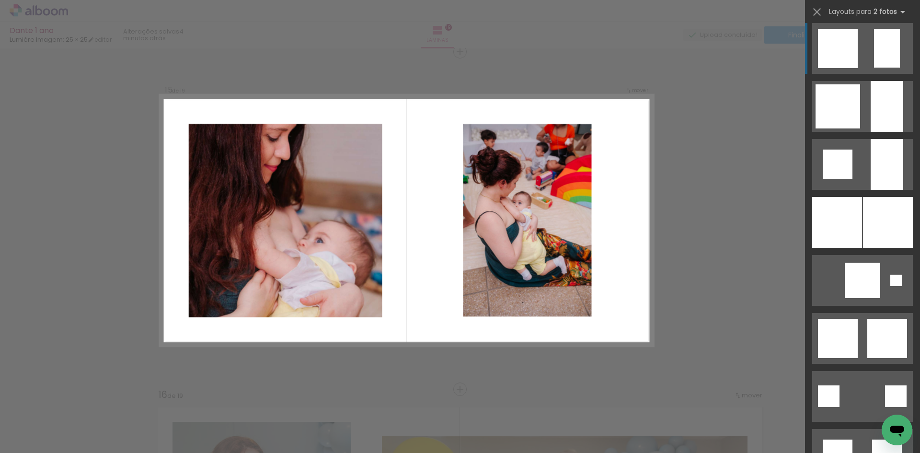
click at [876, 318] on div at bounding box center [887, 337] width 40 height 39
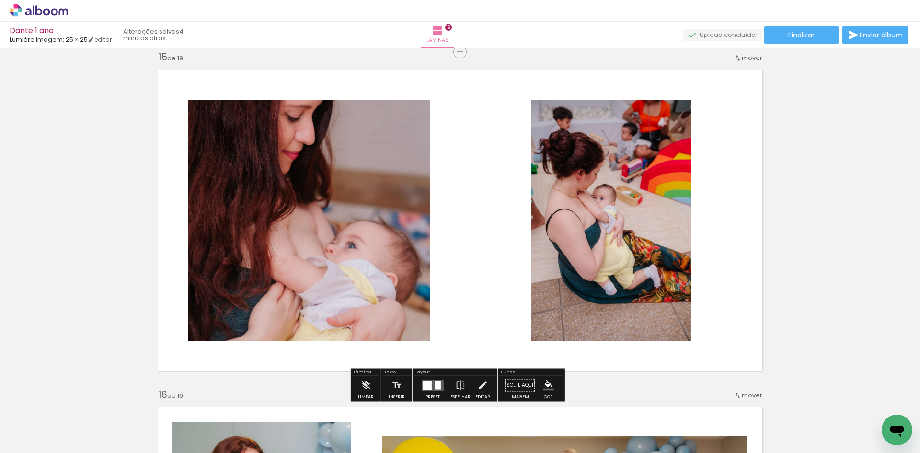
scroll to position [4732, 0]
click at [461, 386] on iron-icon at bounding box center [460, 385] width 11 height 19
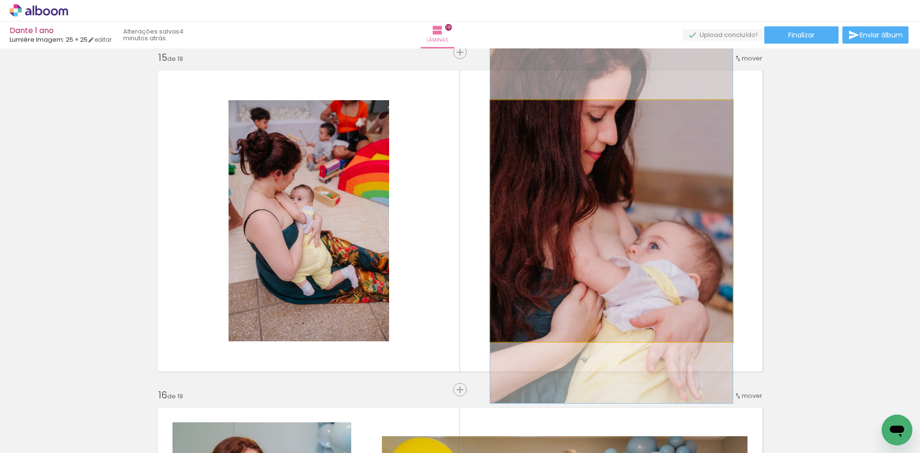
click at [663, 267] on quentale-photo at bounding box center [611, 220] width 242 height 241
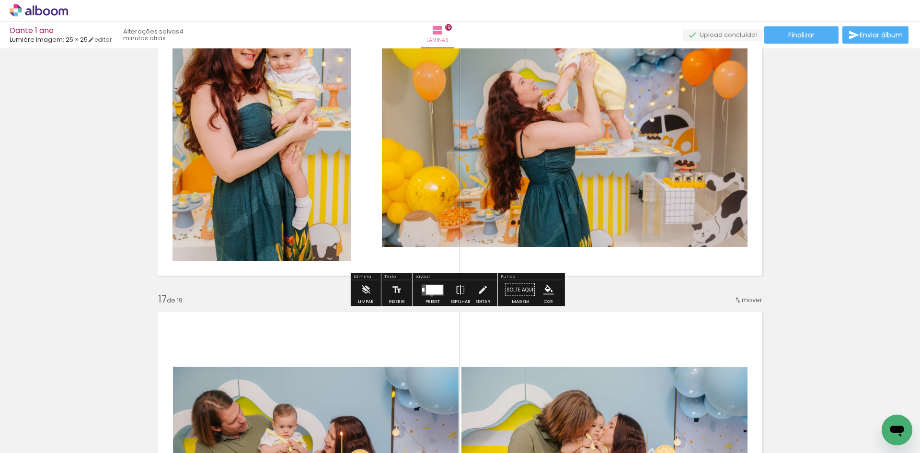
click at [429, 295] on quentale-layouter at bounding box center [432, 289] width 22 height 11
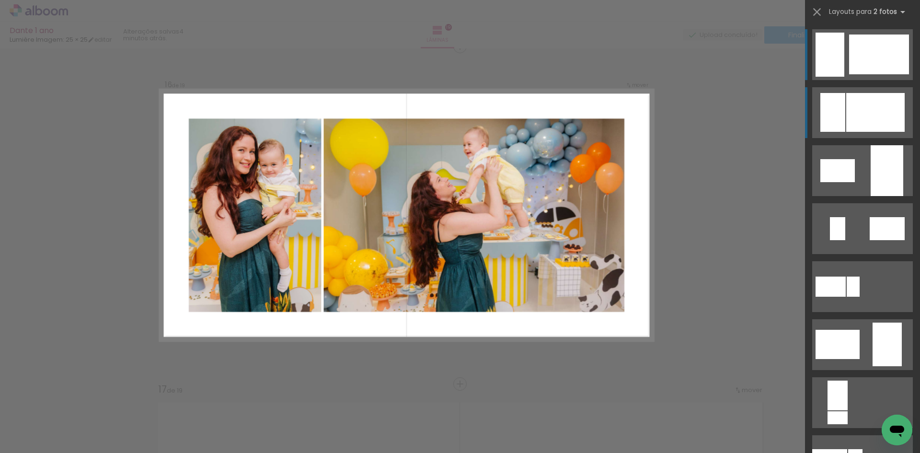
scroll to position [5070, 0]
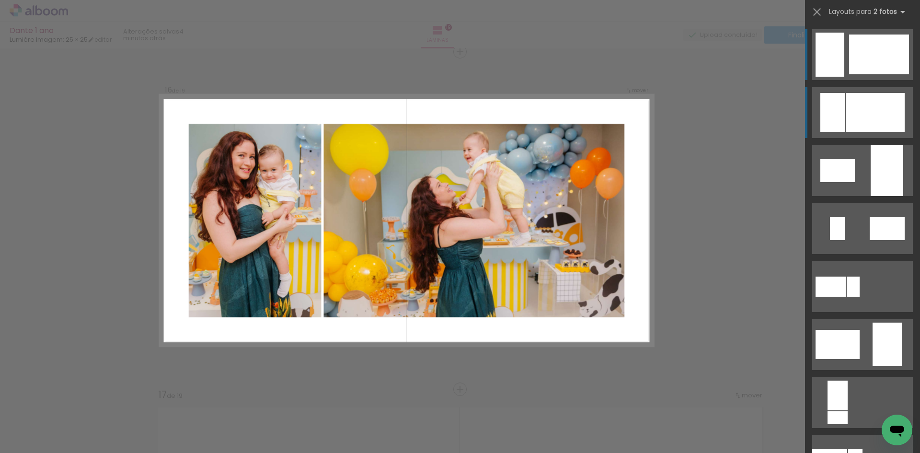
click at [850, 102] on div at bounding box center [875, 112] width 58 height 39
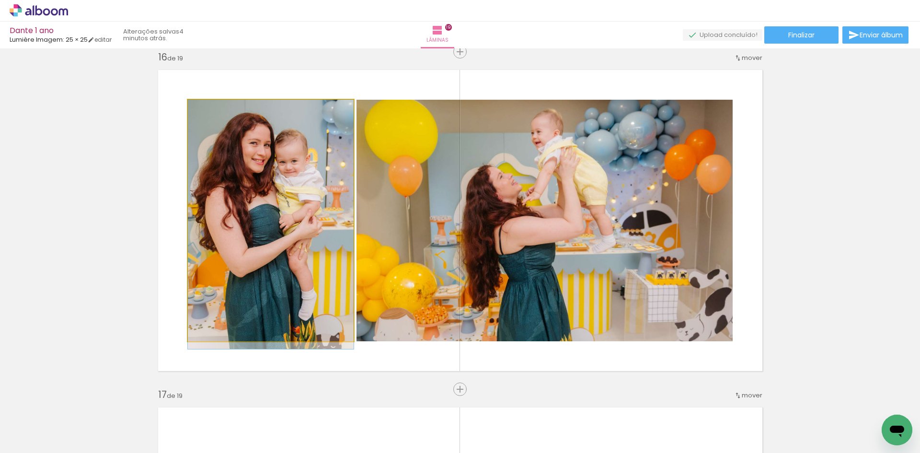
drag, startPoint x: 296, startPoint y: 202, endPoint x: 315, endPoint y: 206, distance: 19.6
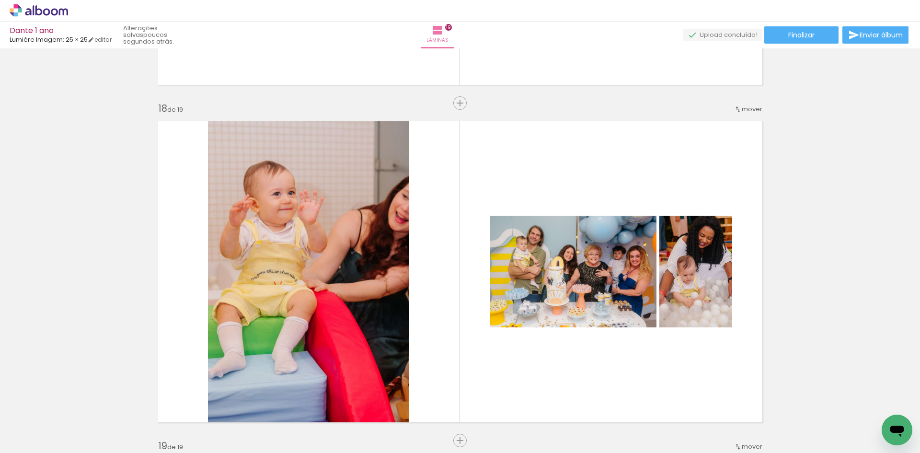
scroll to position [5693, 0]
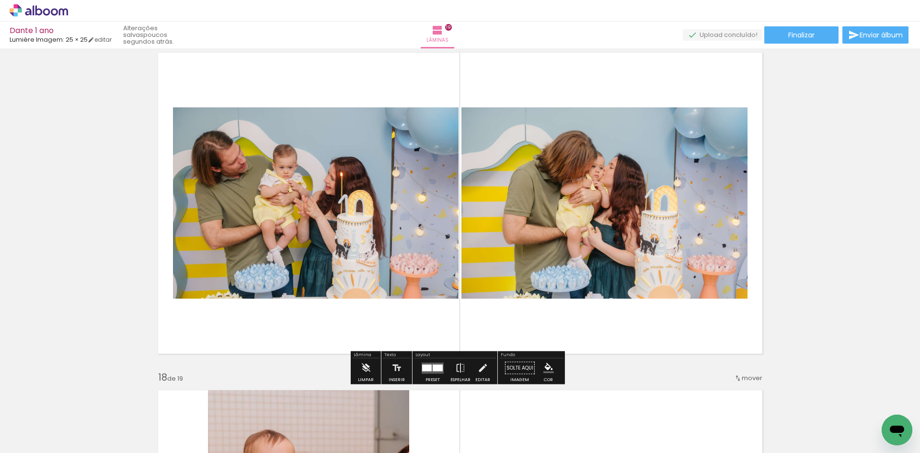
click at [433, 372] on div at bounding box center [433, 367] width 26 height 19
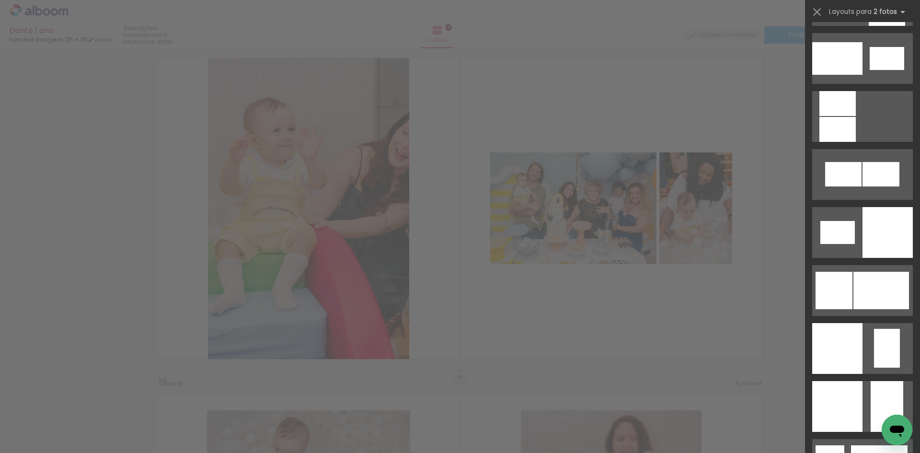
scroll to position [1168, 0]
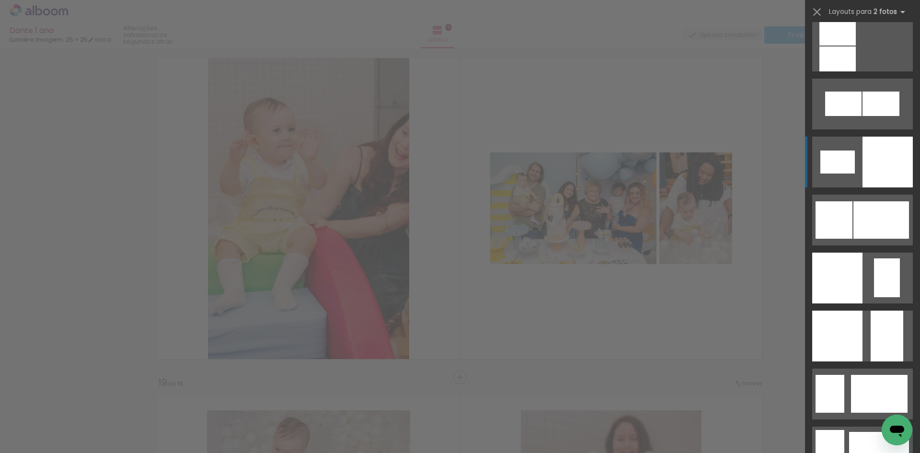
click at [855, 71] on div at bounding box center [837, 58] width 36 height 25
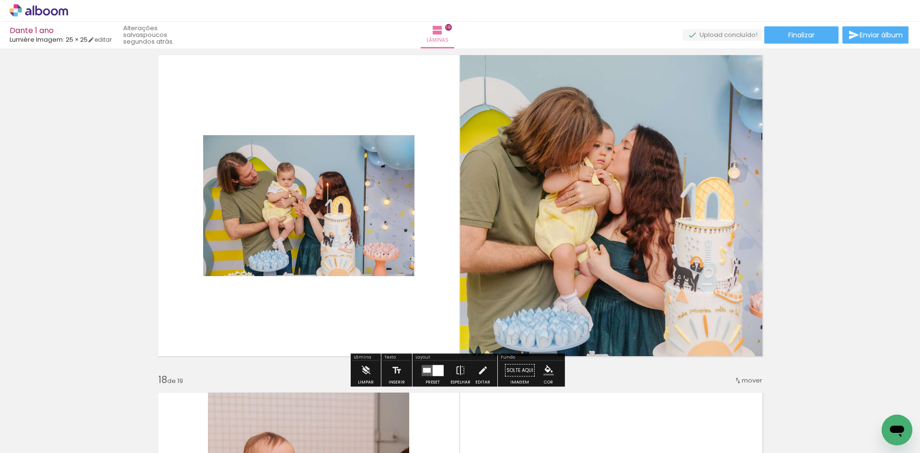
scroll to position [5421, 0]
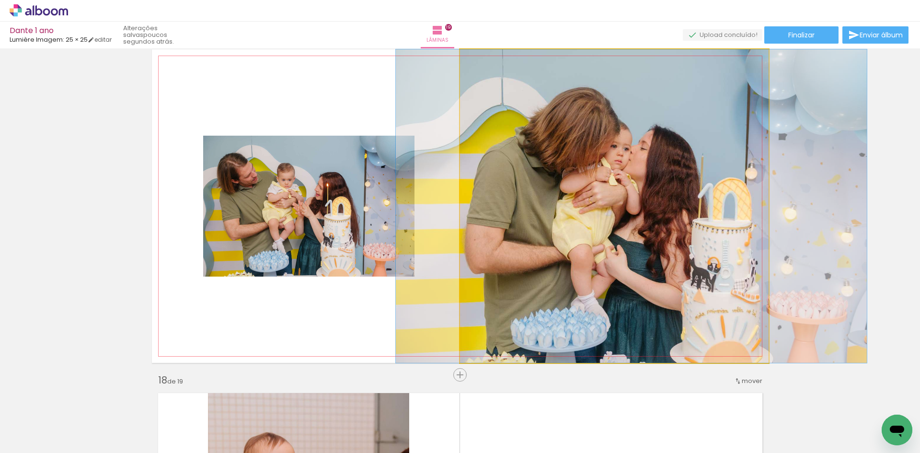
drag, startPoint x: 610, startPoint y: 254, endPoint x: 627, endPoint y: 259, distance: 18.0
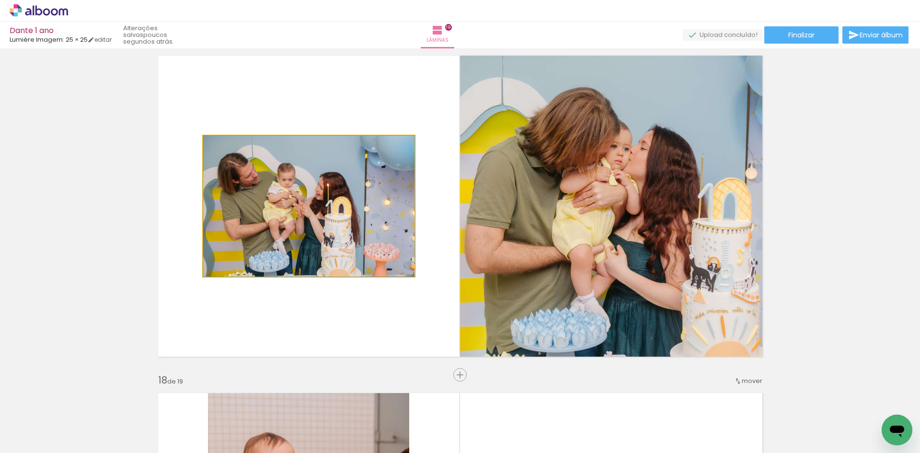
drag, startPoint x: 330, startPoint y: 216, endPoint x: 353, endPoint y: 212, distance: 24.0
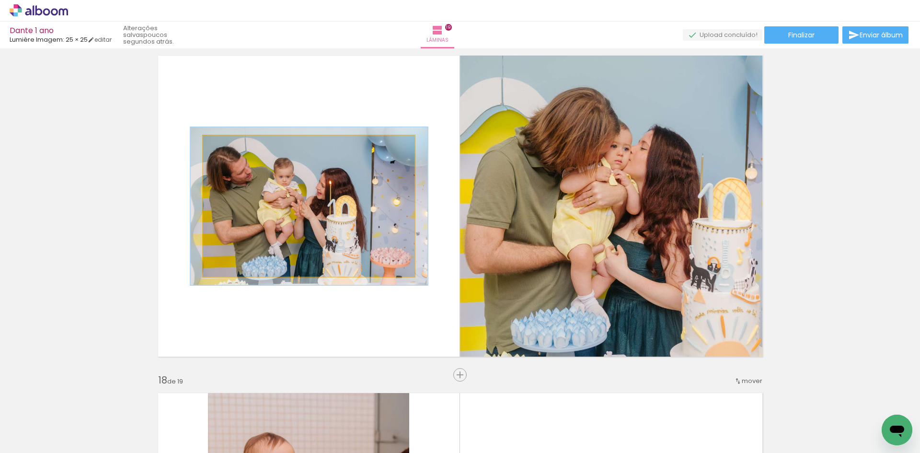
type paper-slider "112"
click at [225, 145] on div at bounding box center [229, 145] width 9 height 9
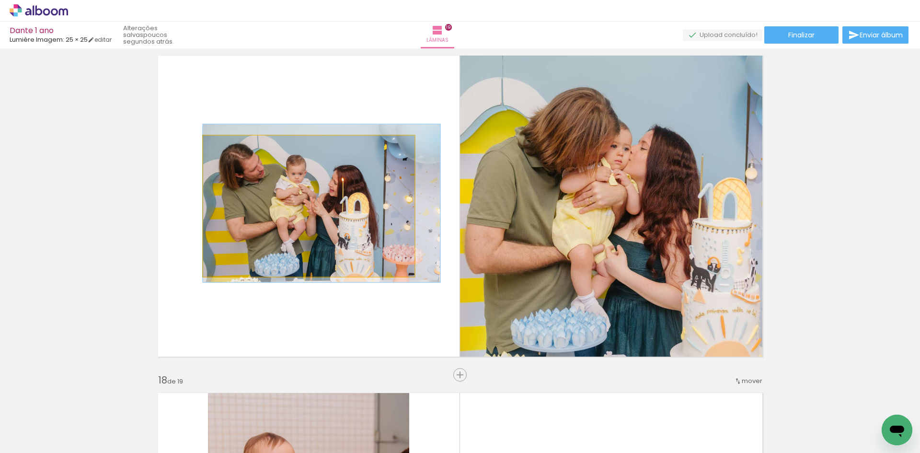
drag, startPoint x: 277, startPoint y: 205, endPoint x: 298, endPoint y: 202, distance: 20.8
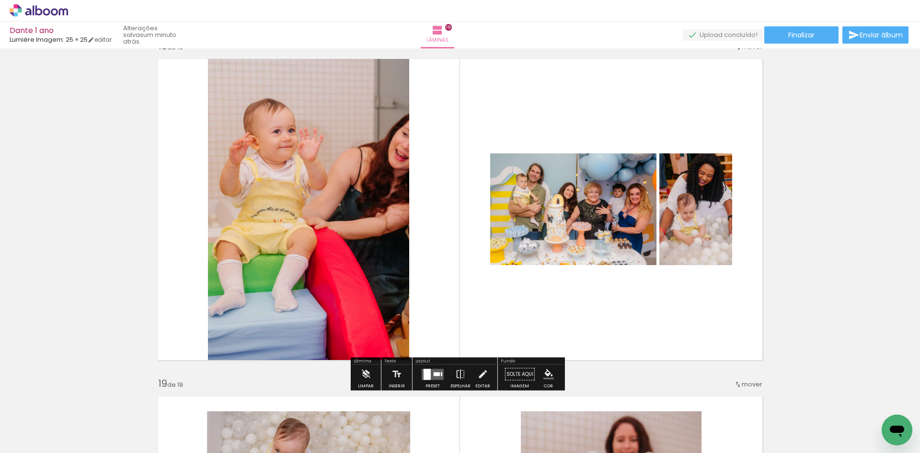
scroll to position [5756, 0]
click at [432, 370] on quentale-layouter at bounding box center [432, 373] width 22 height 11
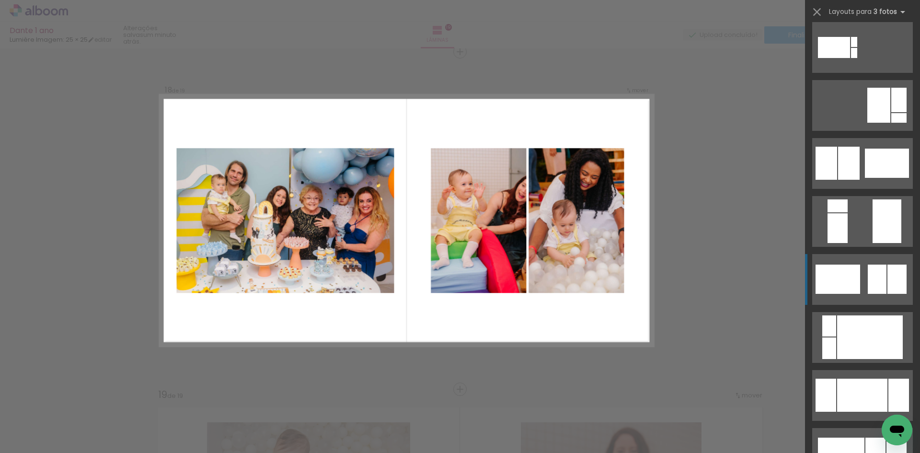
scroll to position [239, 0]
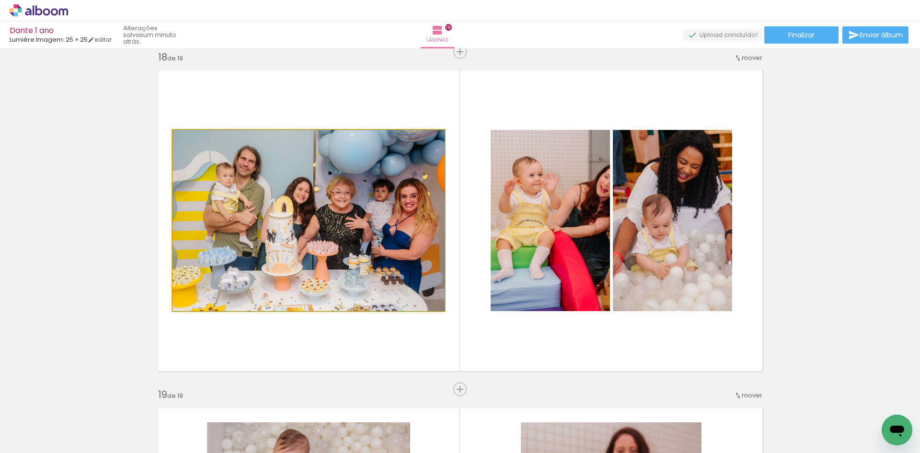
drag, startPoint x: 340, startPoint y: 255, endPoint x: 324, endPoint y: 252, distance: 15.5
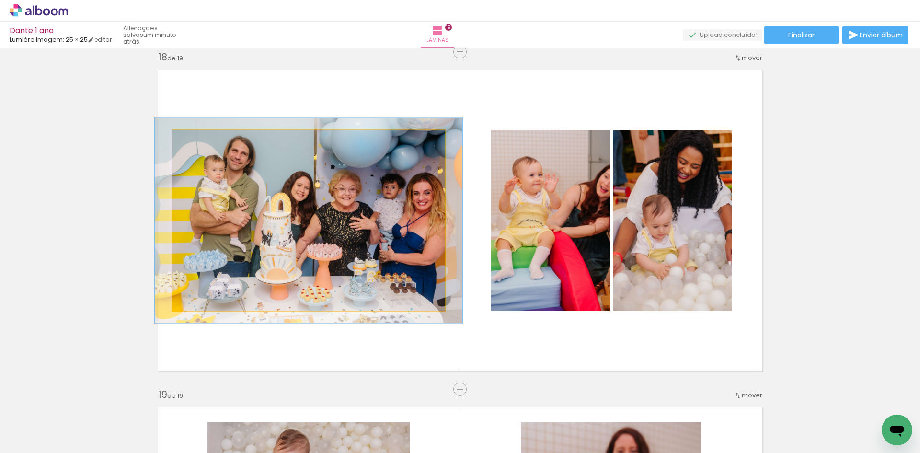
drag, startPoint x: 195, startPoint y: 139, endPoint x: 283, endPoint y: 178, distance: 95.8
type paper-slider "113"
click at [200, 139] on div at bounding box center [198, 139] width 15 height 15
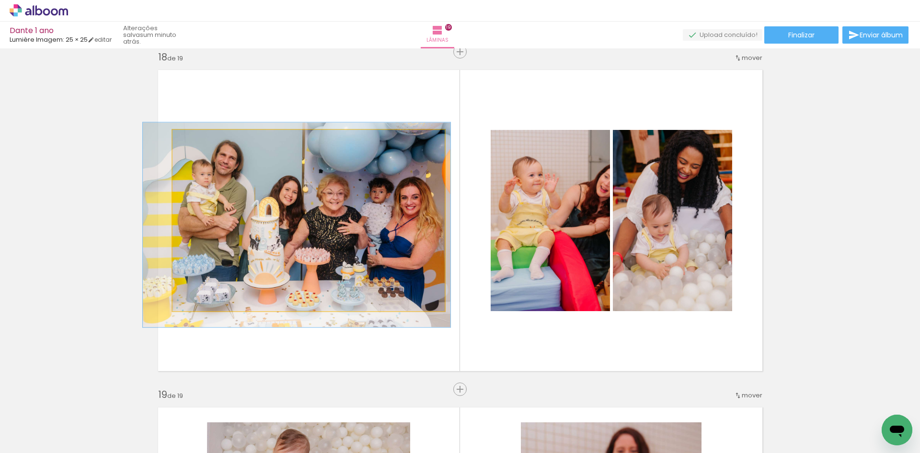
drag, startPoint x: 378, startPoint y: 203, endPoint x: 366, endPoint y: 207, distance: 12.7
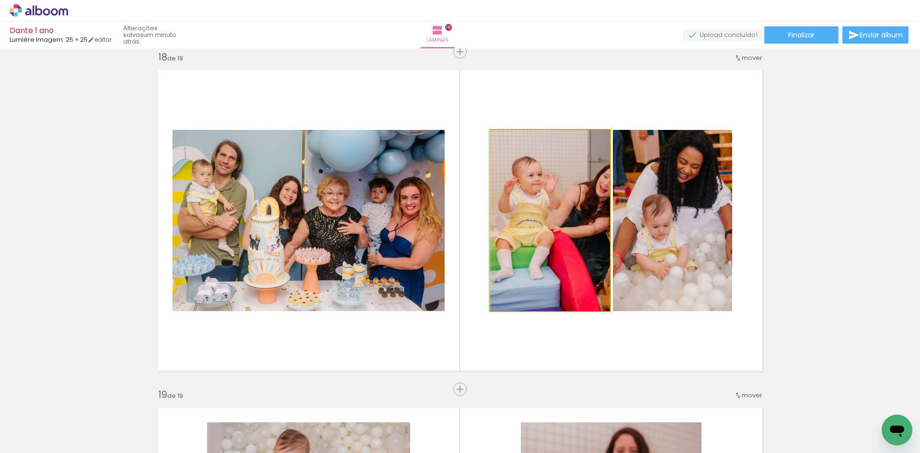
drag, startPoint x: 556, startPoint y: 257, endPoint x: 536, endPoint y: 254, distance: 19.4
drag, startPoint x: 537, startPoint y: 254, endPoint x: 544, endPoint y: 253, distance: 6.3
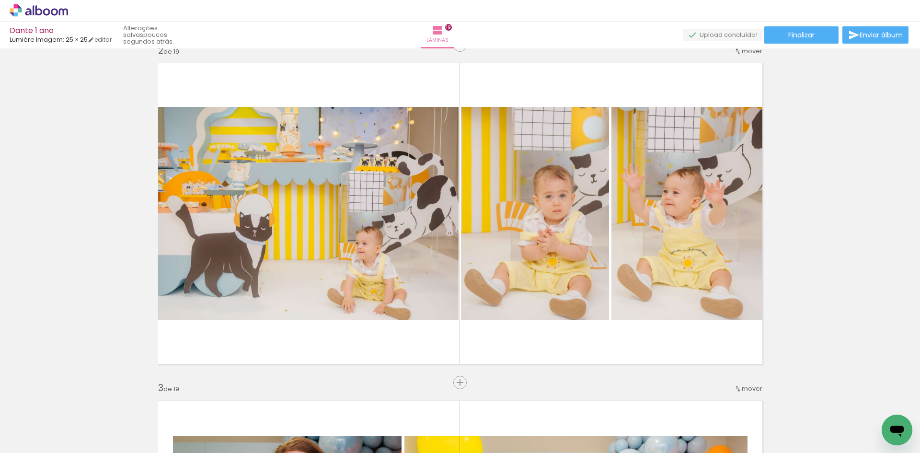
scroll to position [0, 0]
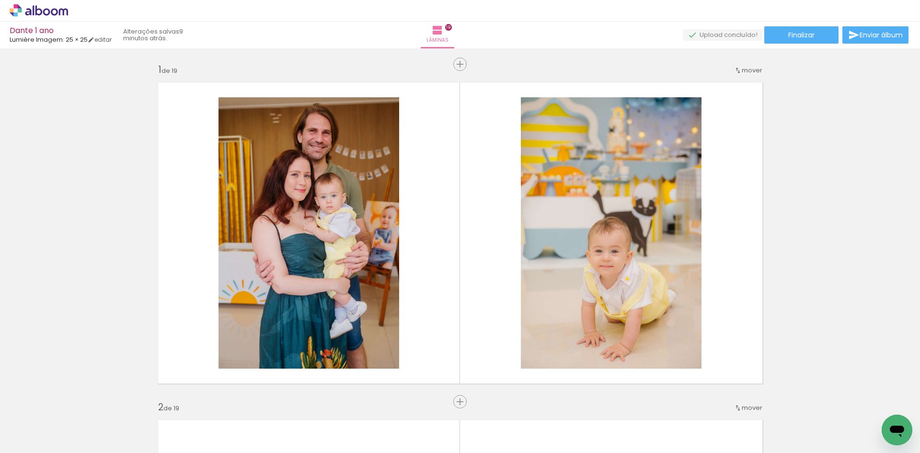
scroll to position [239, 0]
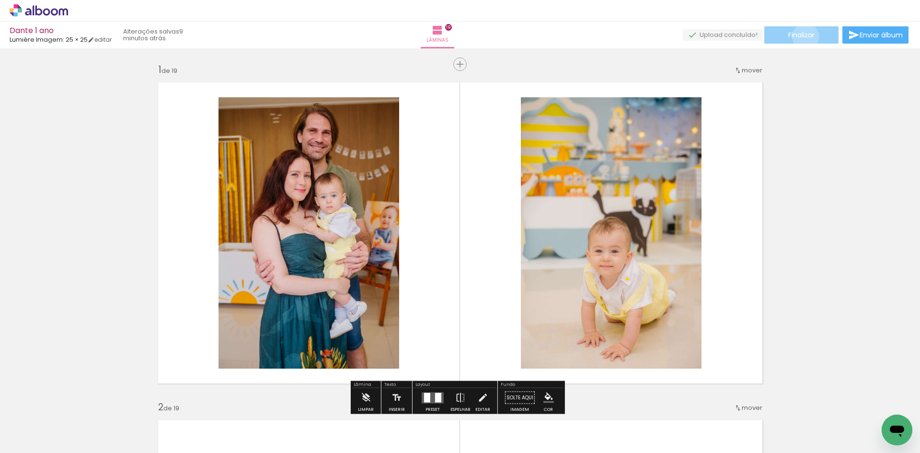
click at [802, 36] on span "Finalizar" at bounding box center [801, 35] width 26 height 7
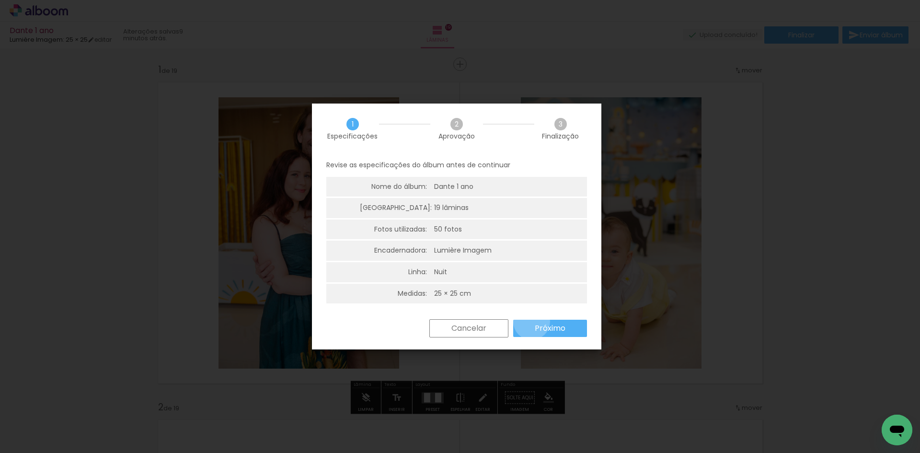
click at [531, 321] on paper-button "Próximo" at bounding box center [550, 327] width 74 height 17
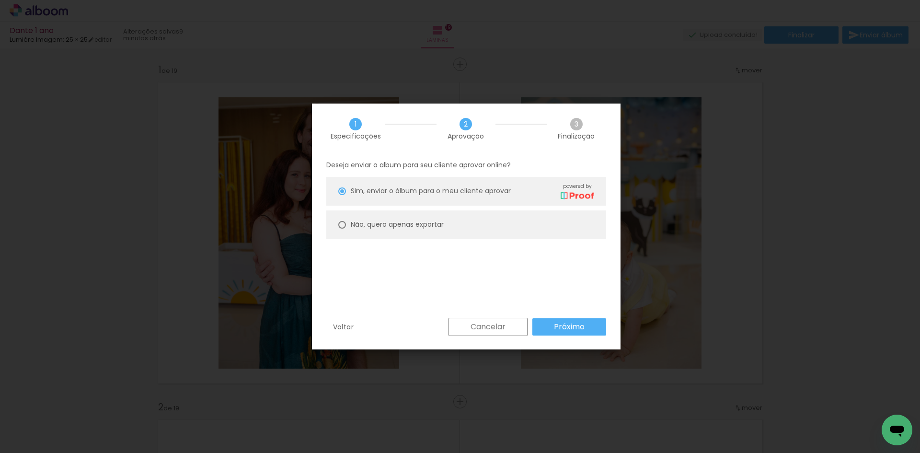
click at [0, 0] on slot "Próximo" at bounding box center [0, 0] width 0 height 0
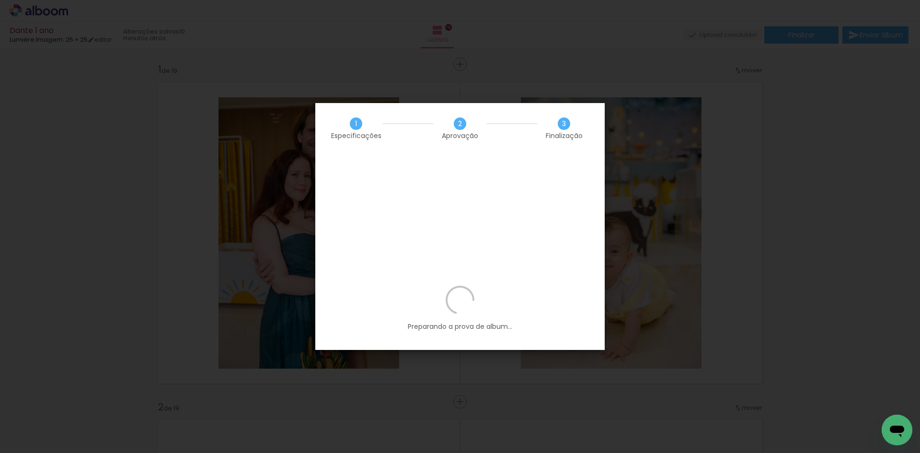
scroll to position [239, 0]
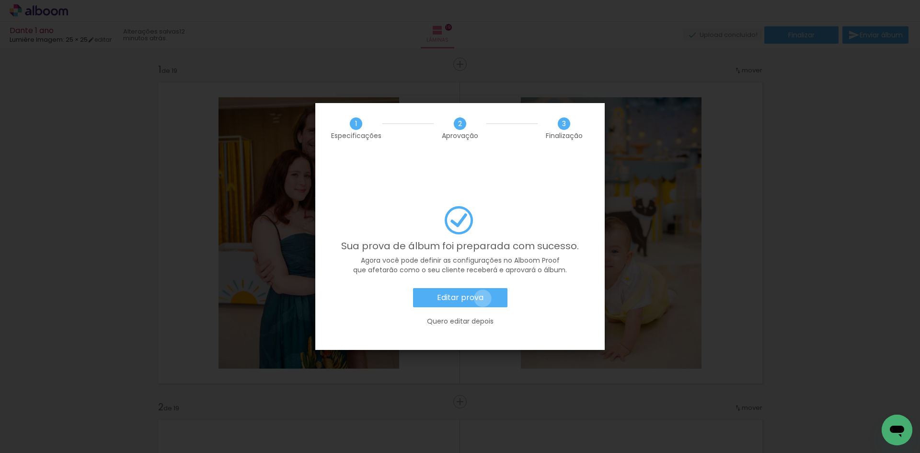
click at [0, 0] on slot "Editar prova" at bounding box center [0, 0] width 0 height 0
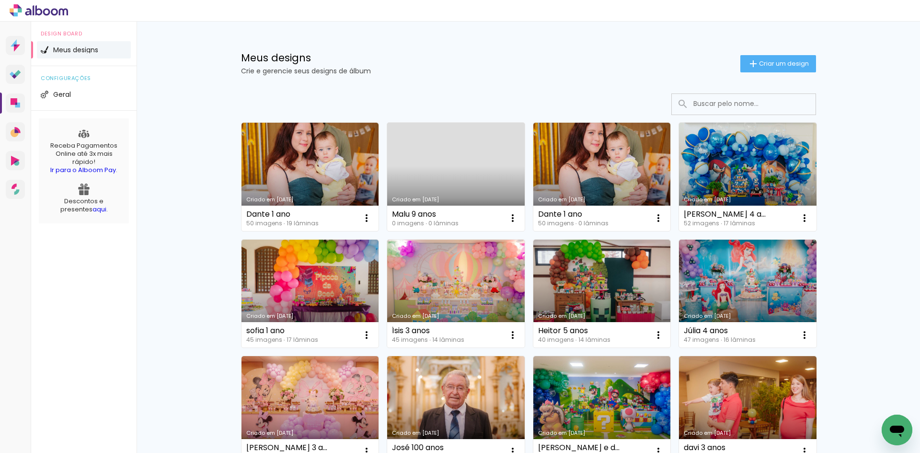
click at [467, 179] on link "Criado em [DATE]" at bounding box center [455, 177] width 137 height 108
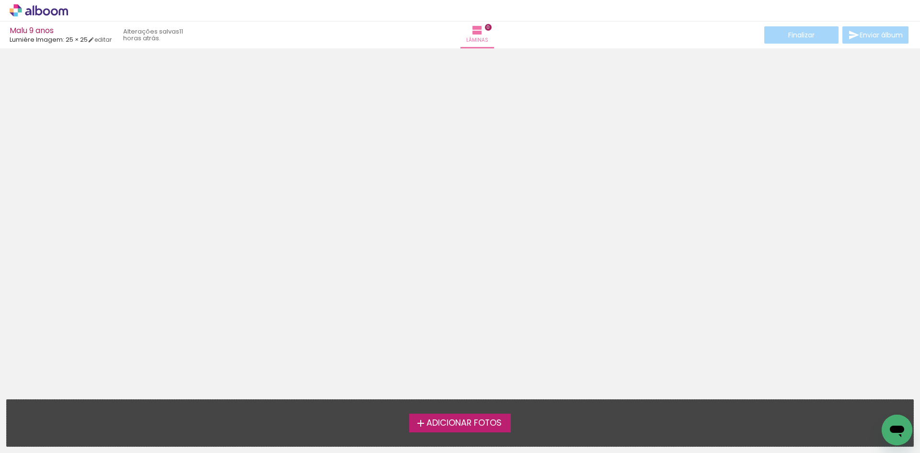
click at [459, 424] on span "Adicionar Fotos" at bounding box center [463, 423] width 75 height 9
click at [0, 0] on input "file" at bounding box center [0, 0] width 0 height 0
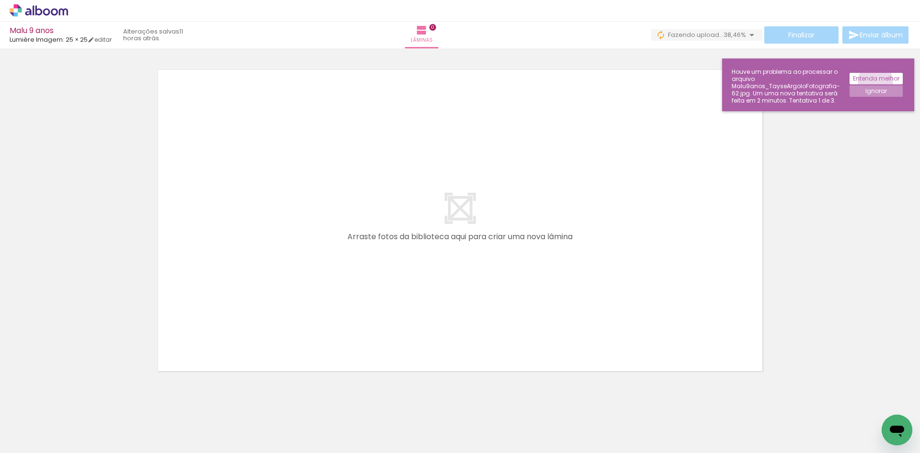
click at [0, 0] on slot "Entenda melhor" at bounding box center [0, 0] width 0 height 0
